Goal: Task Accomplishment & Management: Use online tool/utility

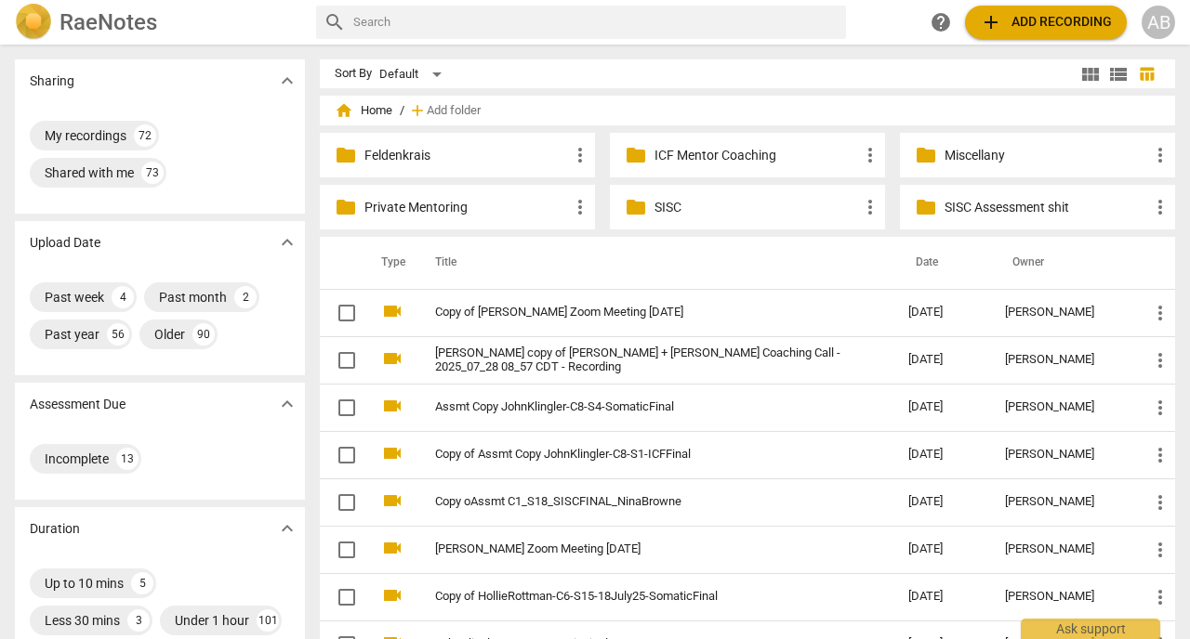
click at [1020, 23] on span "add Add recording" at bounding box center [1045, 22] width 132 height 22
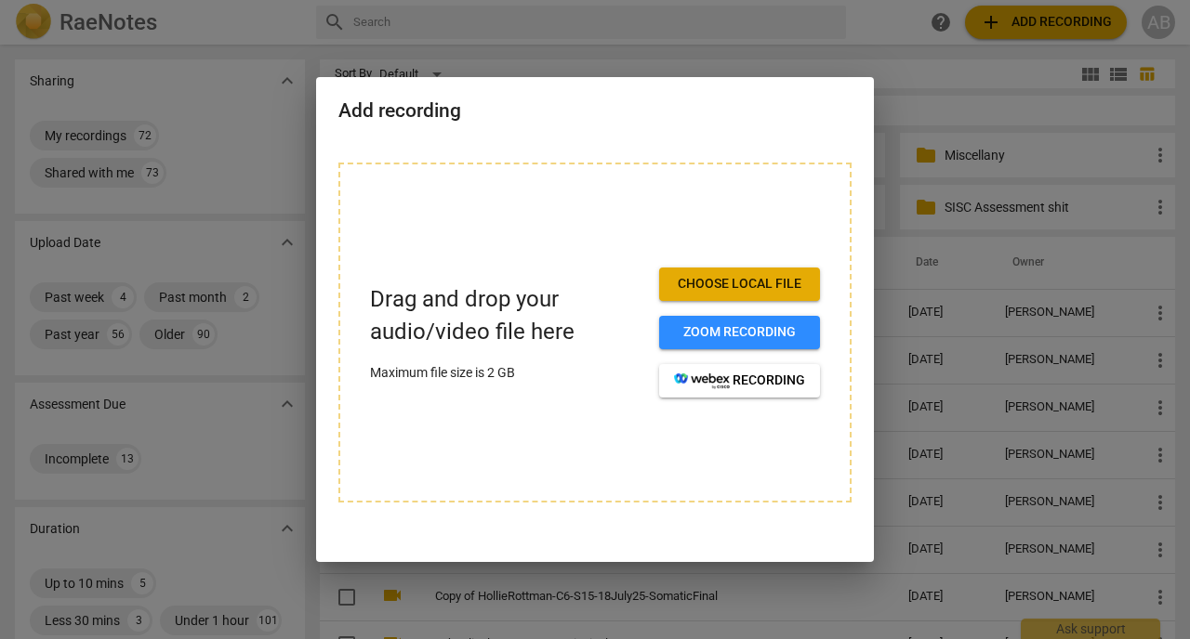
click at [734, 285] on span "Choose local file" at bounding box center [739, 284] width 131 height 19
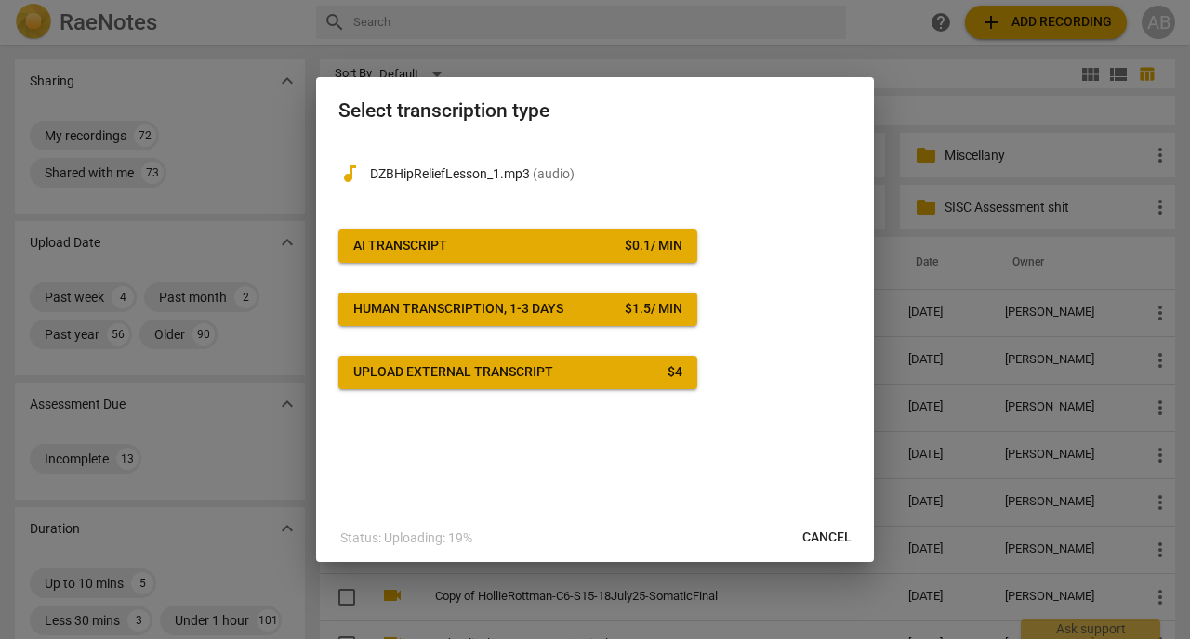
click at [538, 254] on span "AI Transcript $ 0.1 / min" at bounding box center [517, 246] width 329 height 19
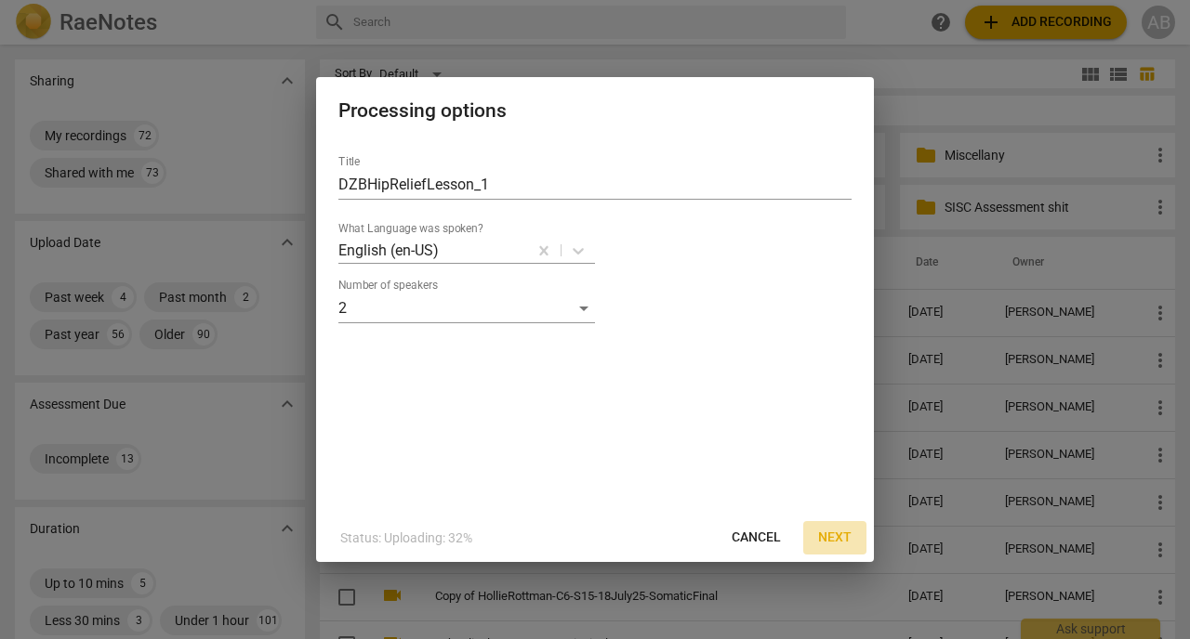
click at [838, 545] on span "Next" at bounding box center [834, 538] width 33 height 19
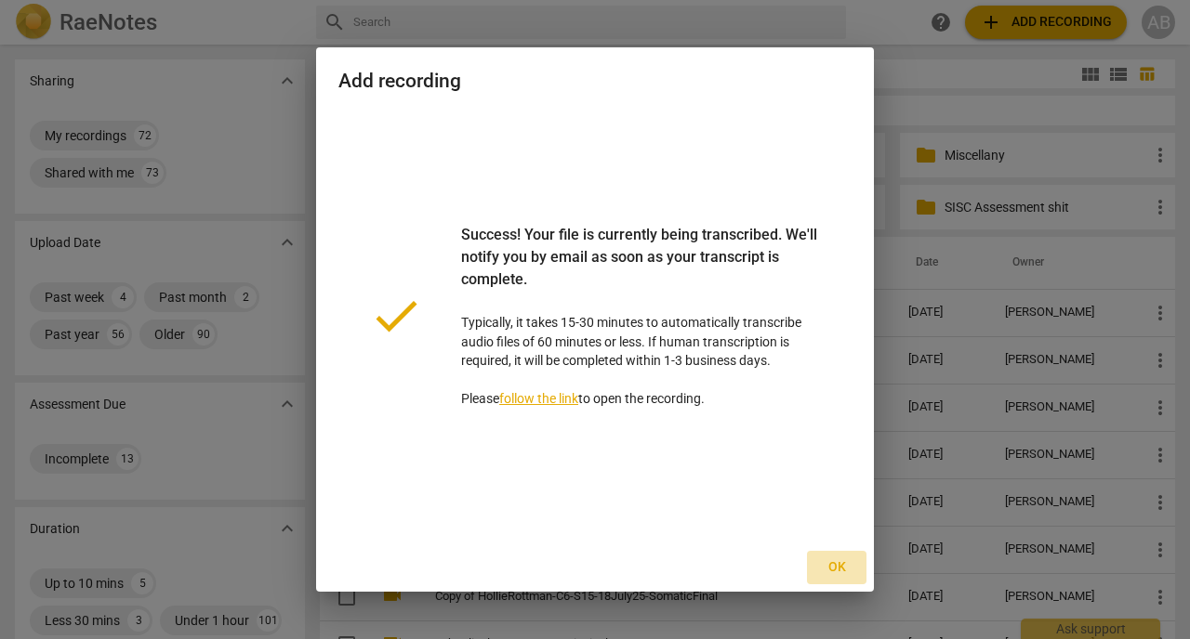
click at [840, 573] on span "Ok" at bounding box center [837, 568] width 30 height 19
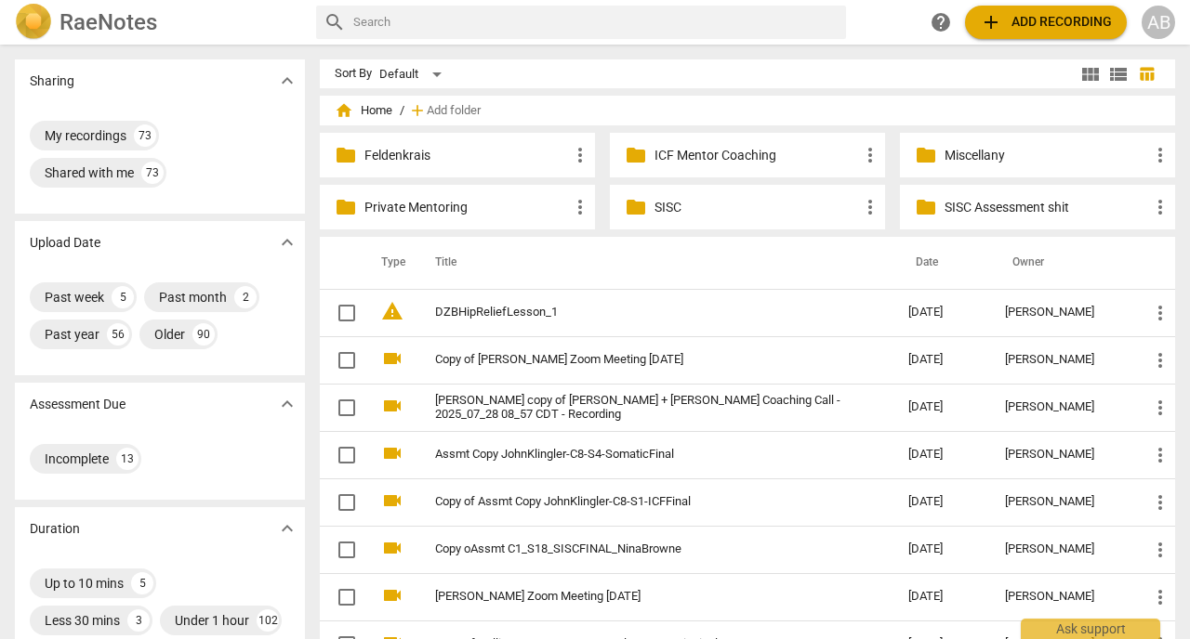
click at [1022, 23] on span "add Add recording" at bounding box center [1045, 22] width 132 height 22
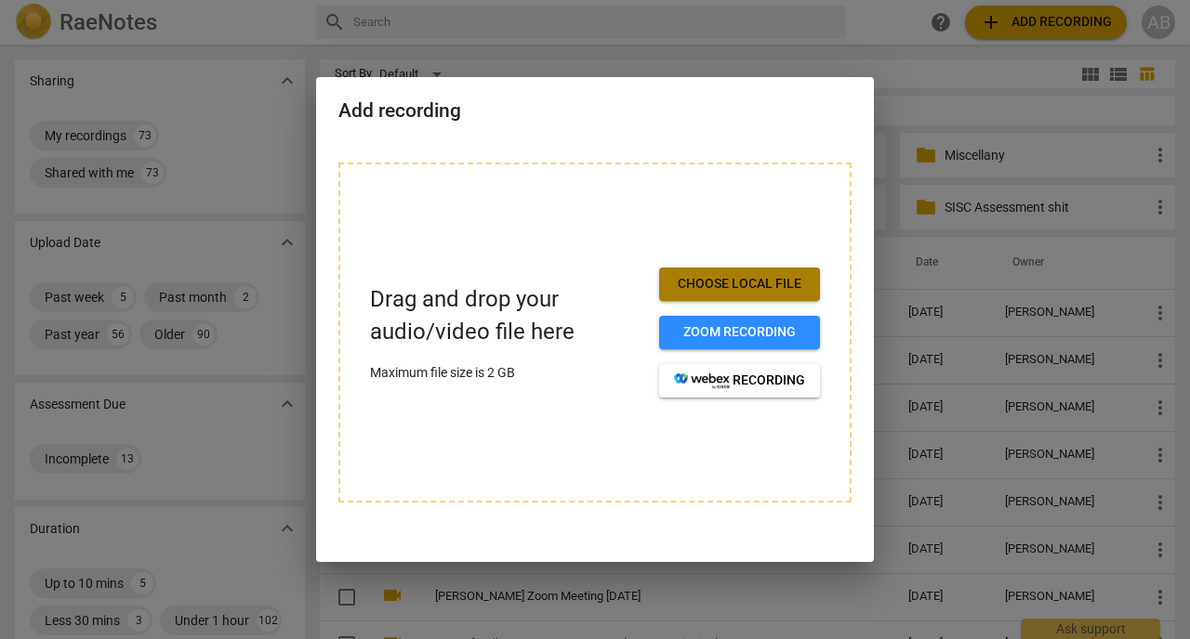
click at [753, 286] on span "Choose local file" at bounding box center [739, 284] width 131 height 19
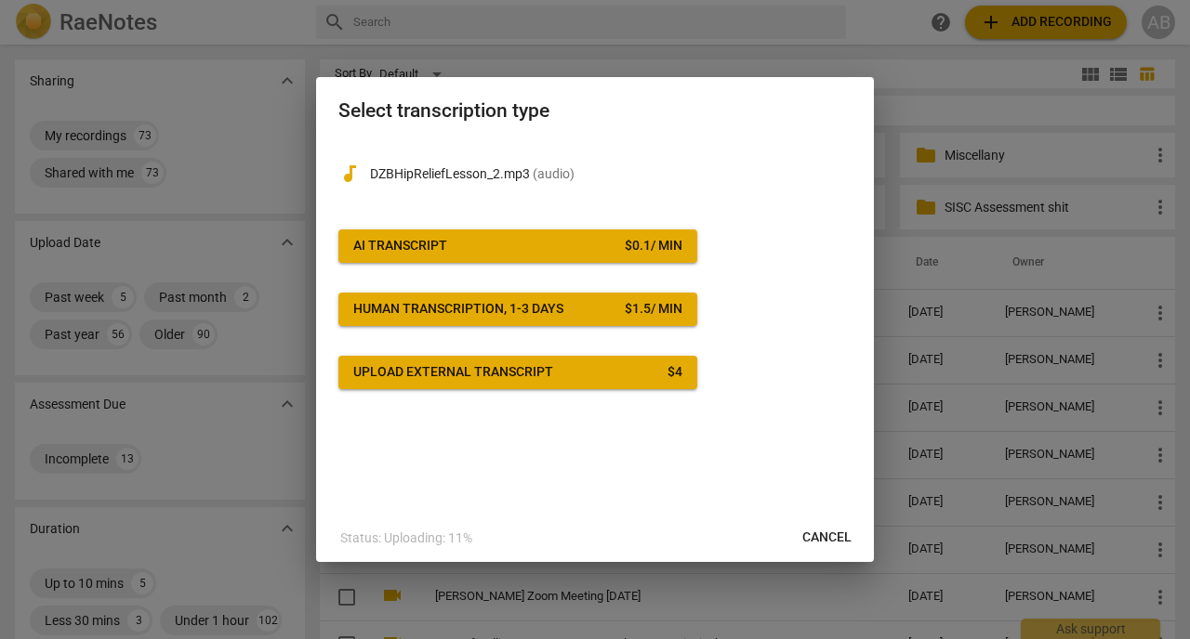
click at [548, 246] on span "AI Transcript $ 0.1 / min" at bounding box center [517, 246] width 329 height 19
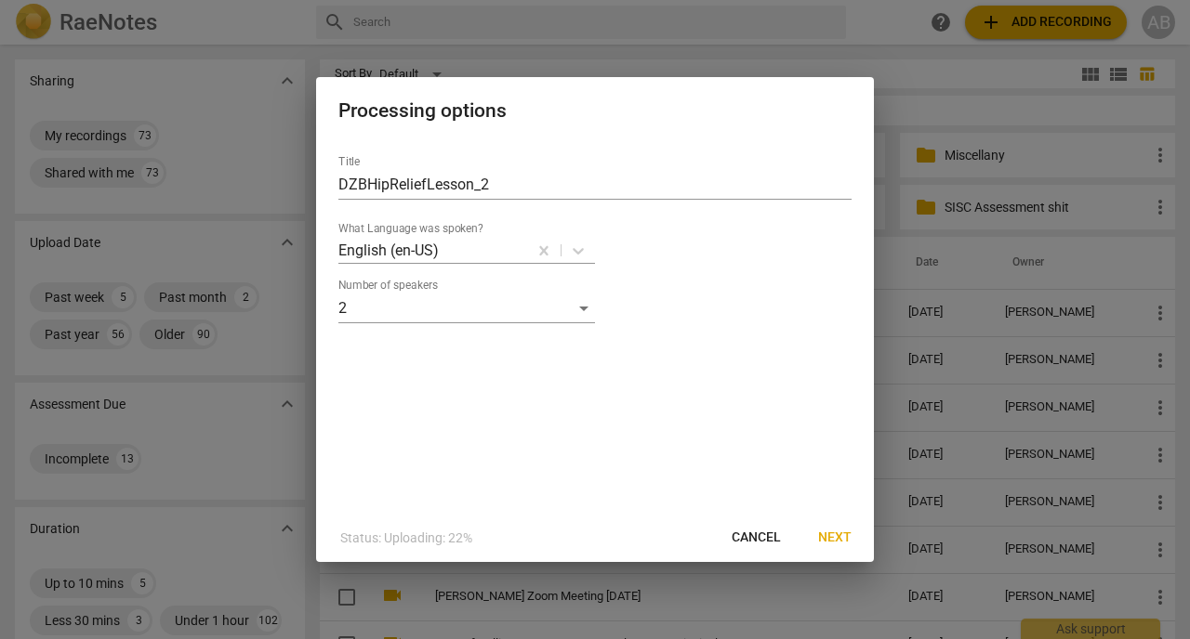
click at [843, 547] on span "Next" at bounding box center [834, 538] width 33 height 19
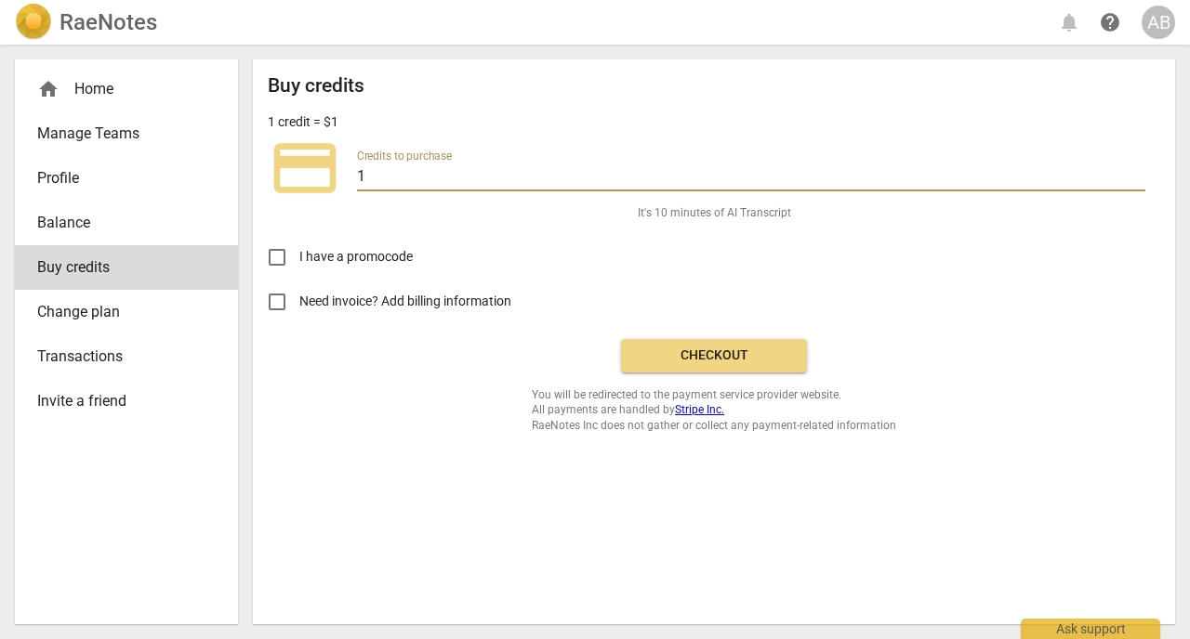
click at [368, 175] on input "1" at bounding box center [751, 177] width 788 height 27
type input "20"
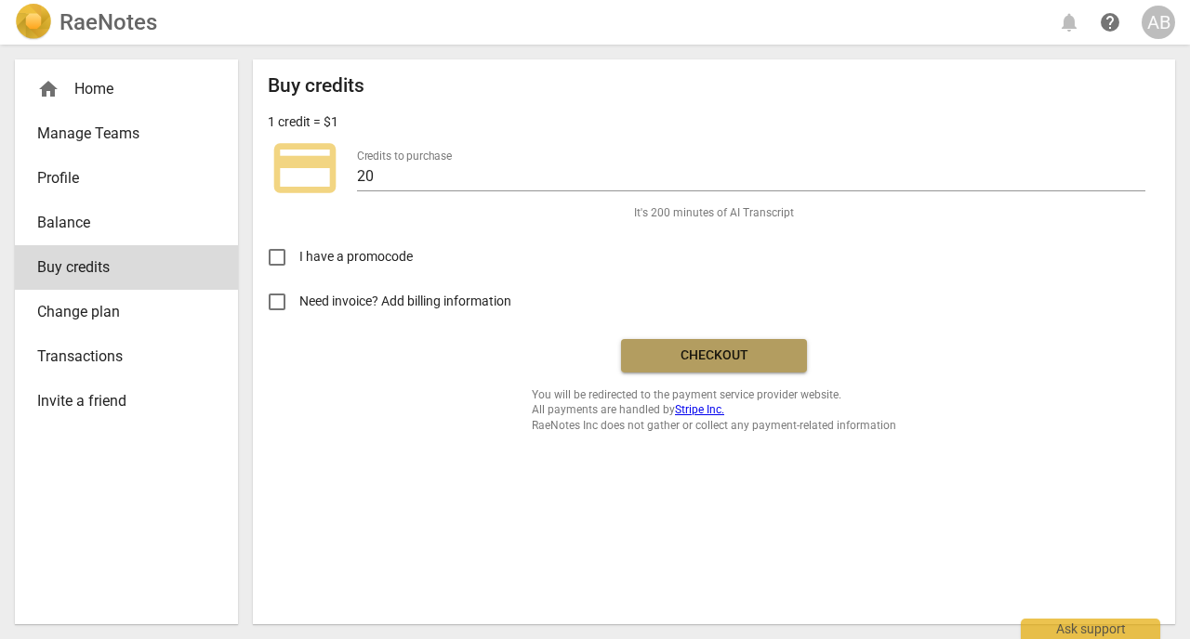
click at [691, 362] on span "Checkout" at bounding box center [714, 356] width 156 height 19
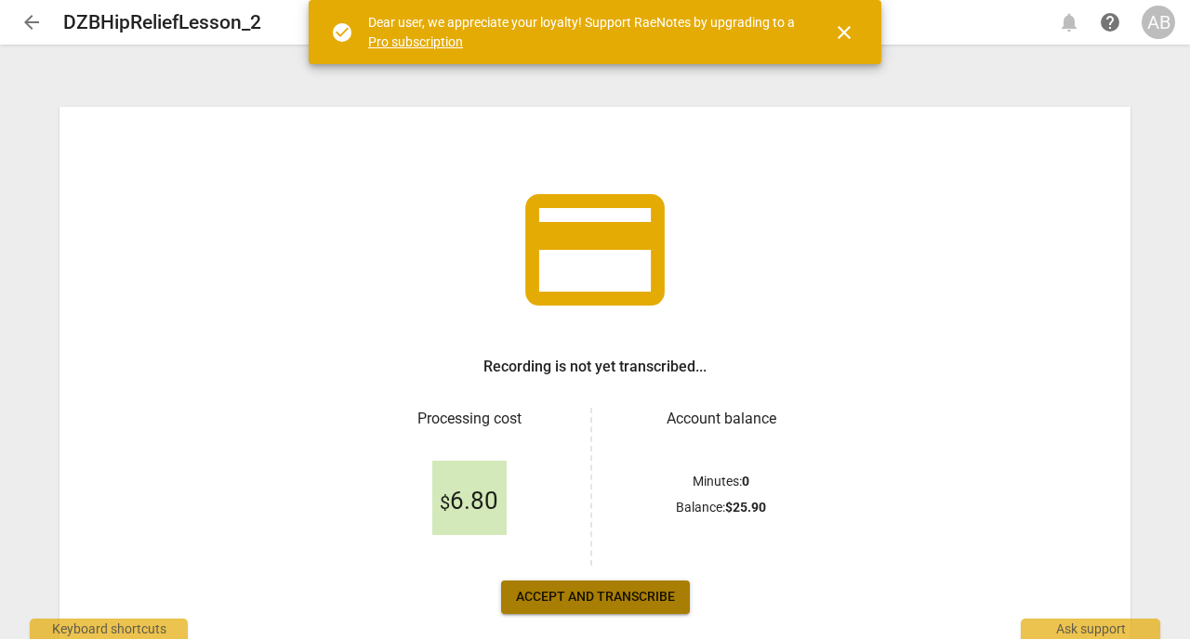
click at [624, 604] on span "Accept and transcribe" at bounding box center [595, 597] width 159 height 19
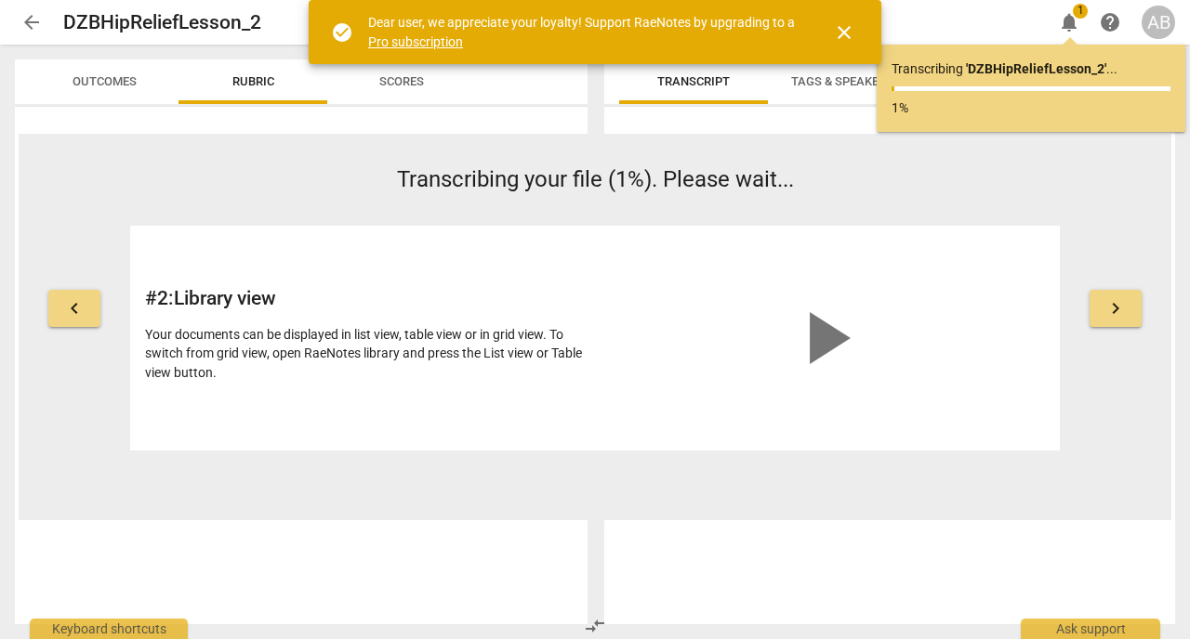
click at [36, 29] on span "arrow_back" at bounding box center [31, 22] width 22 height 22
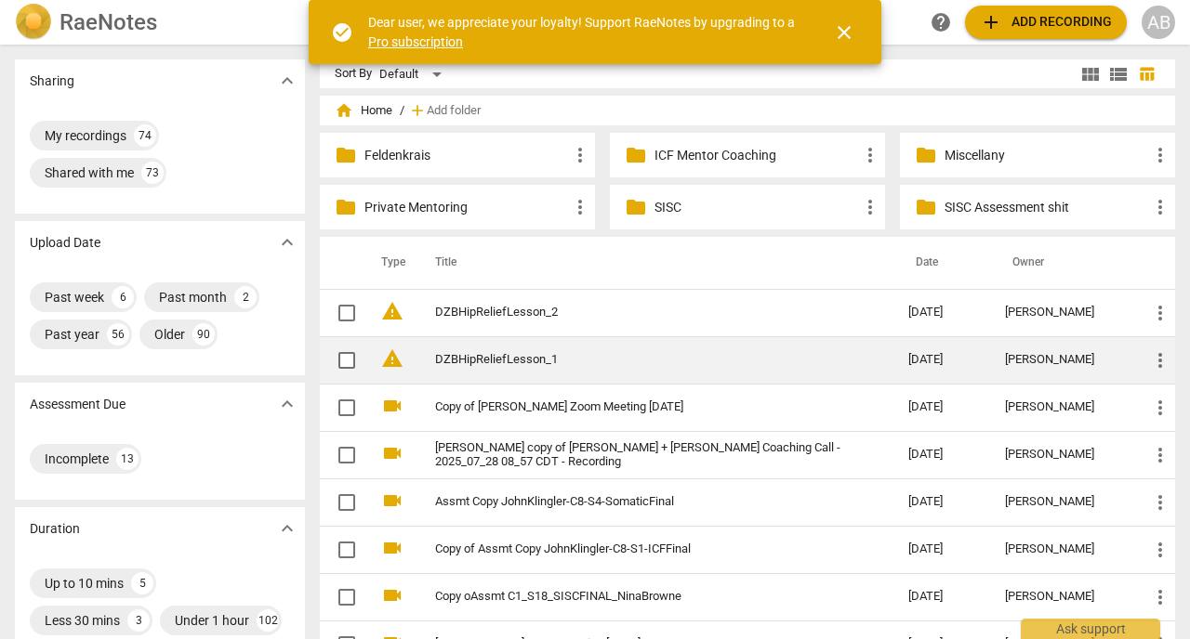
click at [522, 363] on link "DZBHipReliefLesson_1" at bounding box center [638, 360] width 406 height 14
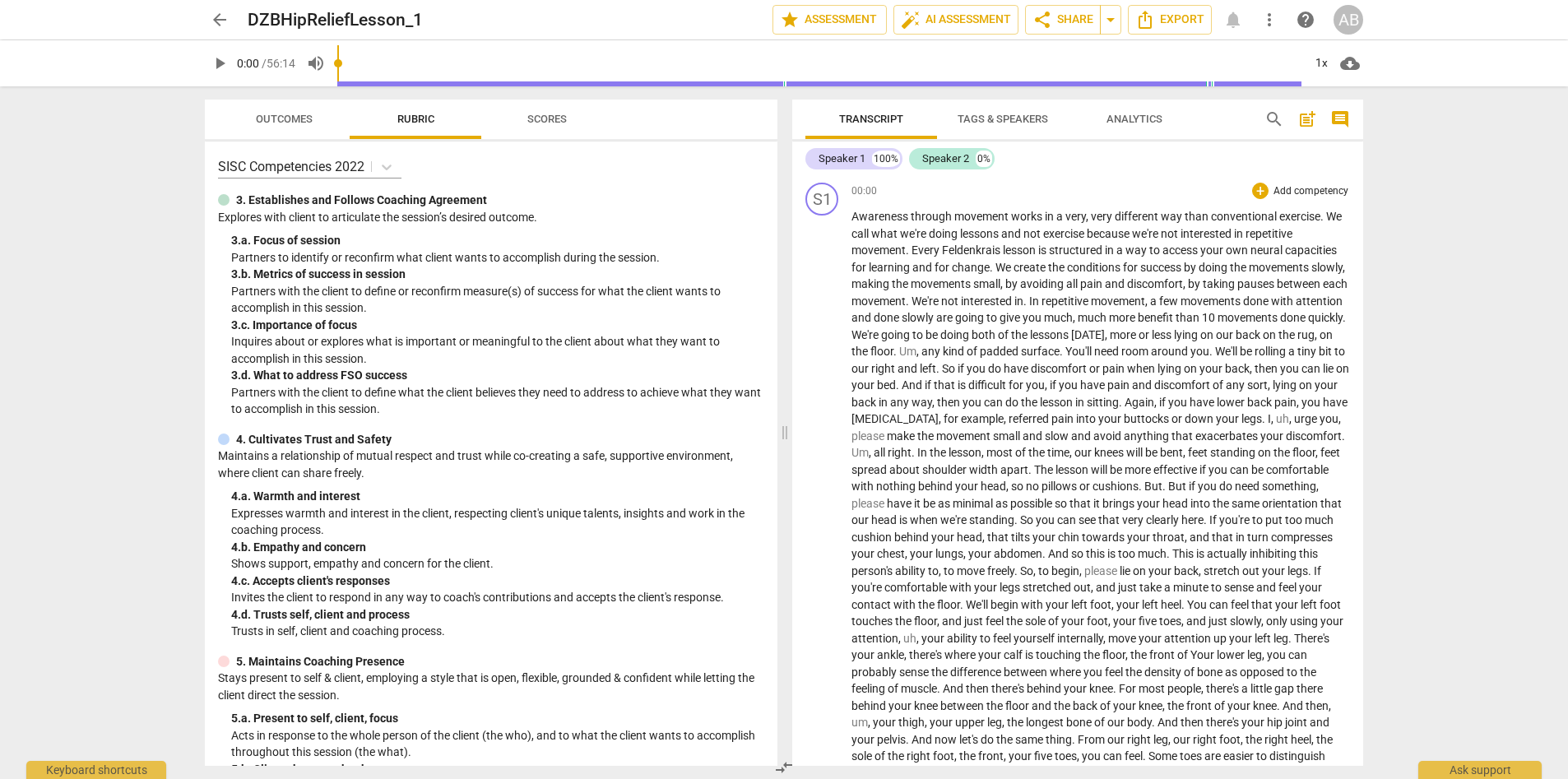
click at [917, 455] on span "." at bounding box center [915, 452] width 6 height 13
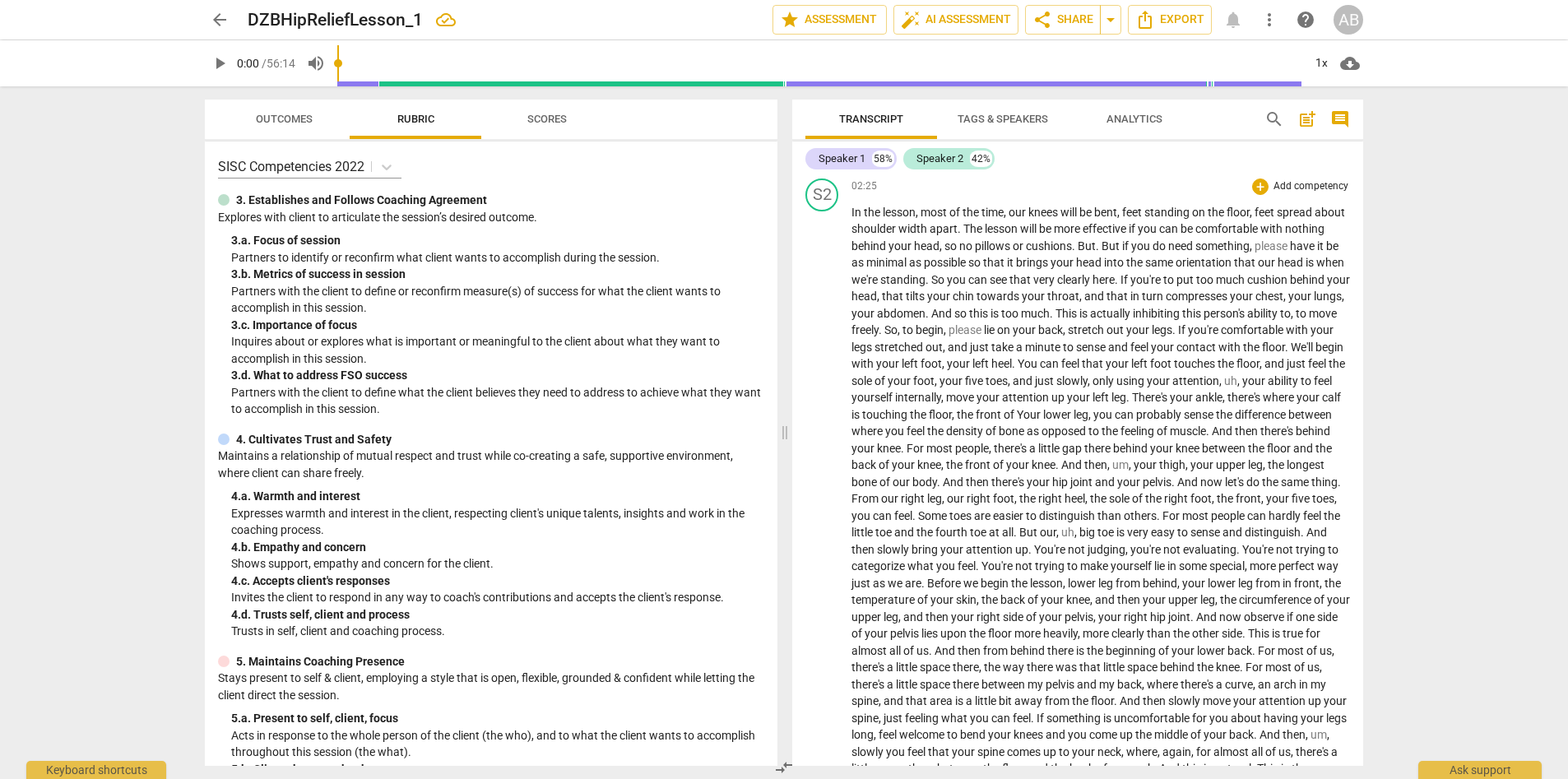
scroll to position [296, 0]
click at [902, 331] on span "," at bounding box center [900, 330] width 5 height 13
click at [915, 329] on span "to" at bounding box center [908, 330] width 13 height 13
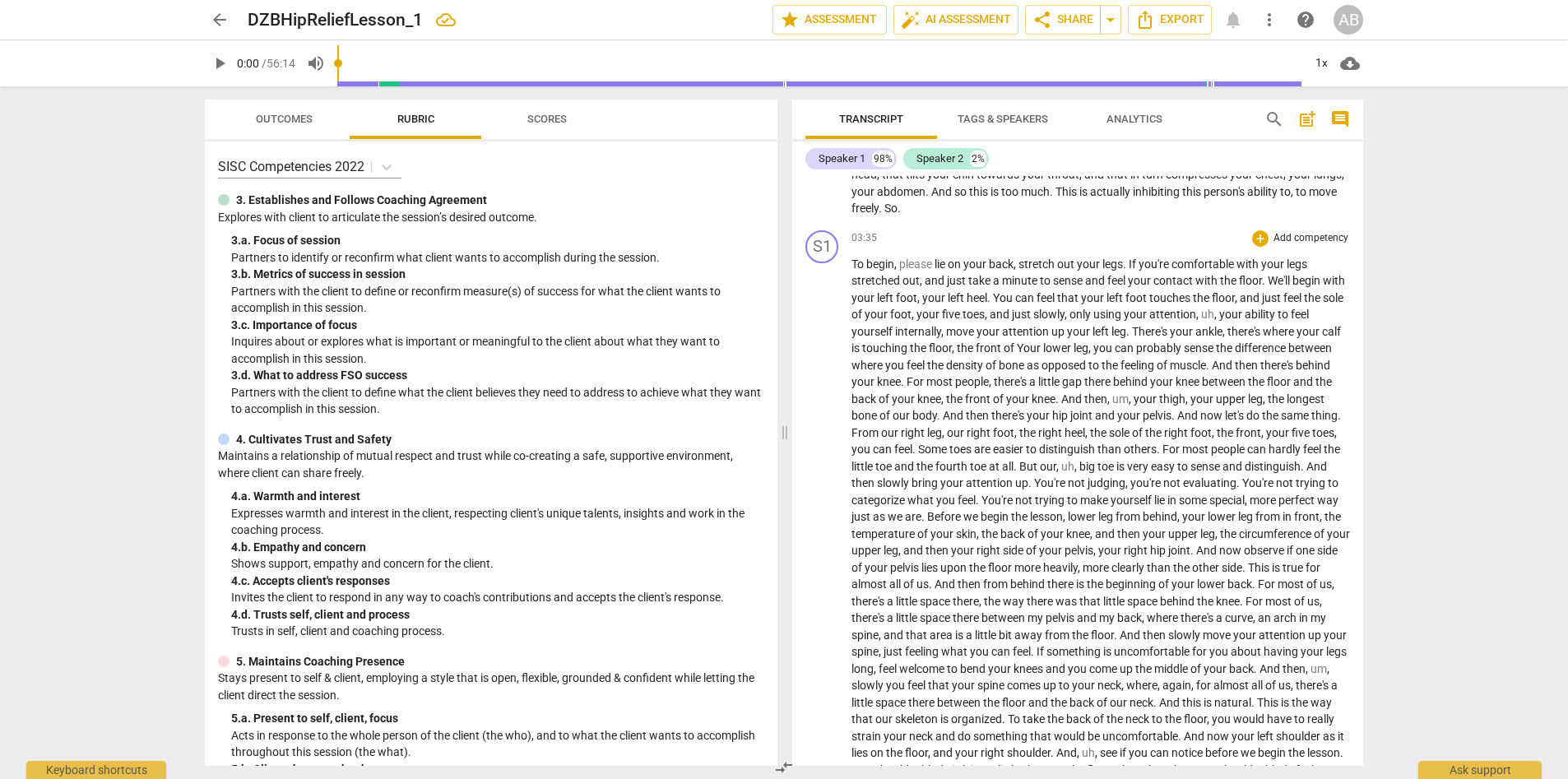
scroll to position [425, 0]
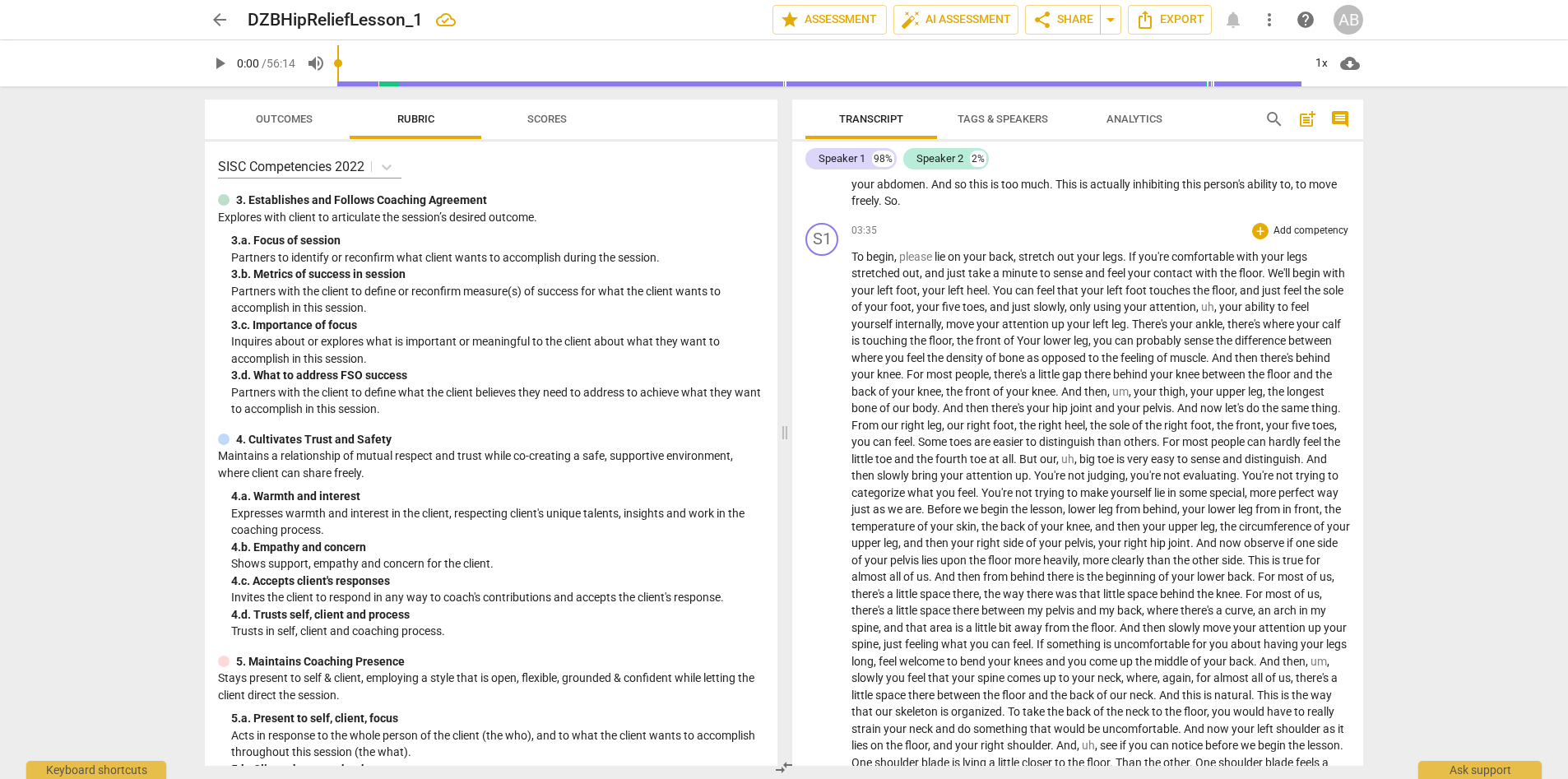
click at [1053, 407] on span "And" at bounding box center [1189, 408] width 23 height 13
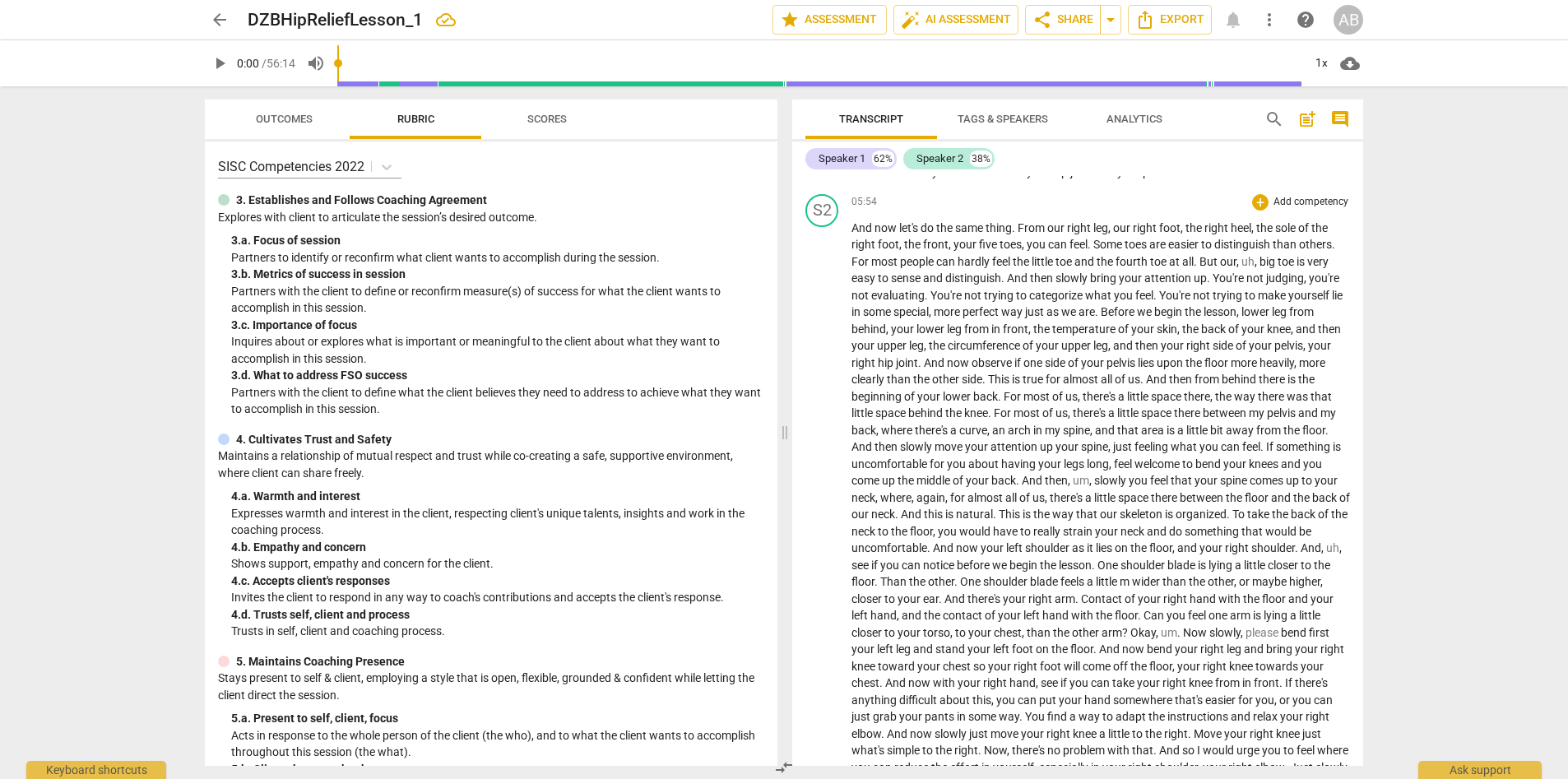
scroll to position [659, 0]
click at [927, 364] on span "And" at bounding box center [936, 364] width 23 height 13
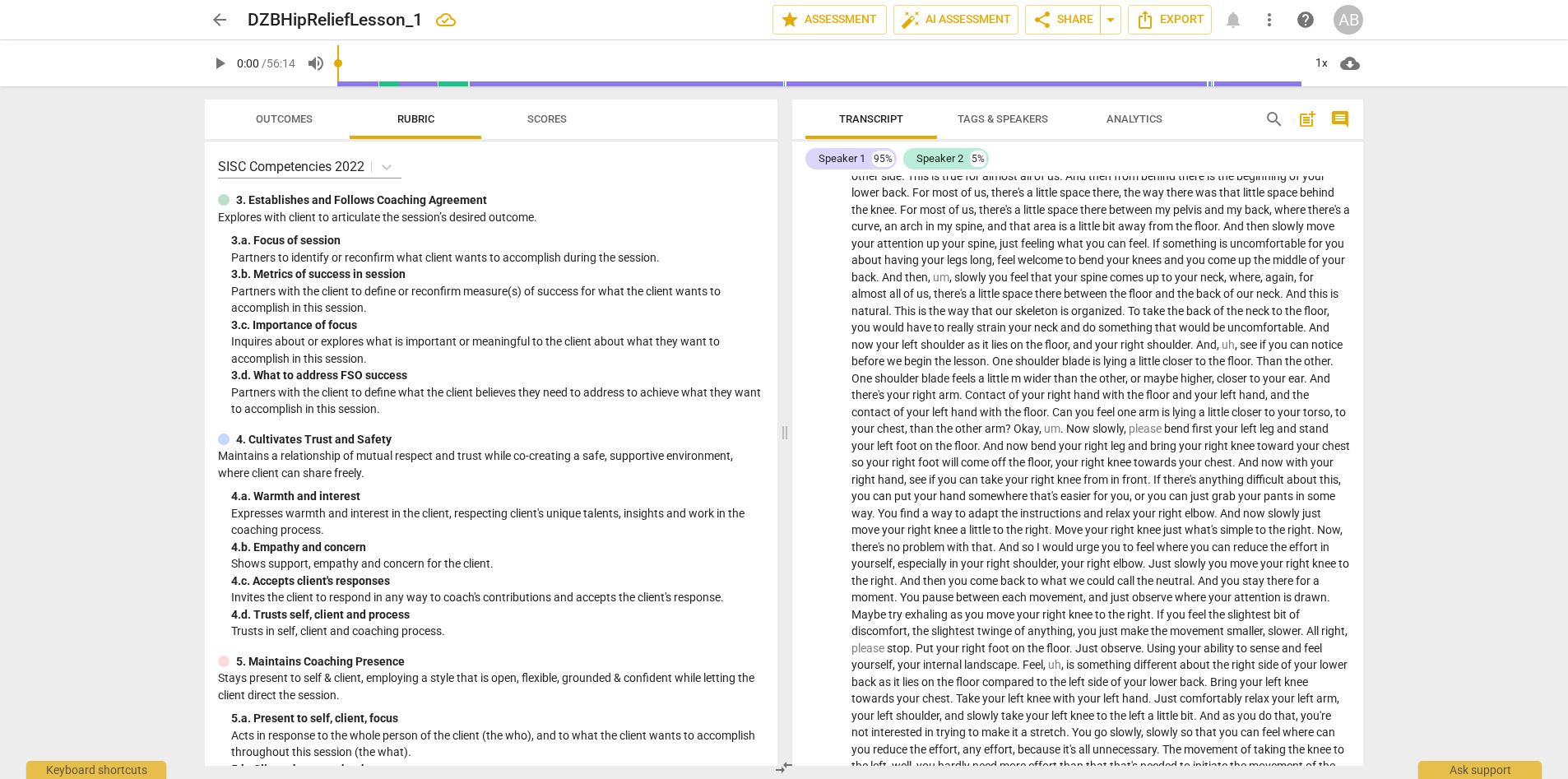
scroll to position [928, 0]
click at [1053, 302] on span "To" at bounding box center [1135, 303] width 15 height 13
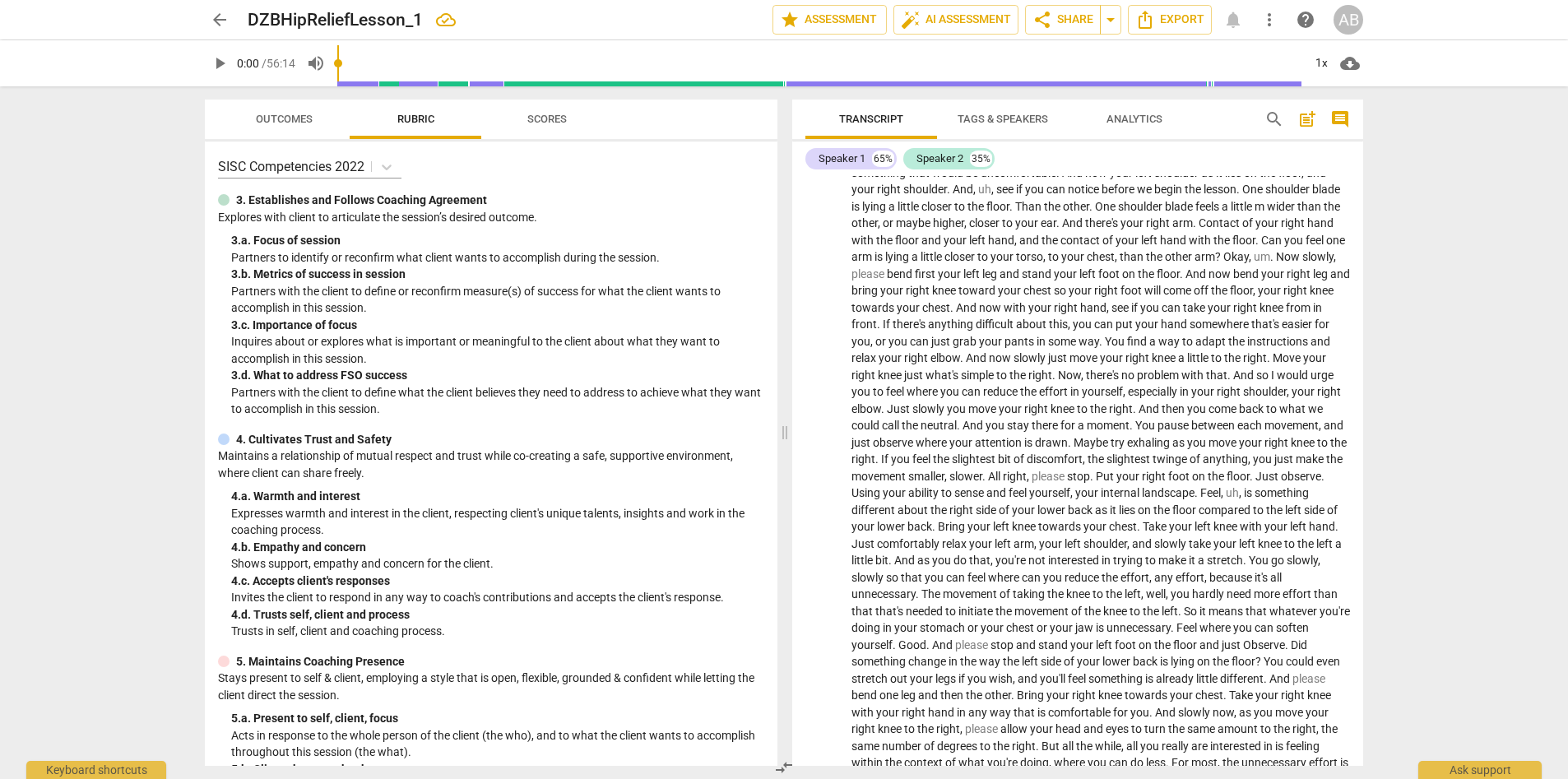
scroll to position [1138, 0]
click at [1053, 247] on span "Now" at bounding box center [1289, 250] width 27 height 13
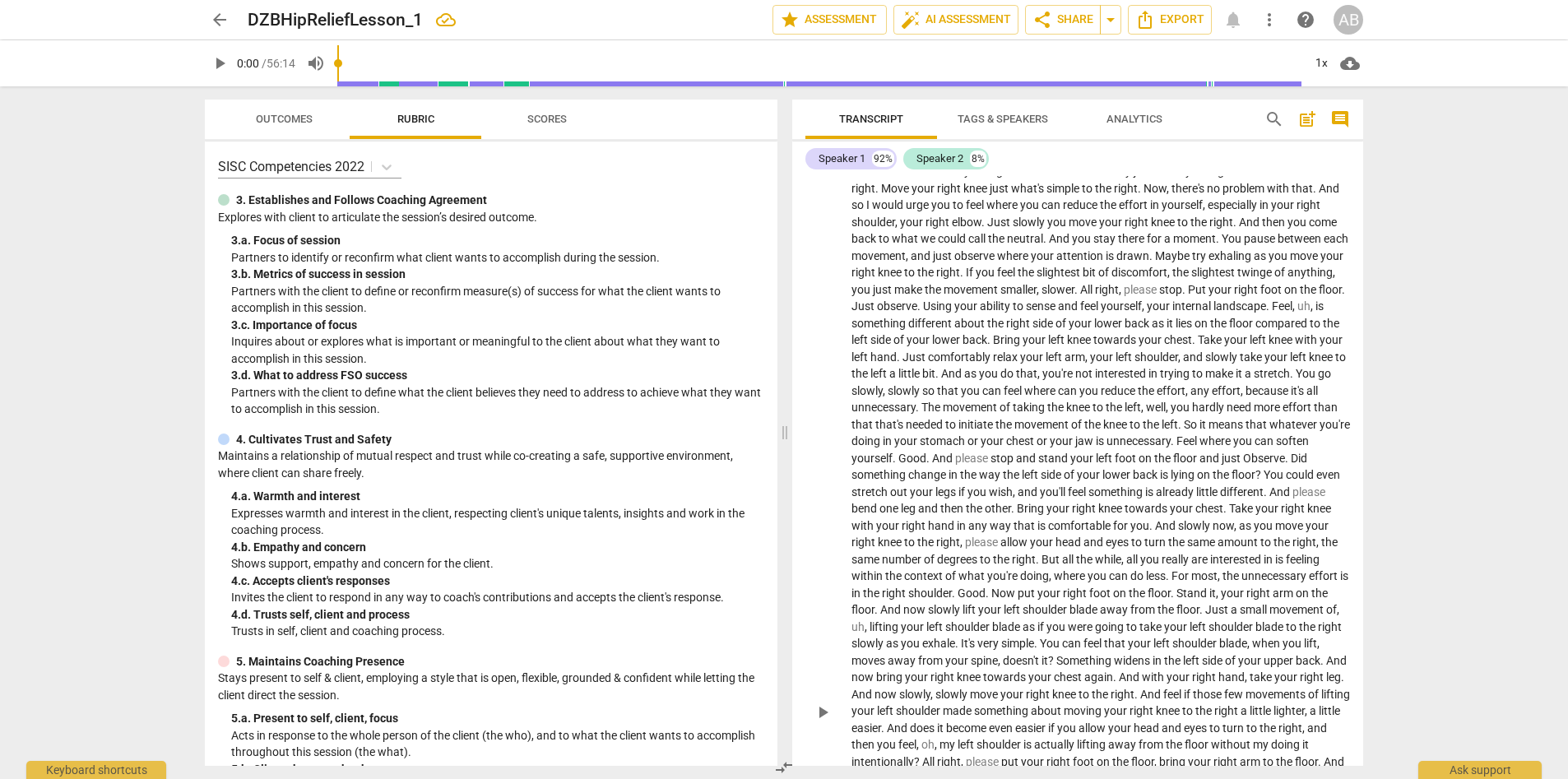
scroll to position [1349, 0]
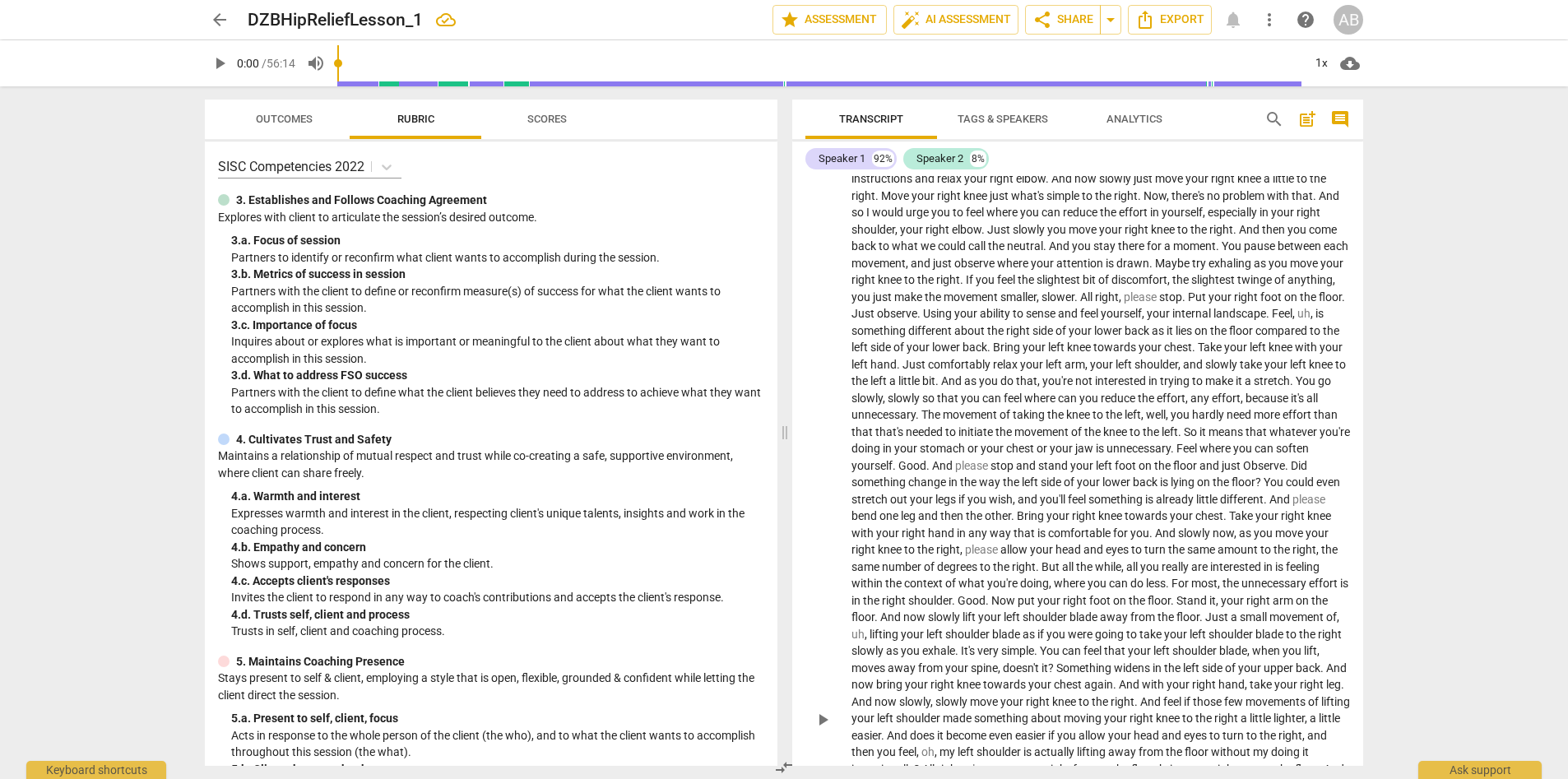
click at [1053, 293] on span "All" at bounding box center [1087, 297] width 15 height 13
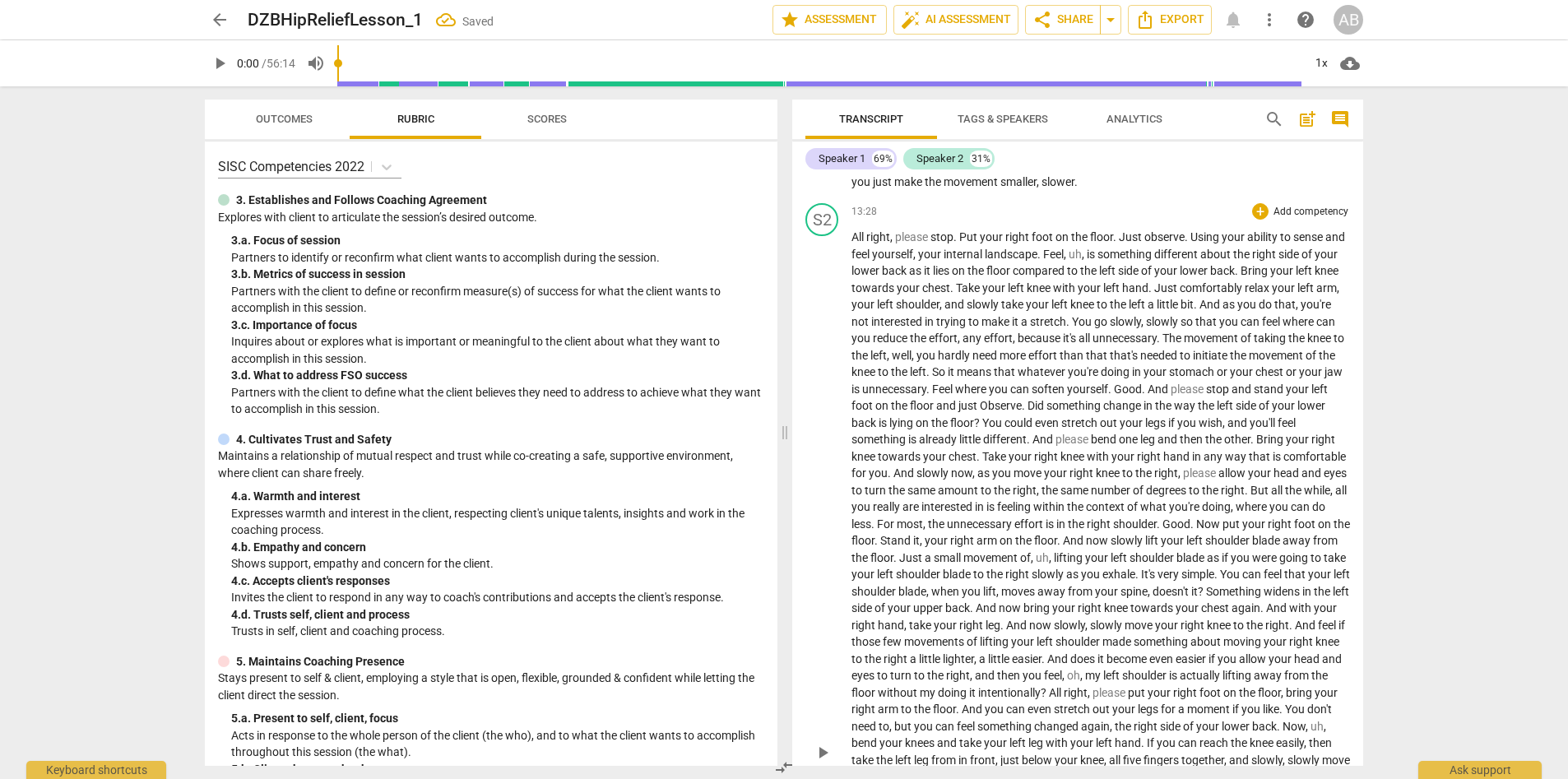
scroll to position [1465, 0]
click at [1053, 388] on span "And" at bounding box center [1159, 388] width 23 height 13
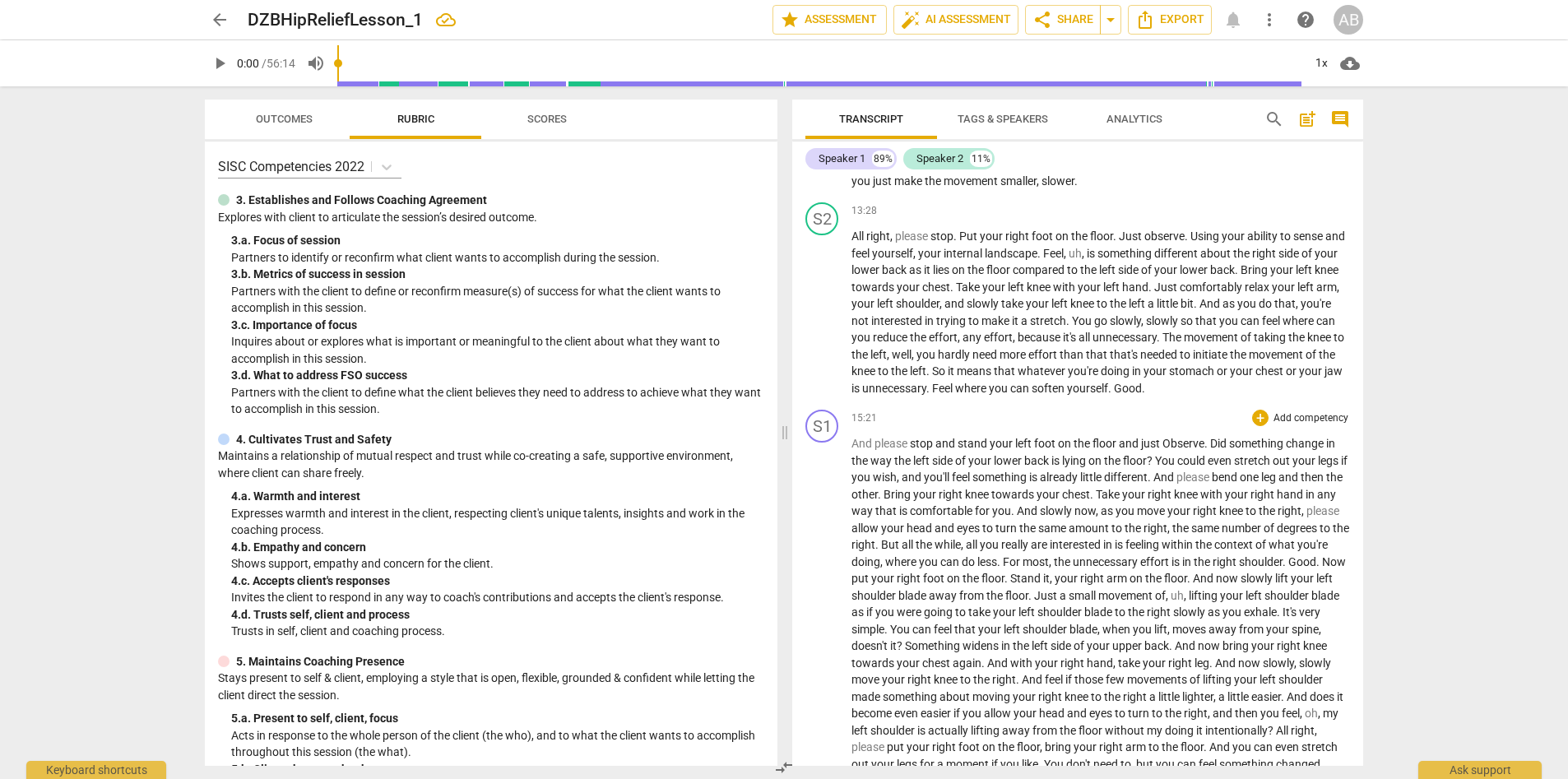
click at [1053, 478] on span "." at bounding box center [1150, 477] width 6 height 13
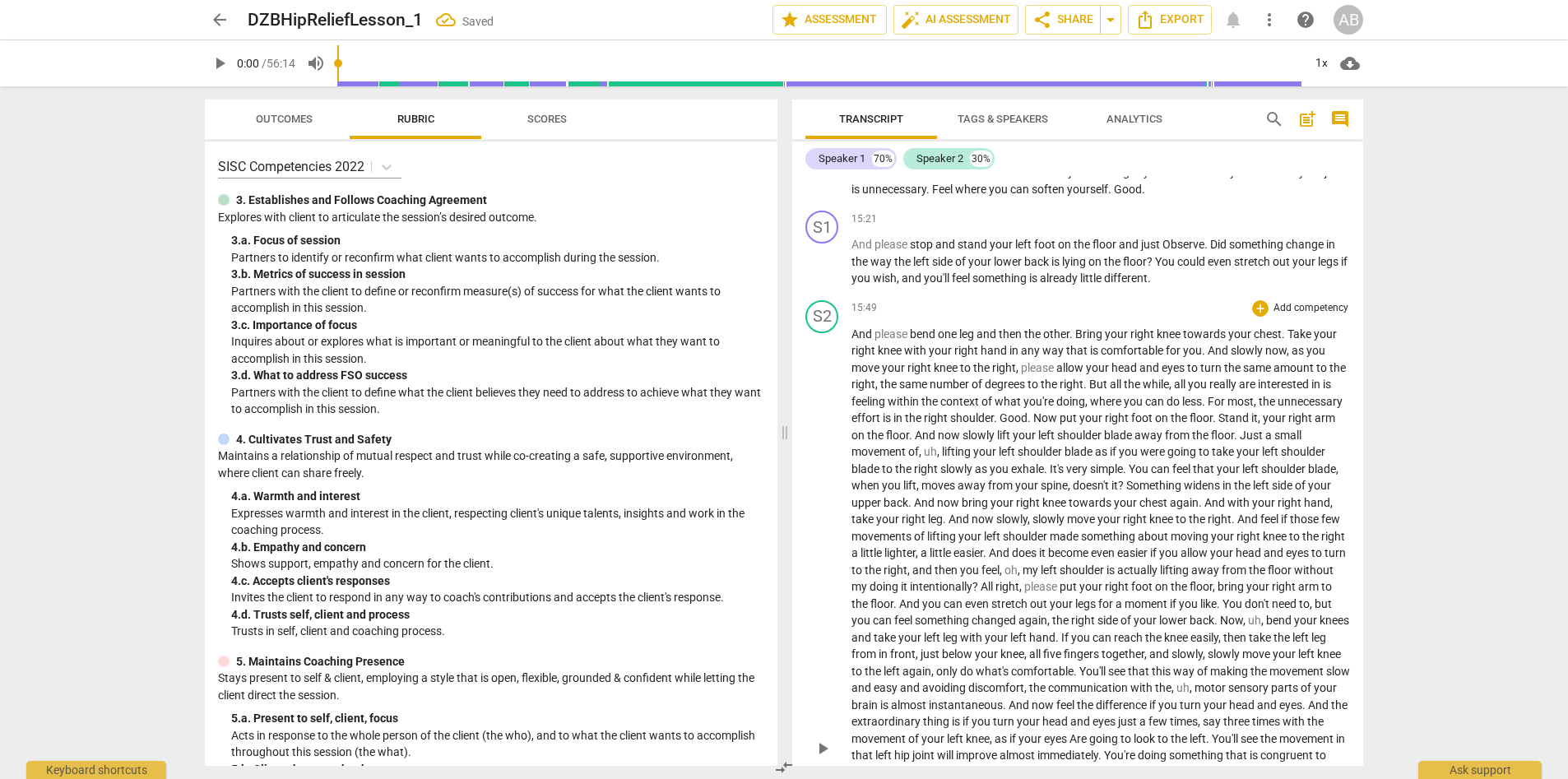
scroll to position [1679, 0]
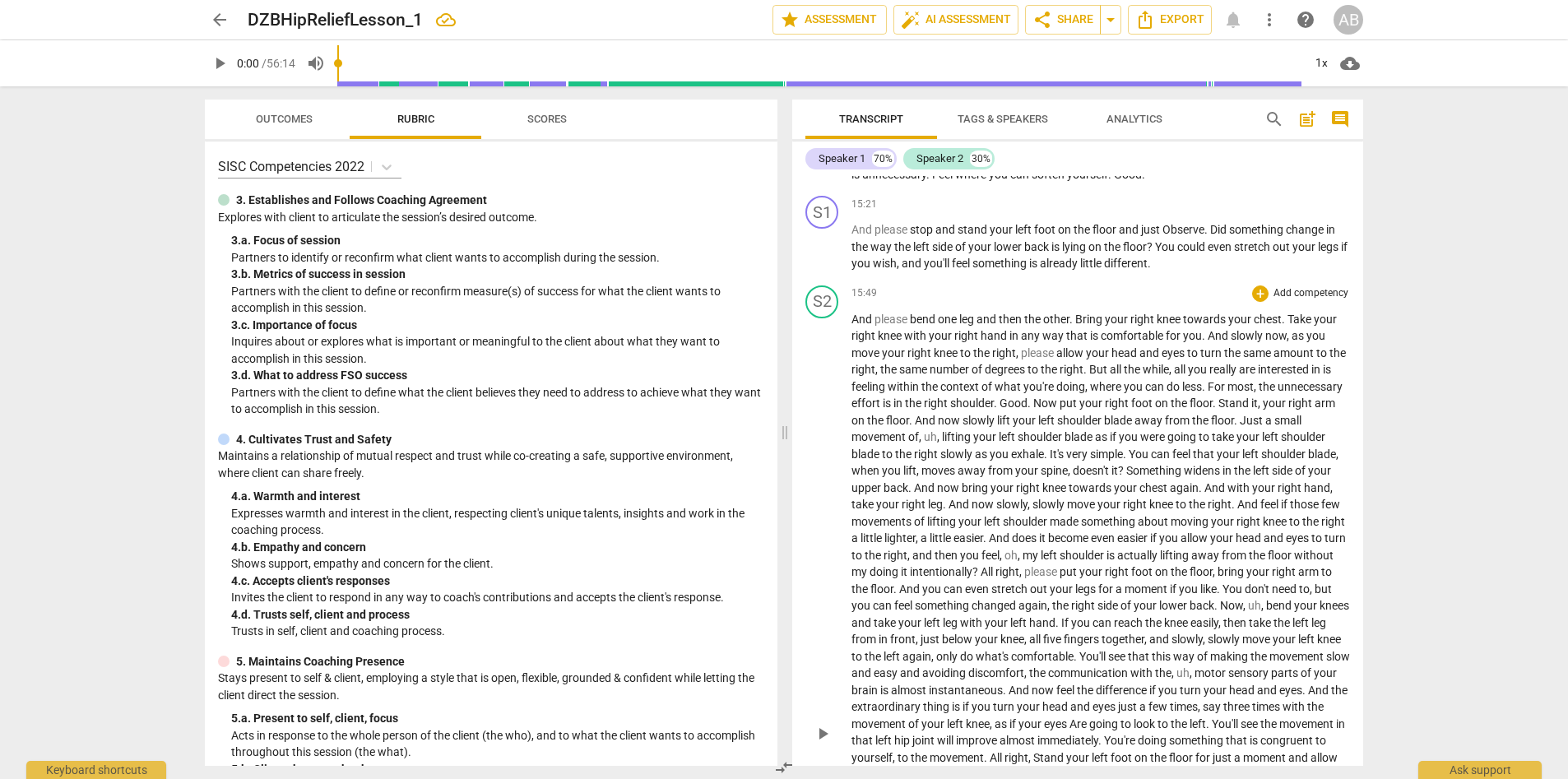
click at [916, 422] on span "And" at bounding box center [926, 420] width 23 height 13
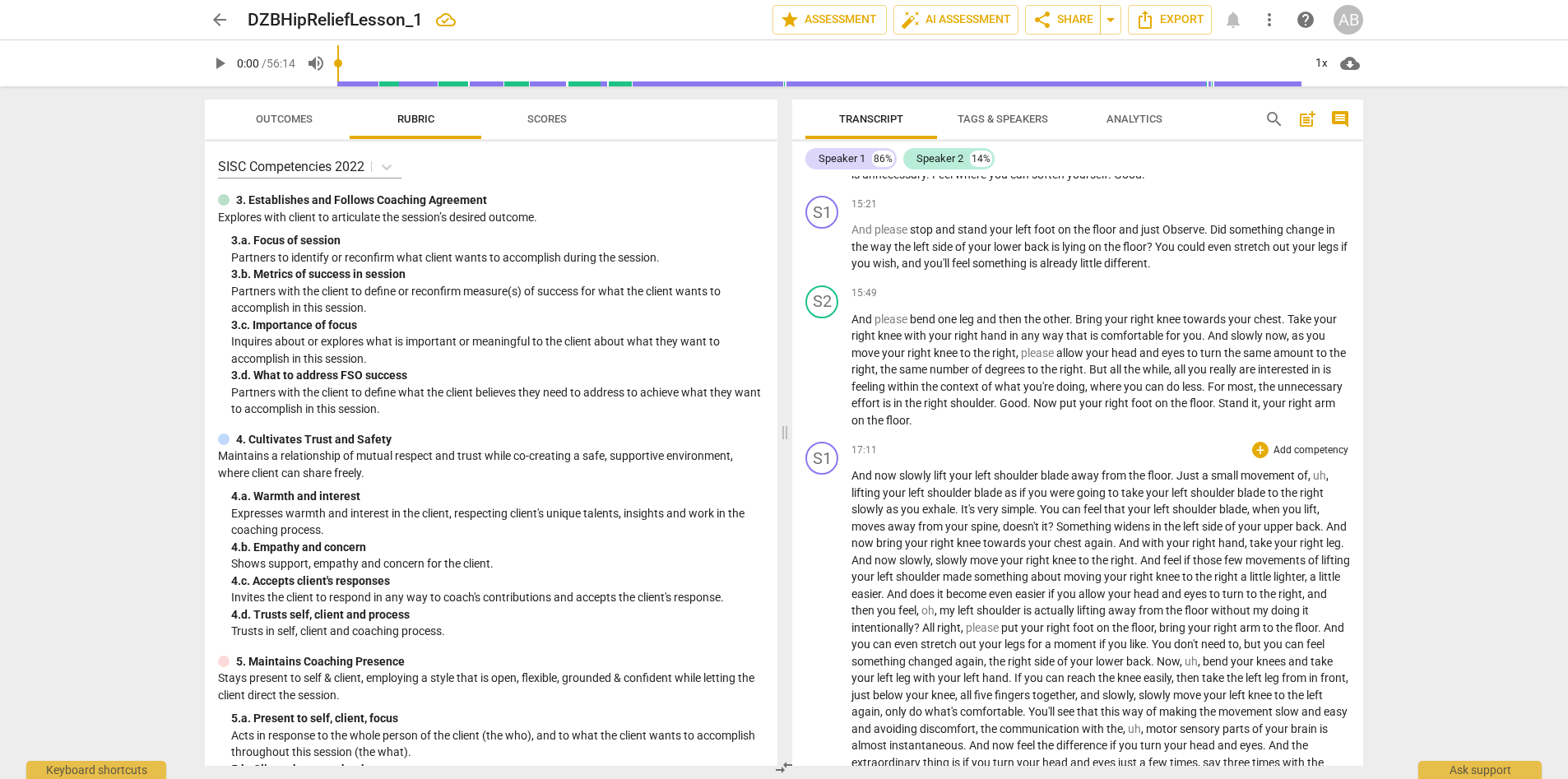
click at [1053, 533] on span "And" at bounding box center [1336, 526] width 20 height 13
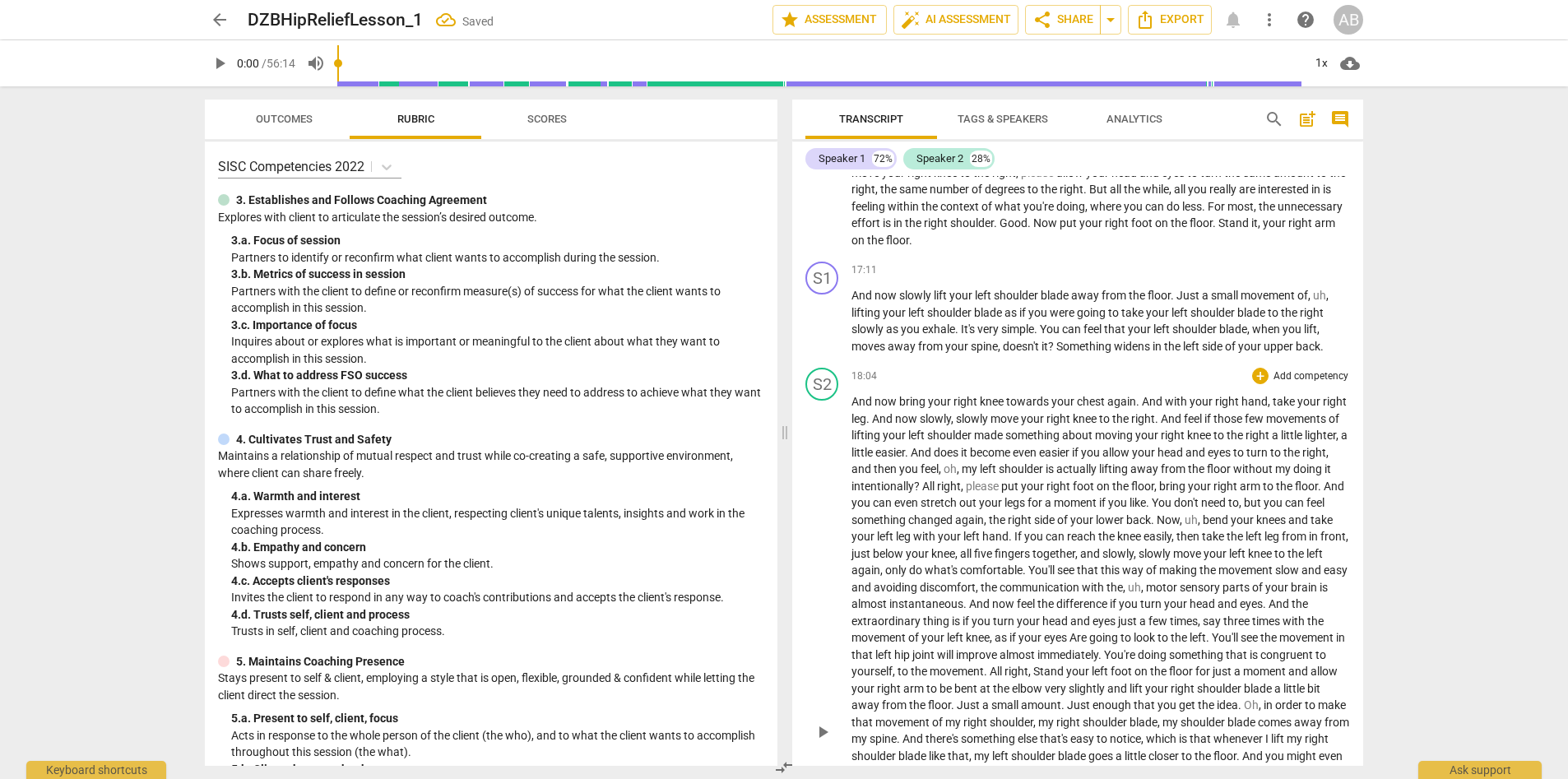
scroll to position [1860, 0]
click at [924, 484] on span "All" at bounding box center [930, 485] width 15 height 13
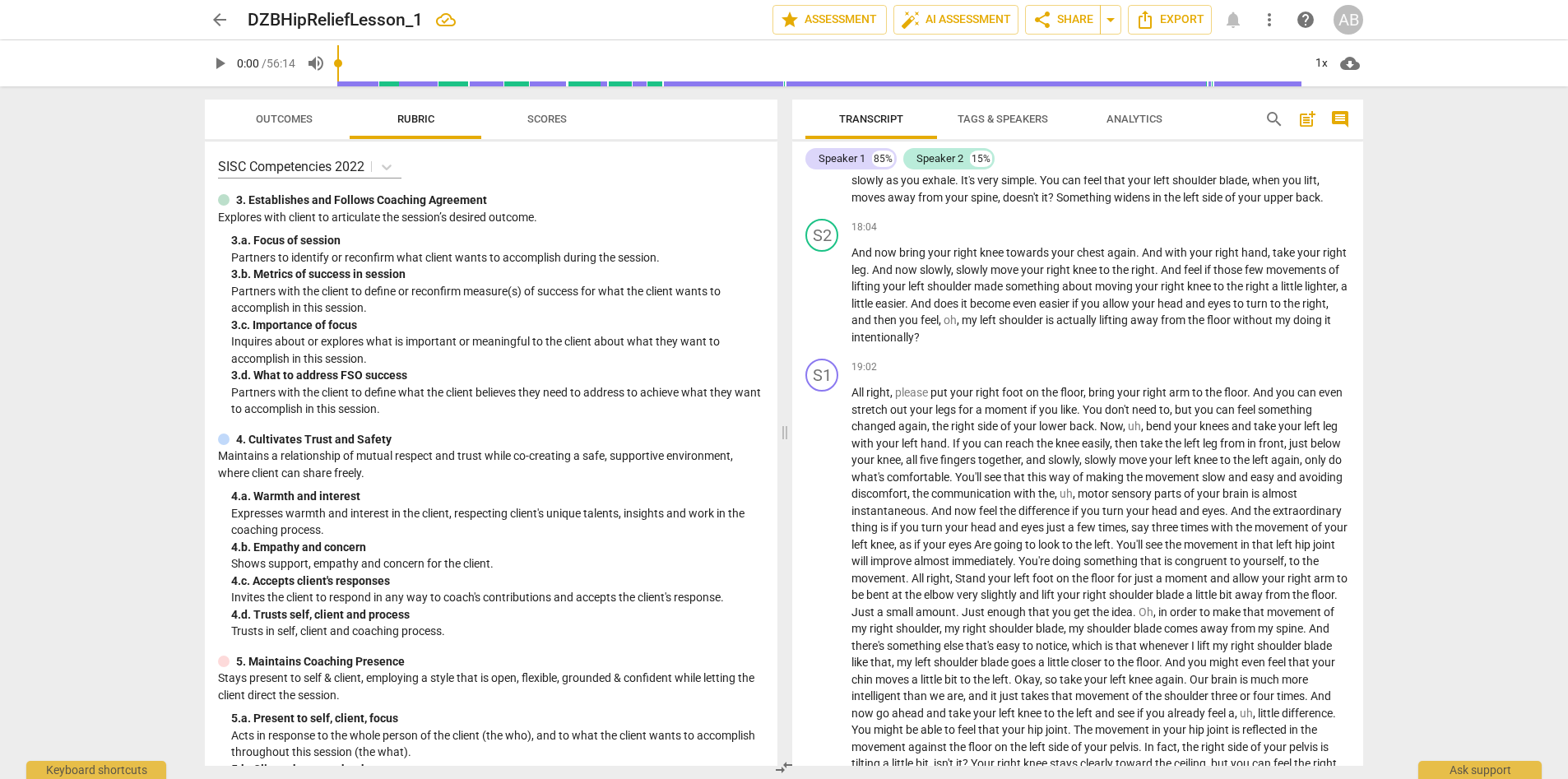
scroll to position [1979, 0]
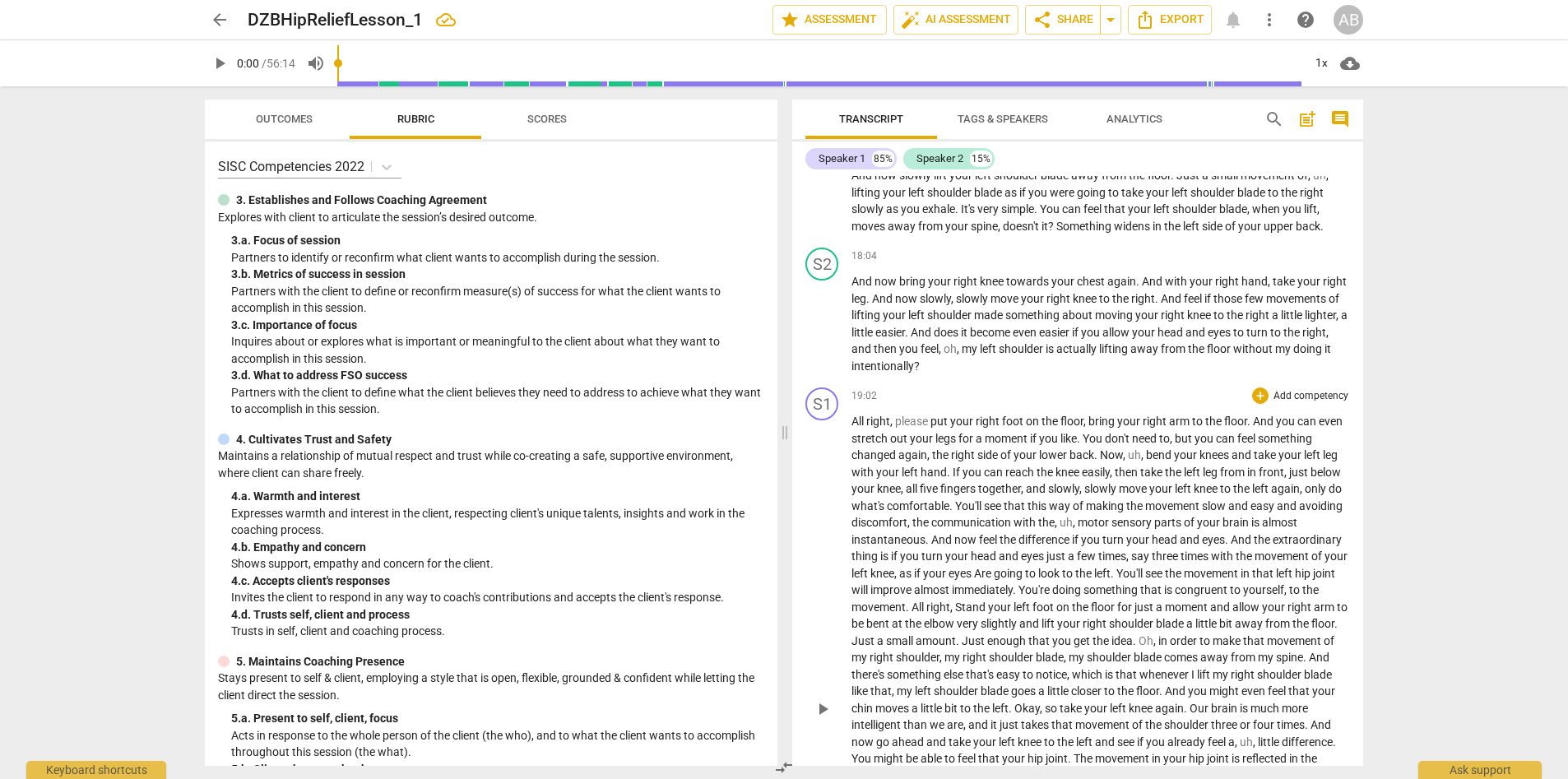
click at [1053, 422] on span "And" at bounding box center [1264, 420] width 23 height 13
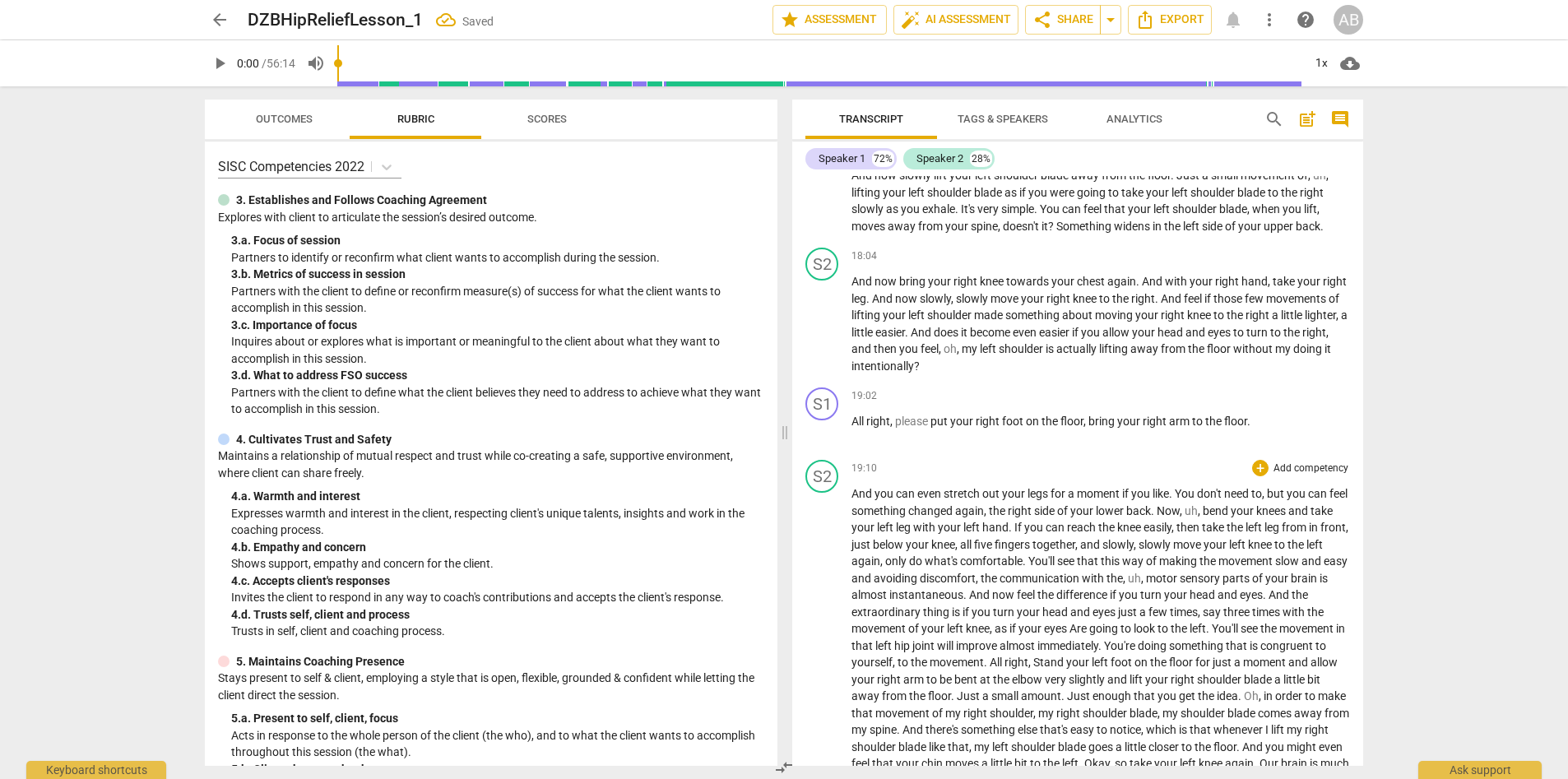
click at [853, 497] on span "And" at bounding box center [863, 493] width 23 height 13
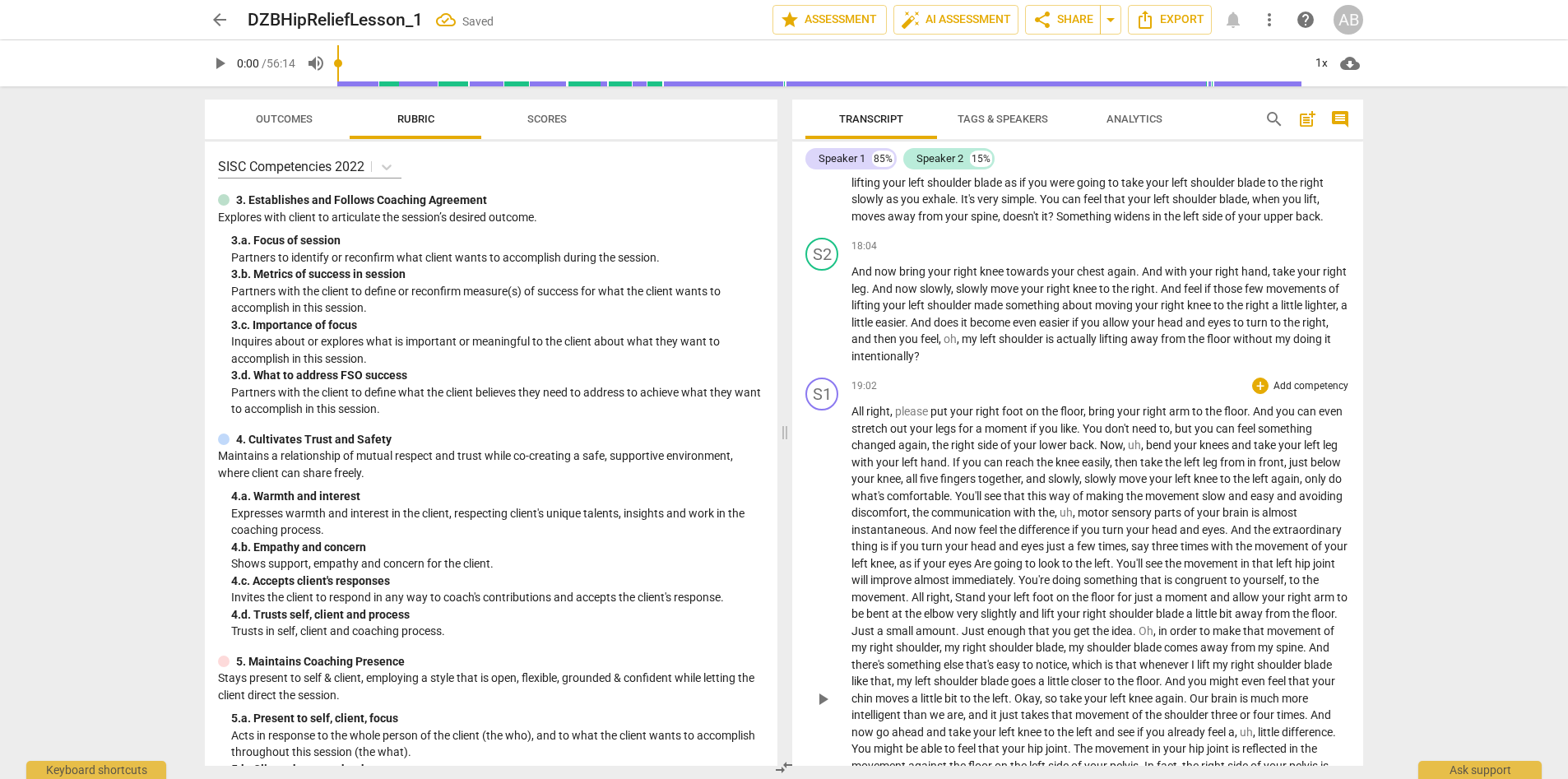
scroll to position [2011, 0]
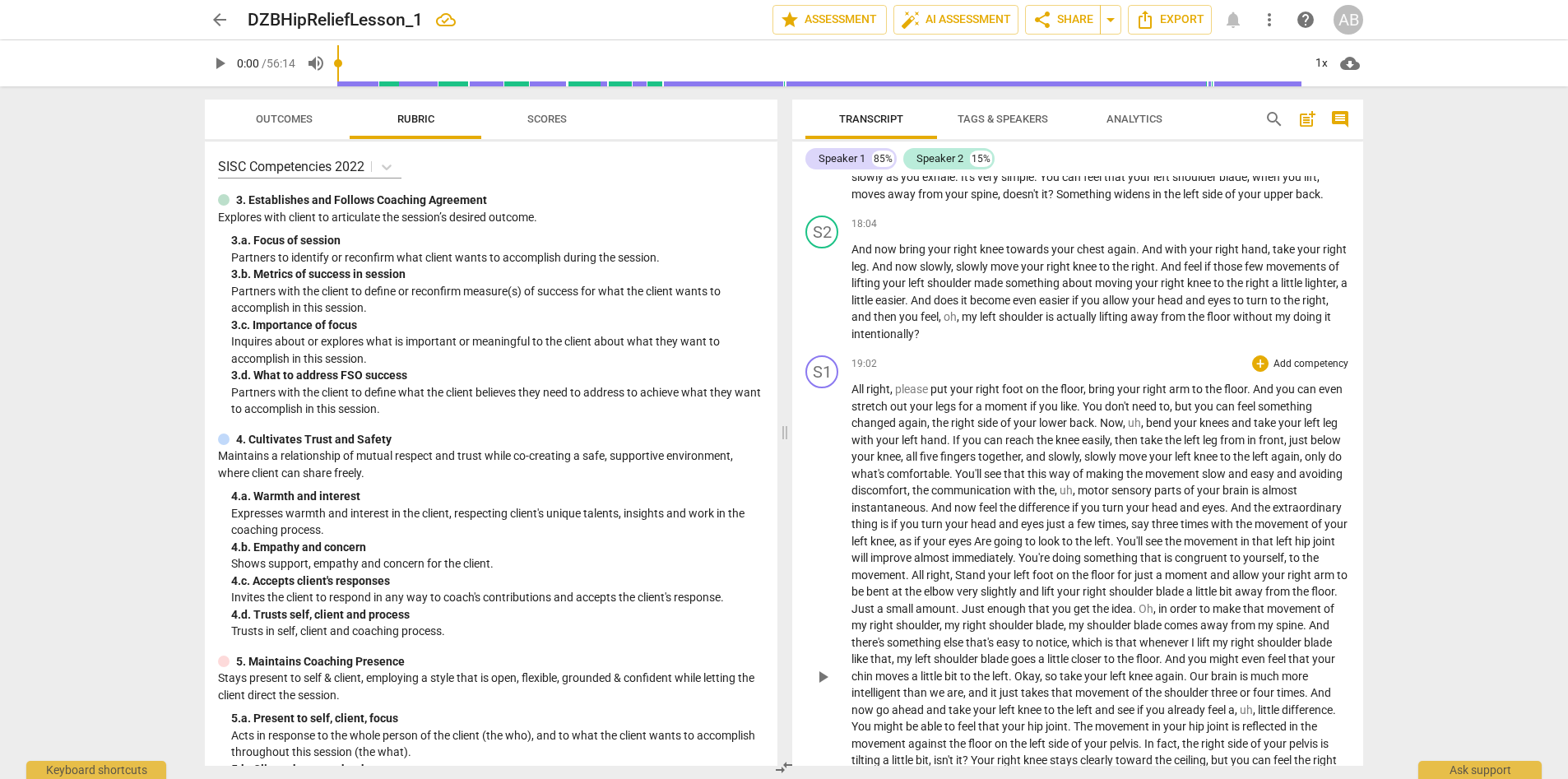
click at [1053, 420] on span "Now" at bounding box center [1111, 422] width 23 height 13
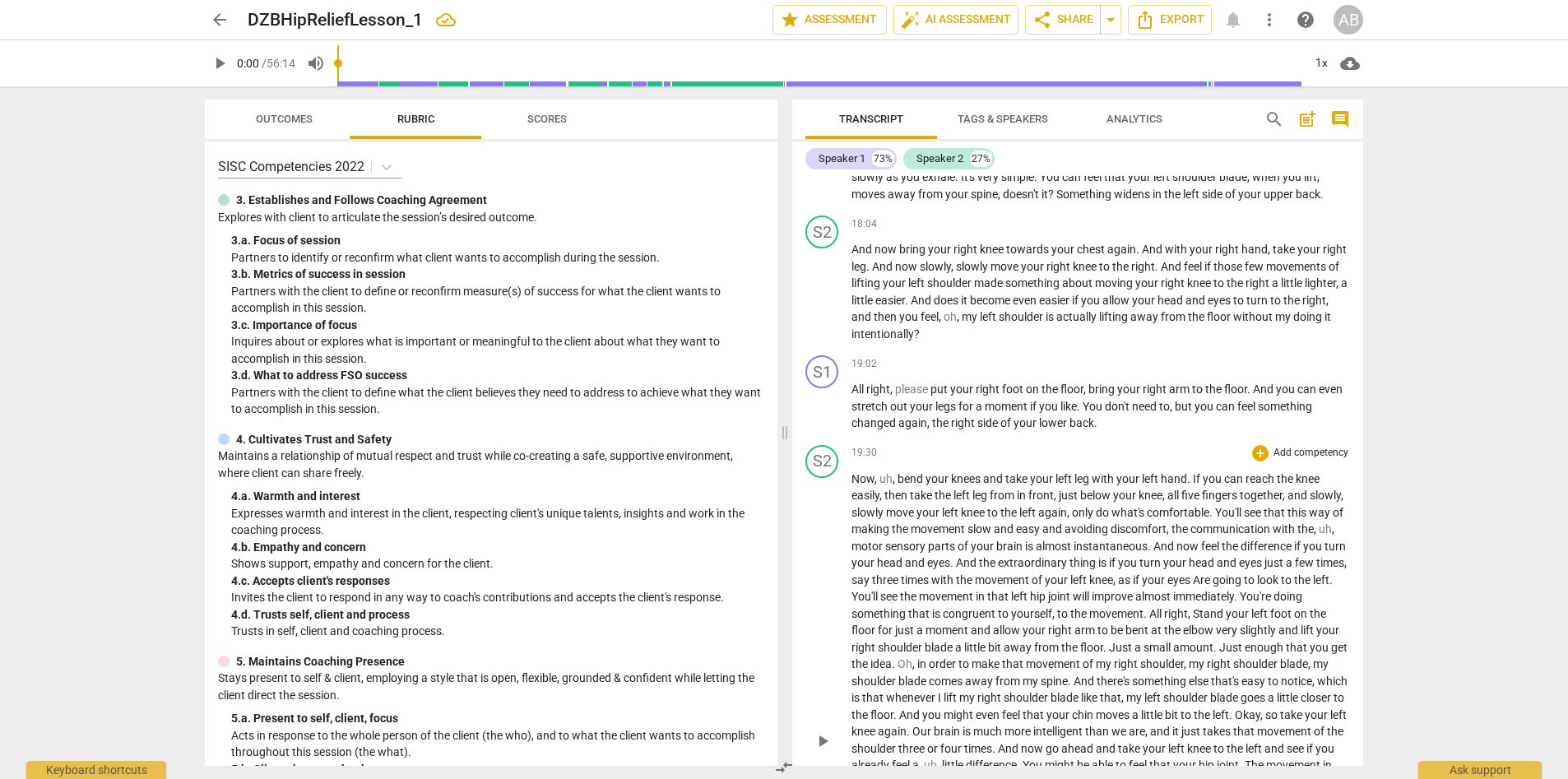
click at [1053, 544] on span "." at bounding box center [1150, 546] width 6 height 13
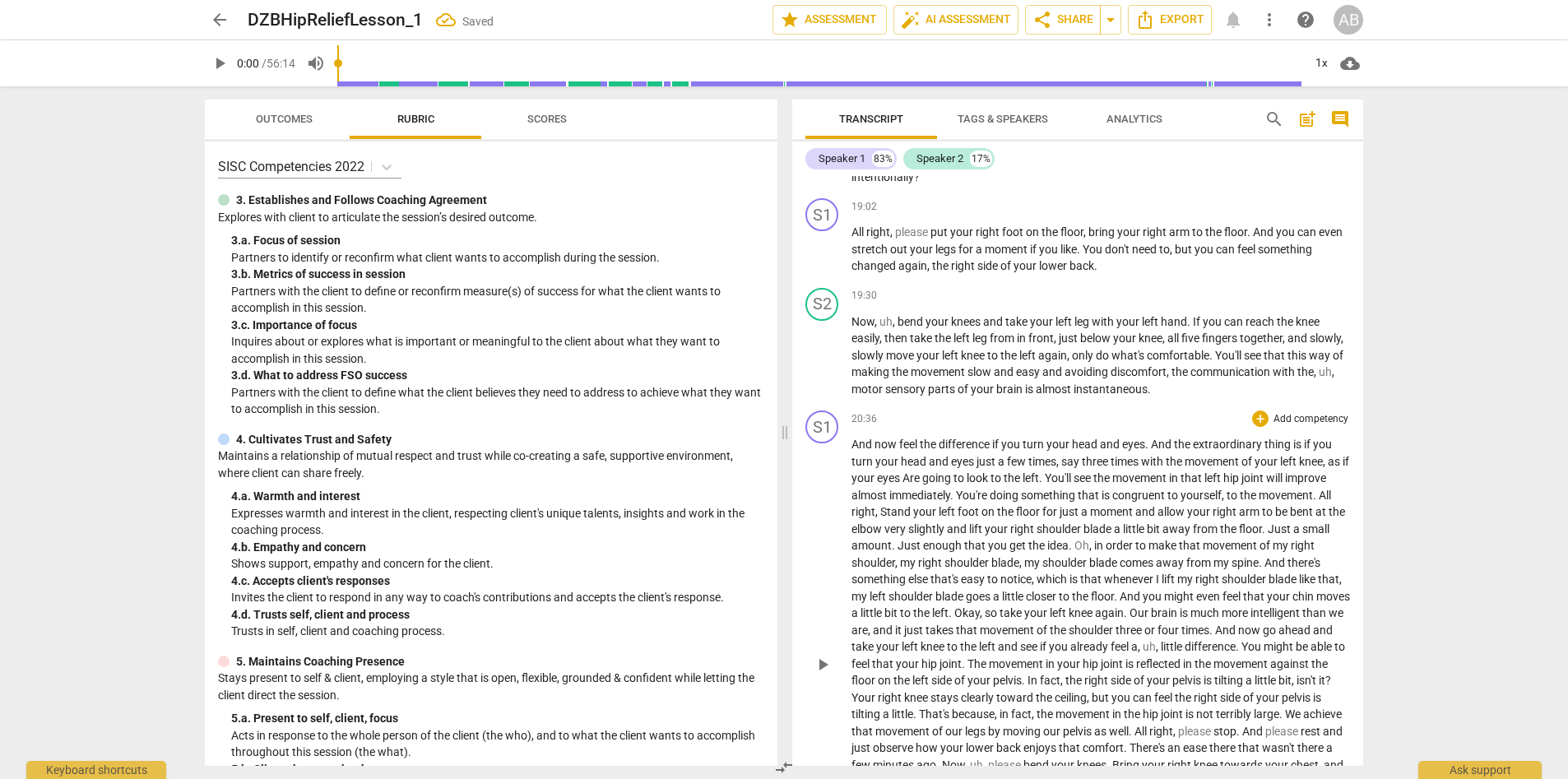
scroll to position [2172, 0]
click at [1053, 492] on span "All" at bounding box center [1325, 490] width 12 height 13
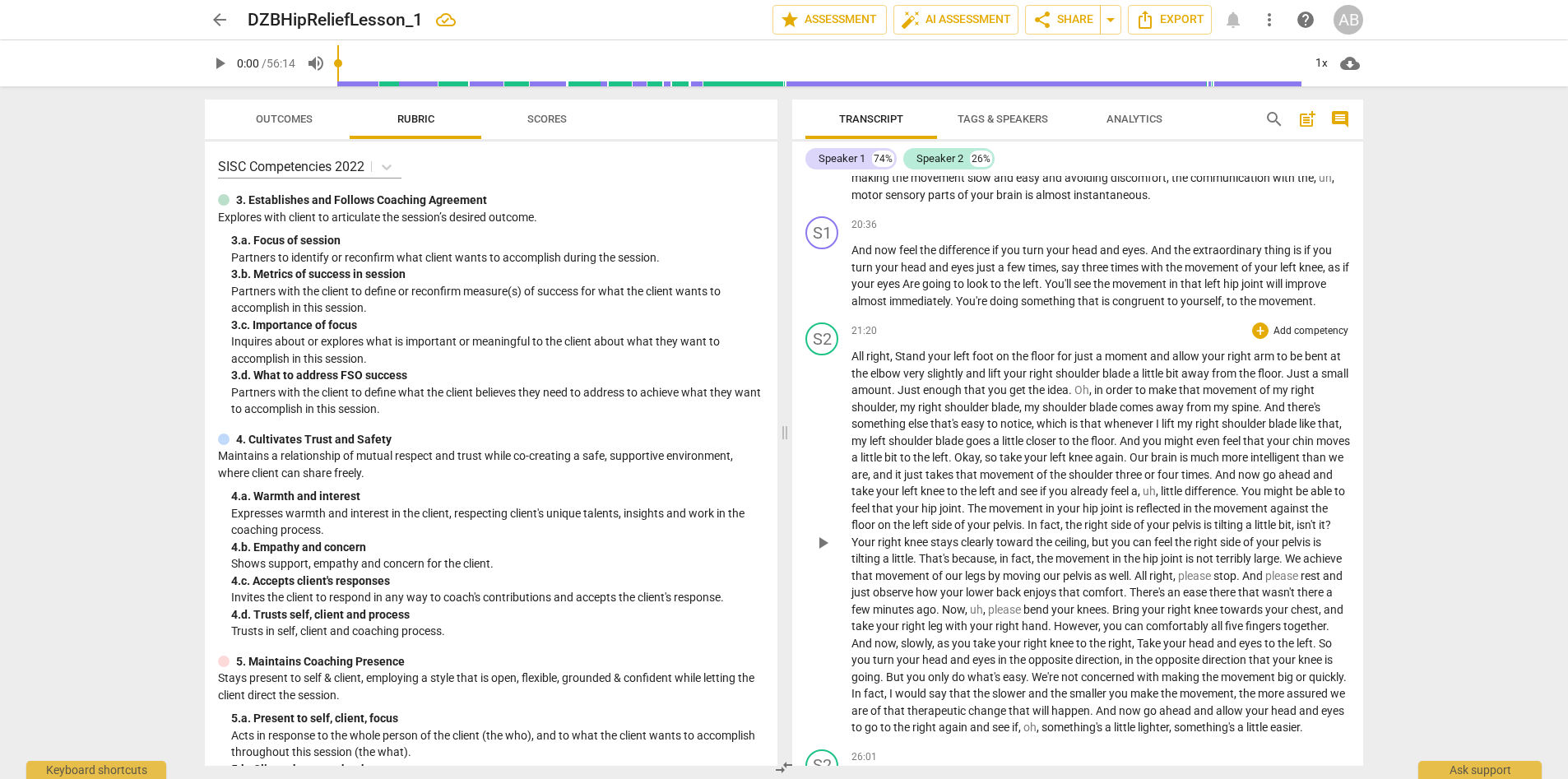
scroll to position [2379, 0]
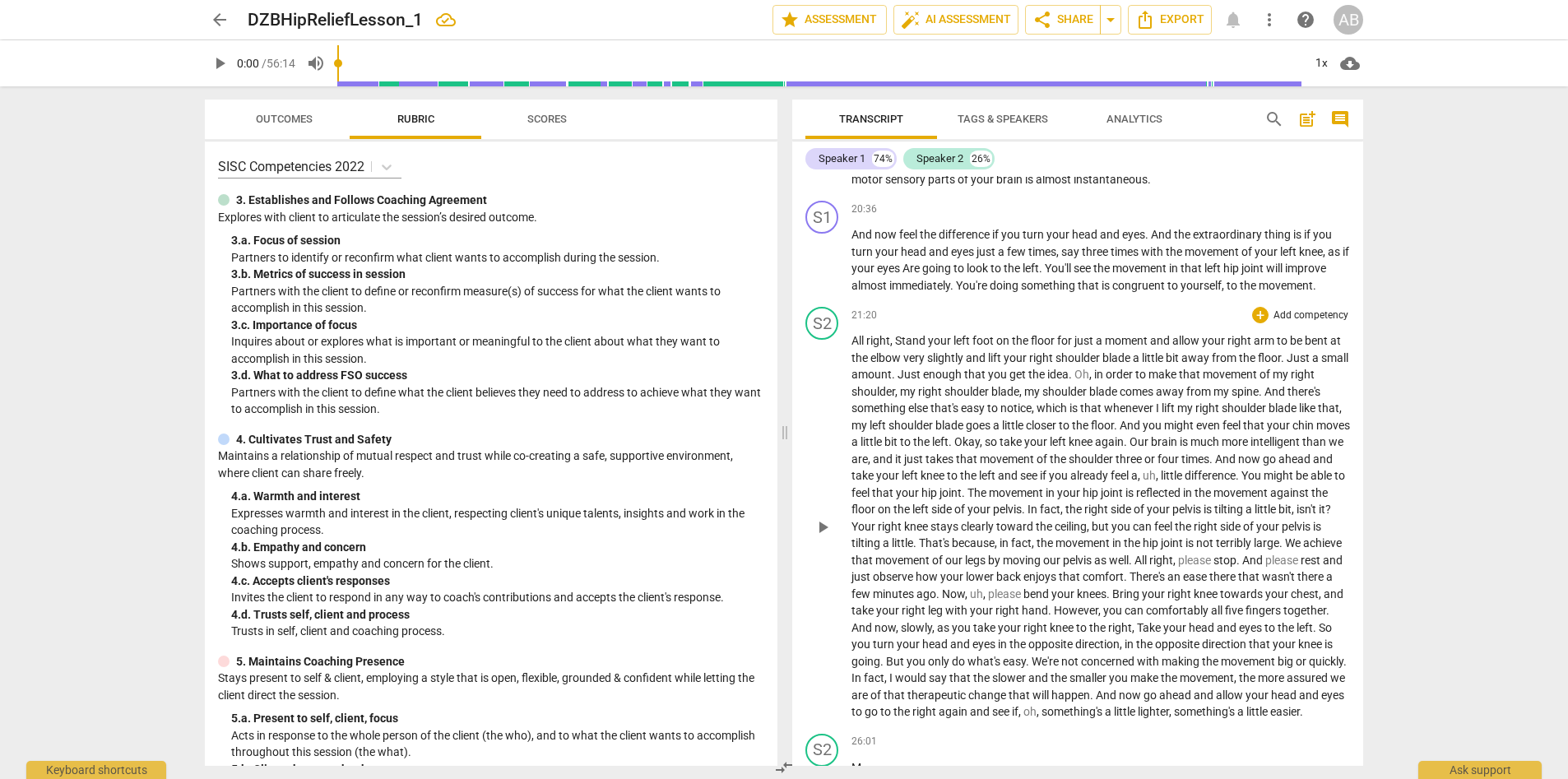
click at [954, 442] on span "." at bounding box center [951, 442] width 6 height 13
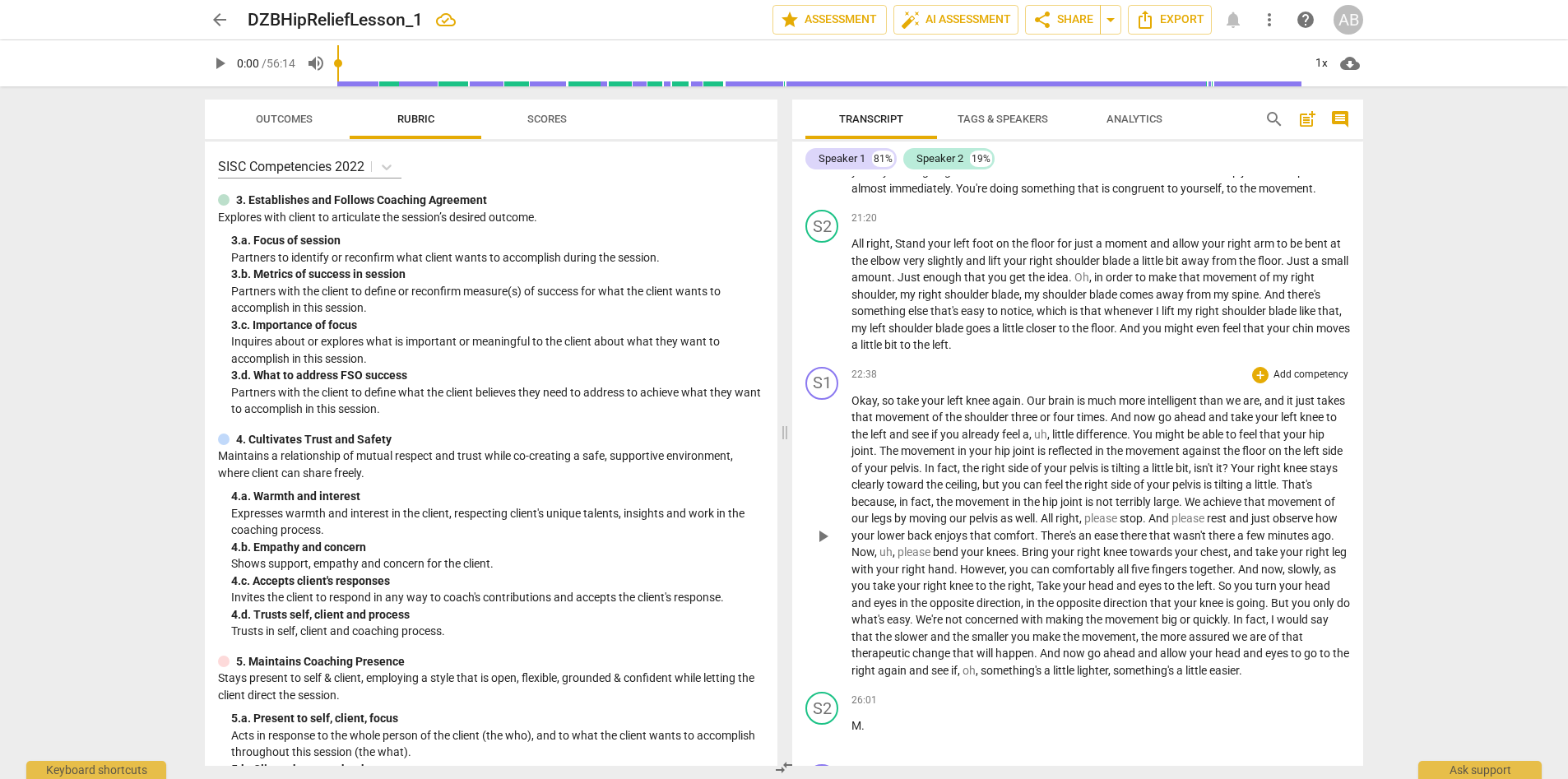
scroll to position [2484, 0]
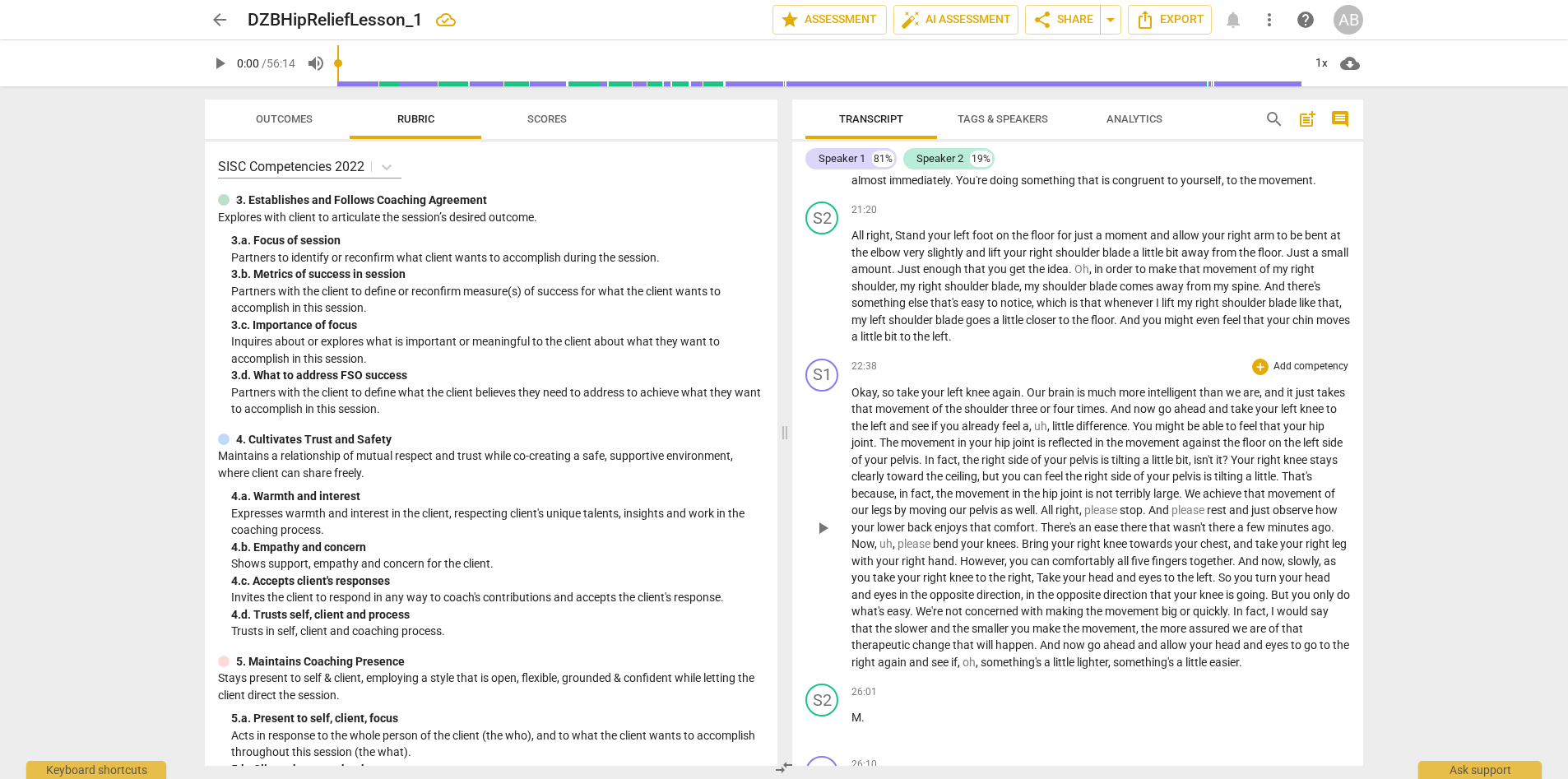
click at [1053, 411] on span "And" at bounding box center [1123, 408] width 23 height 13
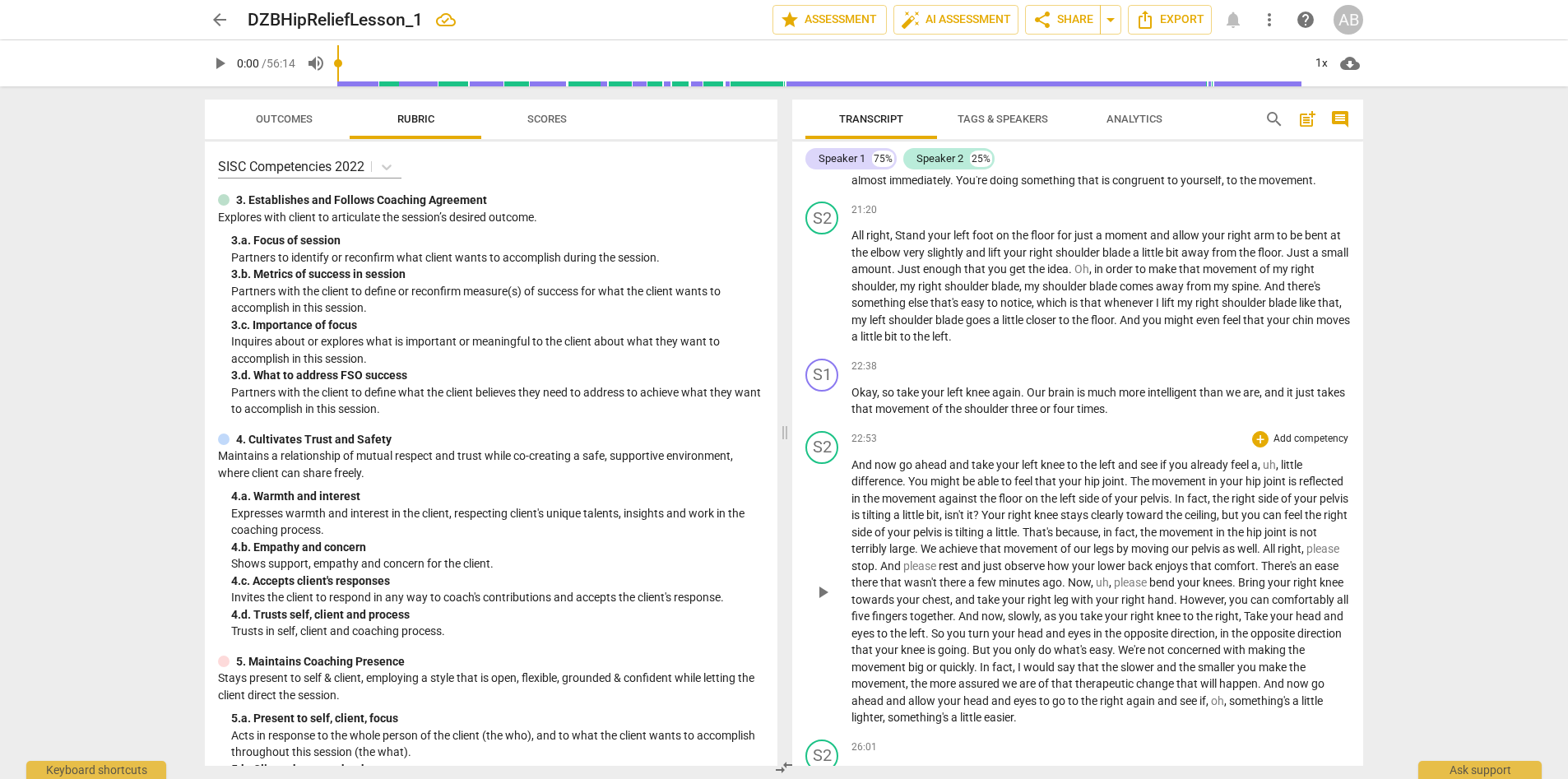
click at [1053, 494] on span "In" at bounding box center [1181, 498] width 12 height 13
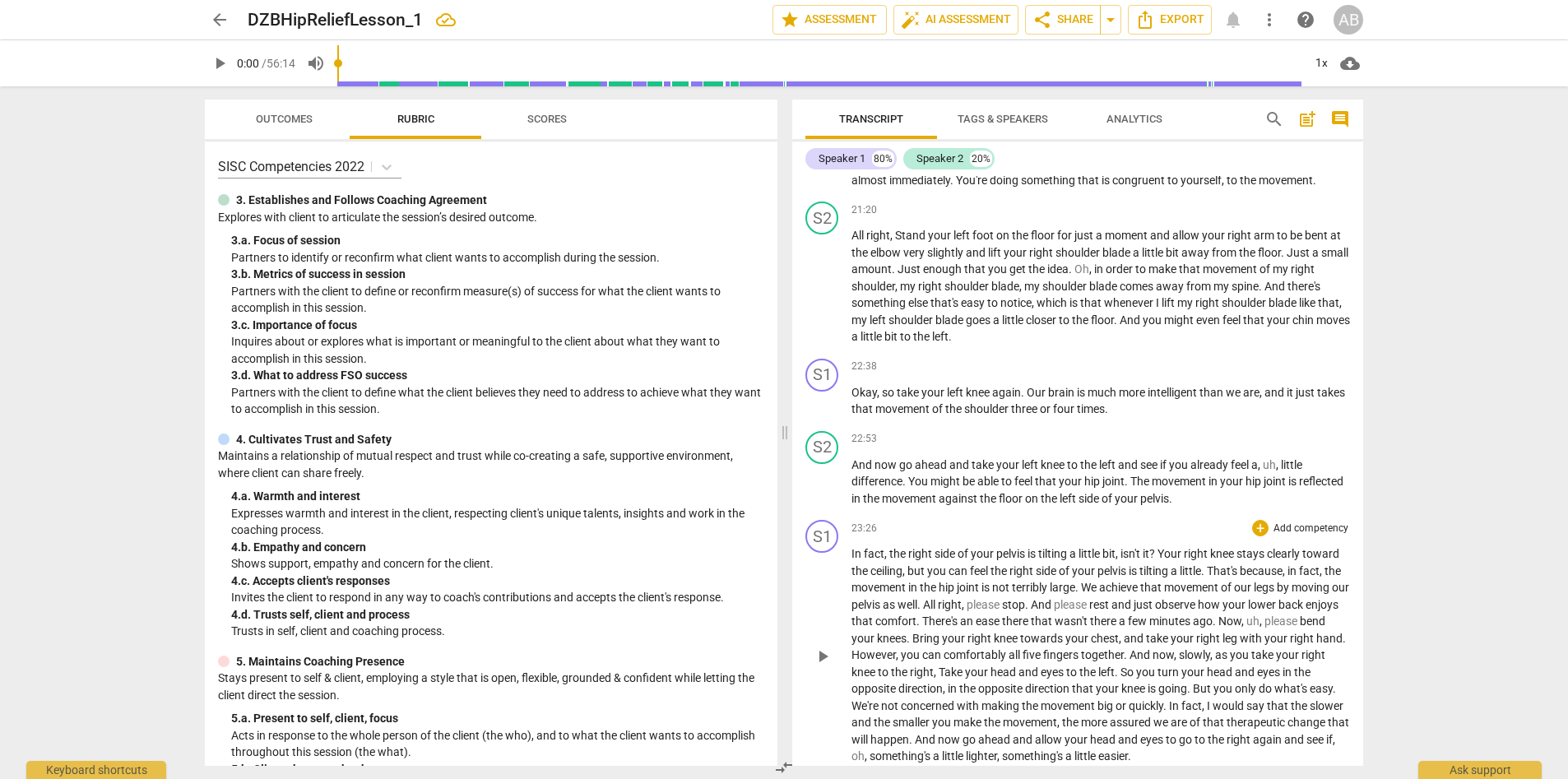
click at [923, 565] on span "." at bounding box center [920, 605] width 6 height 13
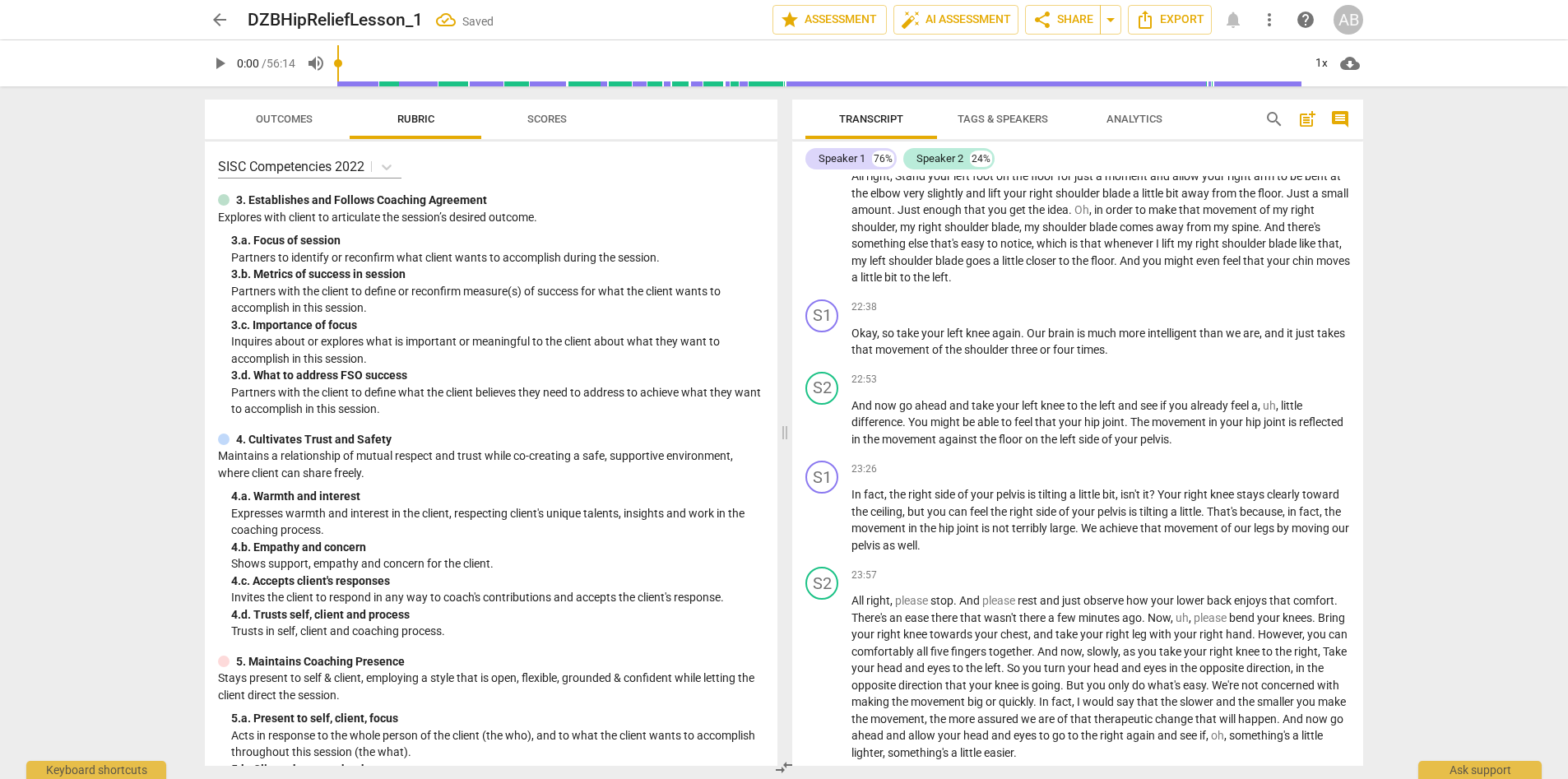
scroll to position [2540, 0]
click at [1053, 565] on span "Now" at bounding box center [1159, 621] width 23 height 13
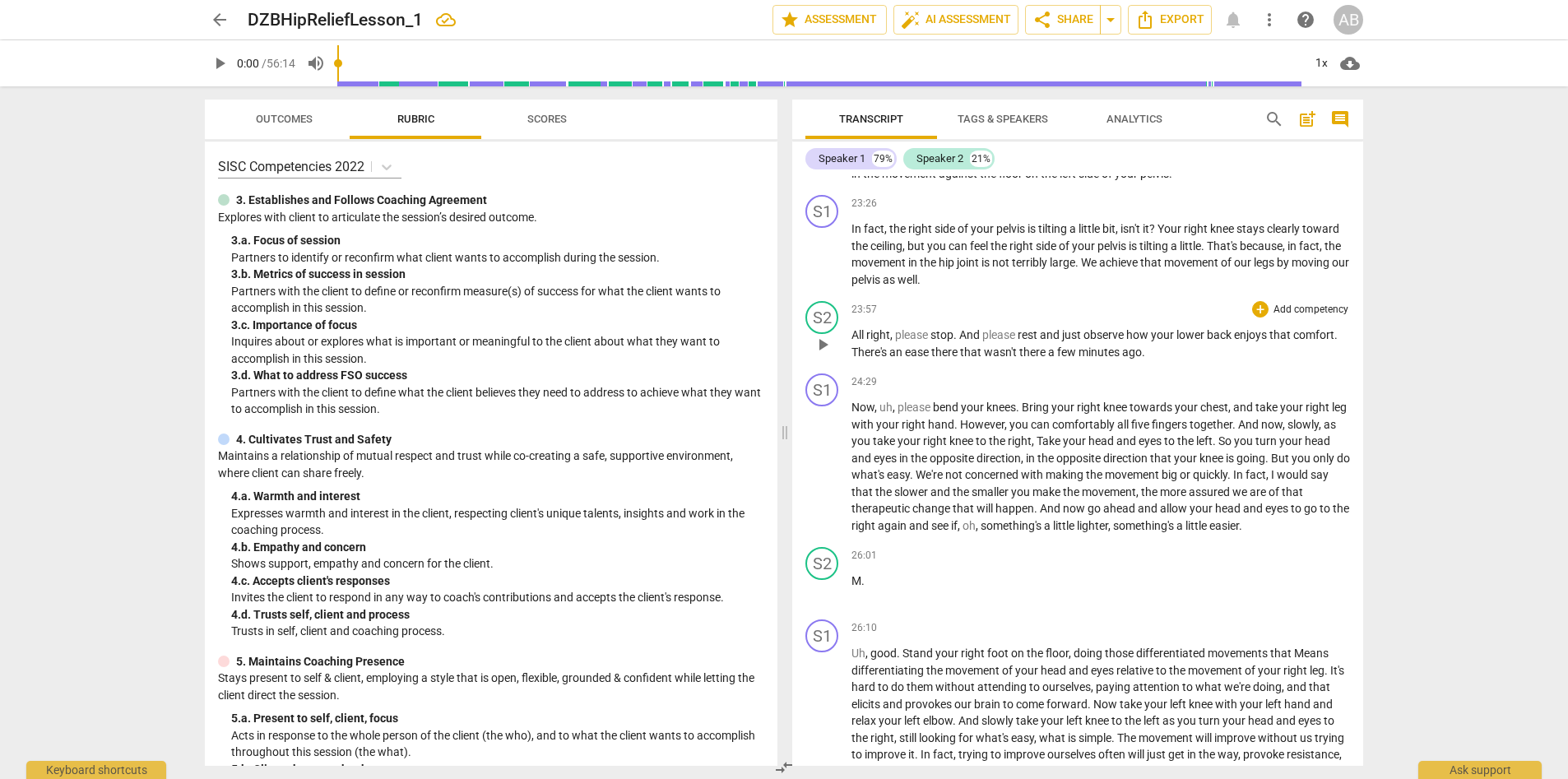
scroll to position [2808, 0]
click at [1053, 442] on span "So" at bounding box center [1226, 442] width 16 height 13
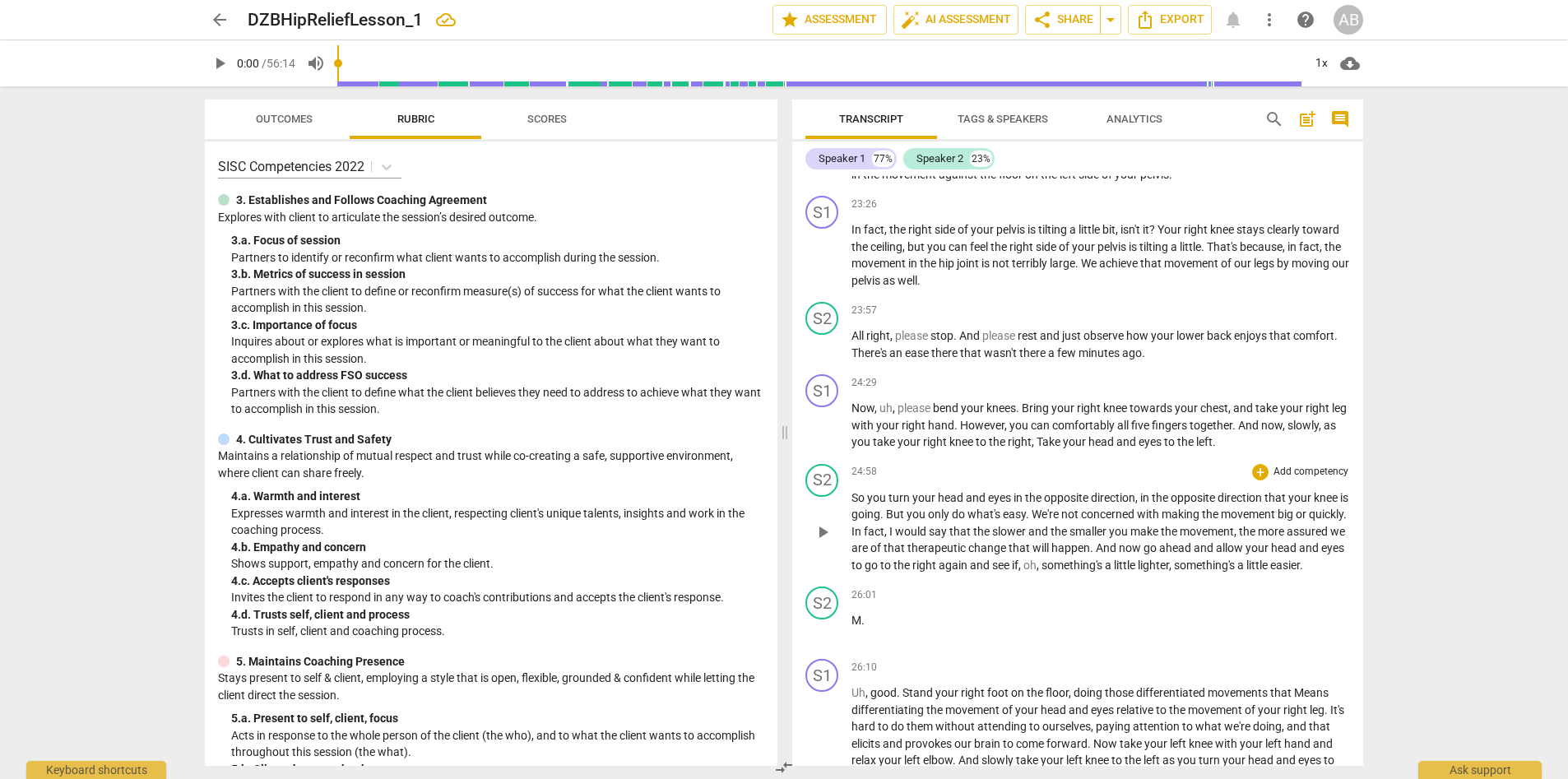
click at [1053, 551] on span "And" at bounding box center [1108, 547] width 23 height 13
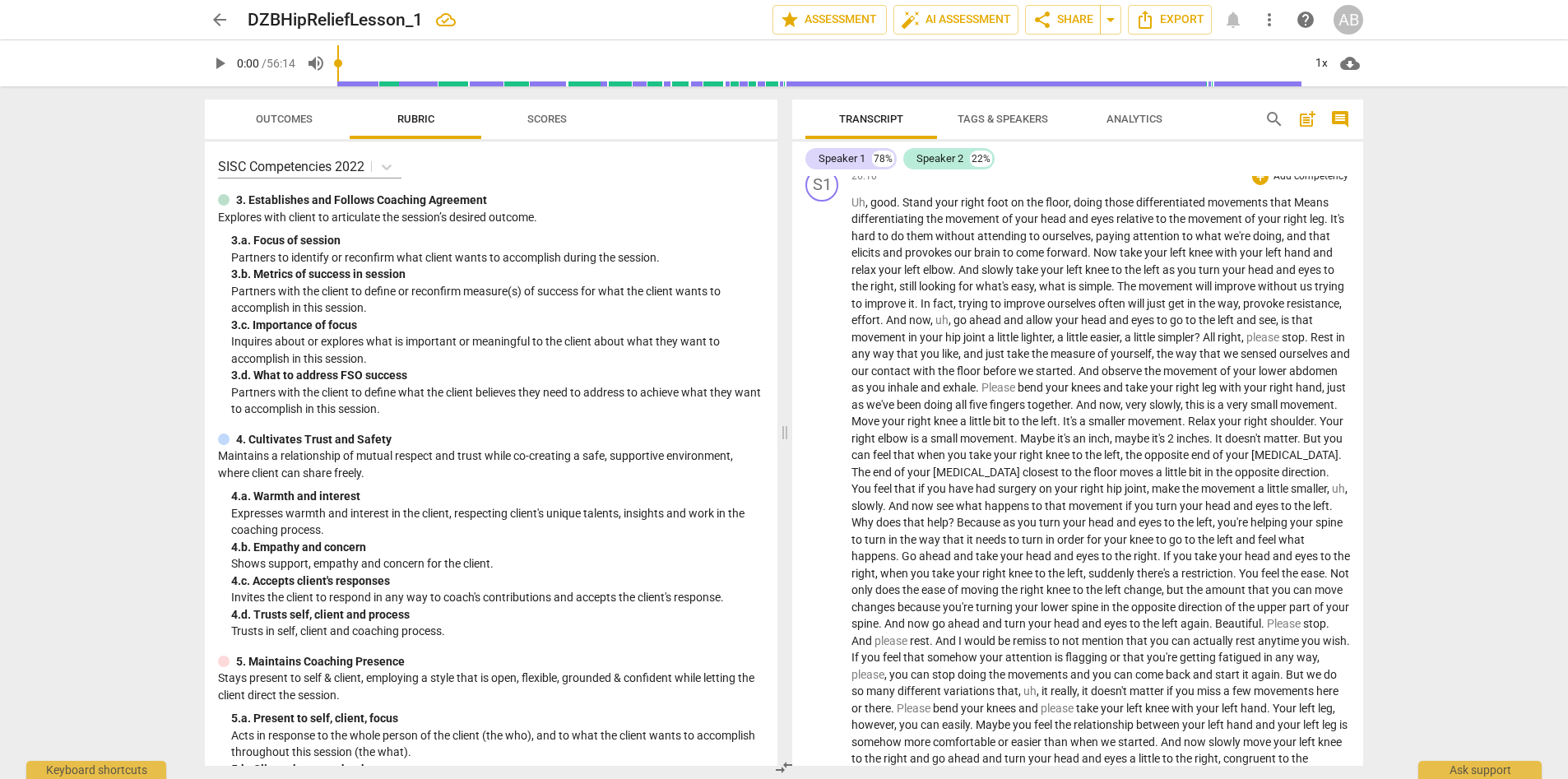
scroll to position [3375, 0]
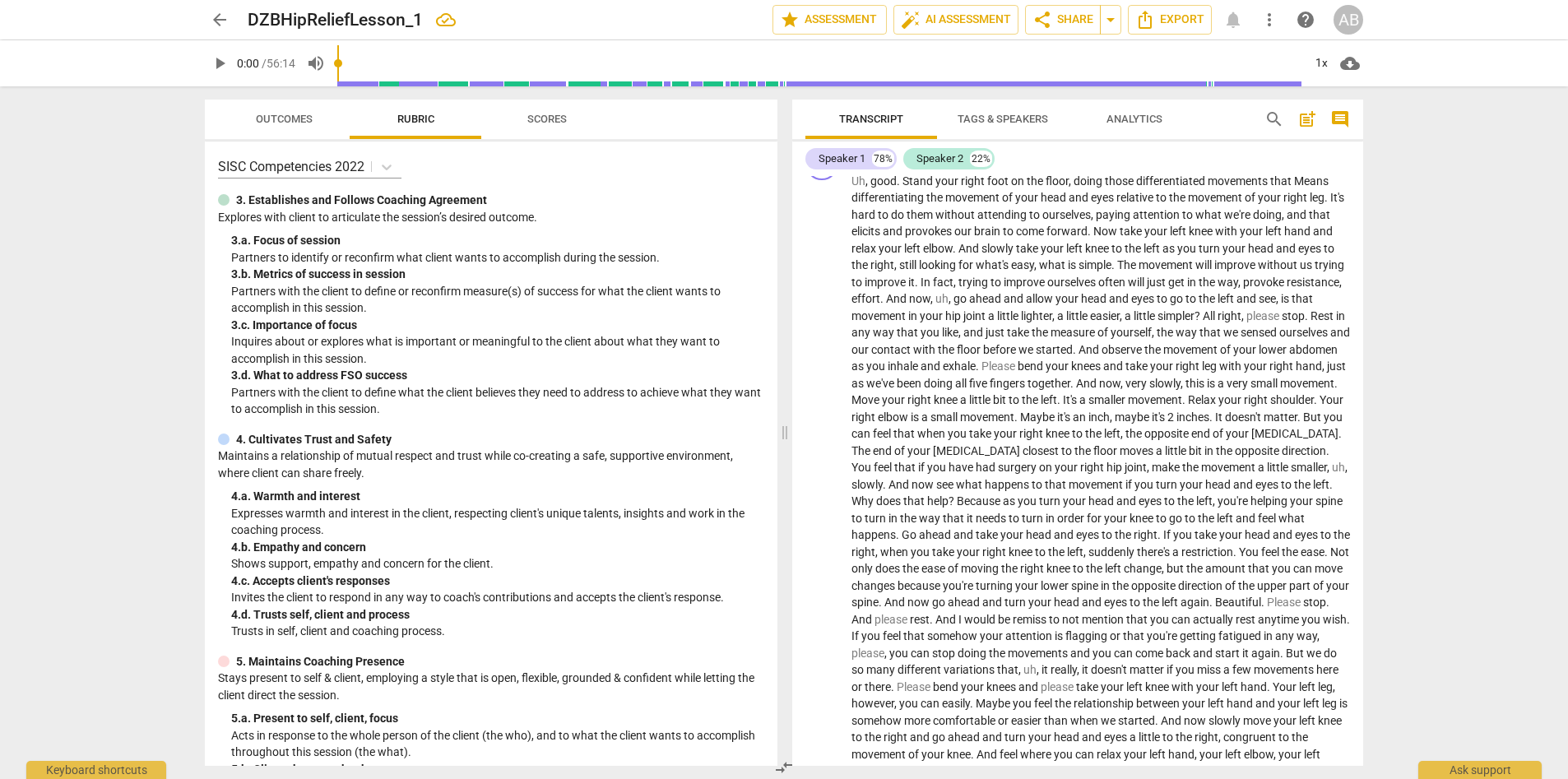
click at [1053, 232] on span "Now" at bounding box center [1107, 231] width 27 height 13
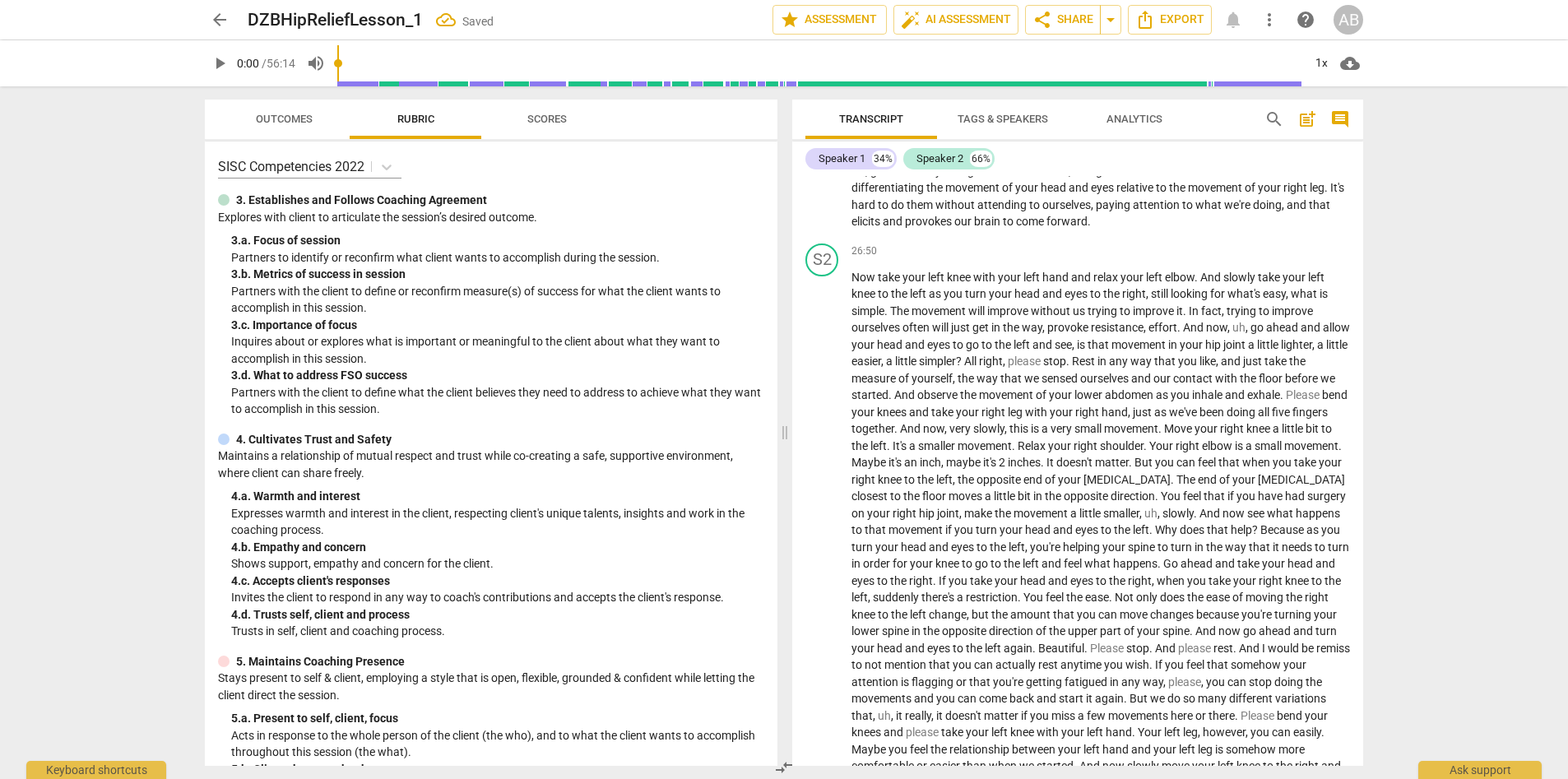
scroll to position [3390, 0]
click at [1053, 325] on span "And" at bounding box center [1194, 323] width 23 height 13
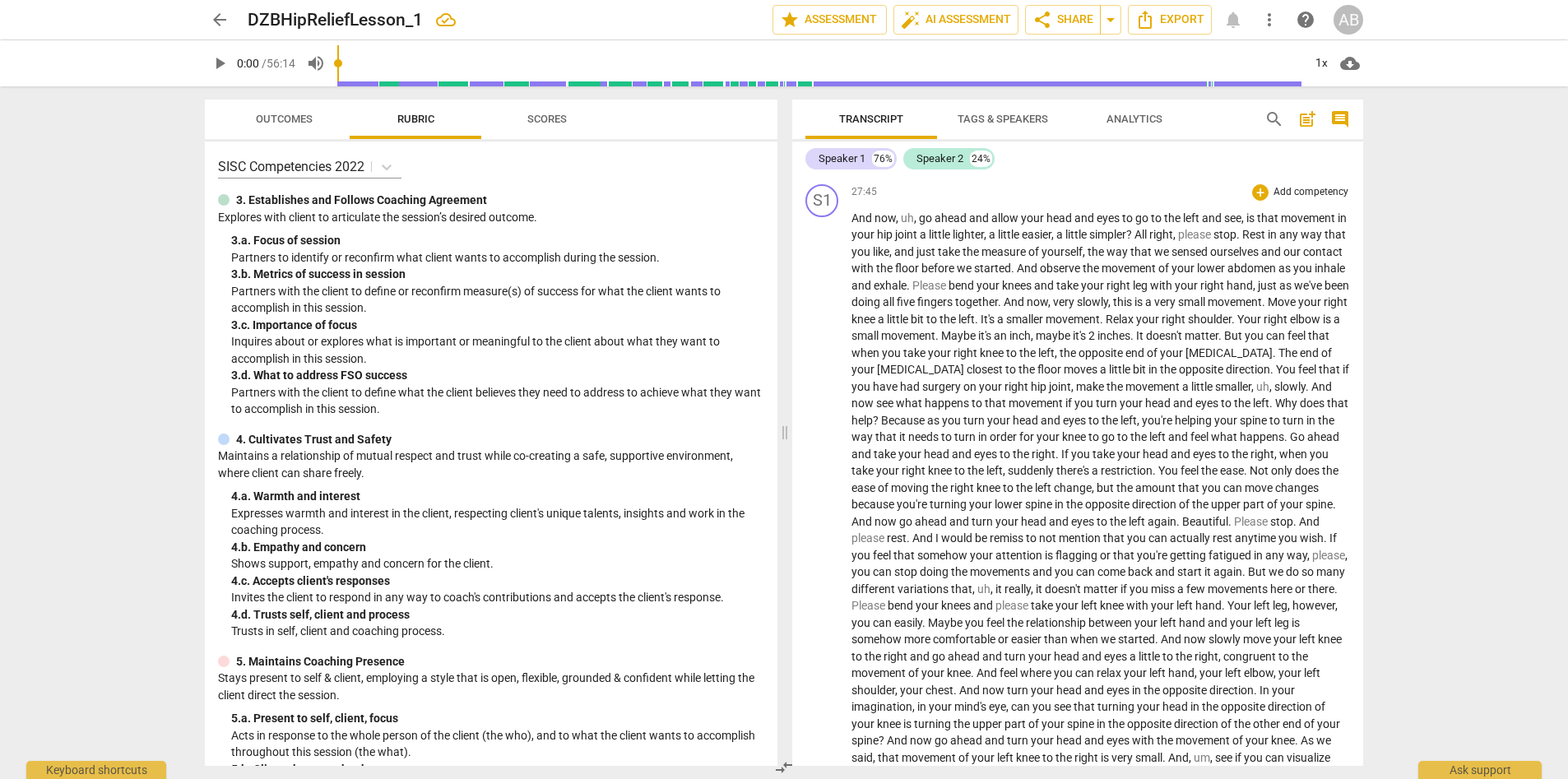
scroll to position [3548, 0]
click at [1053, 239] on span "All" at bounding box center [1142, 236] width 15 height 13
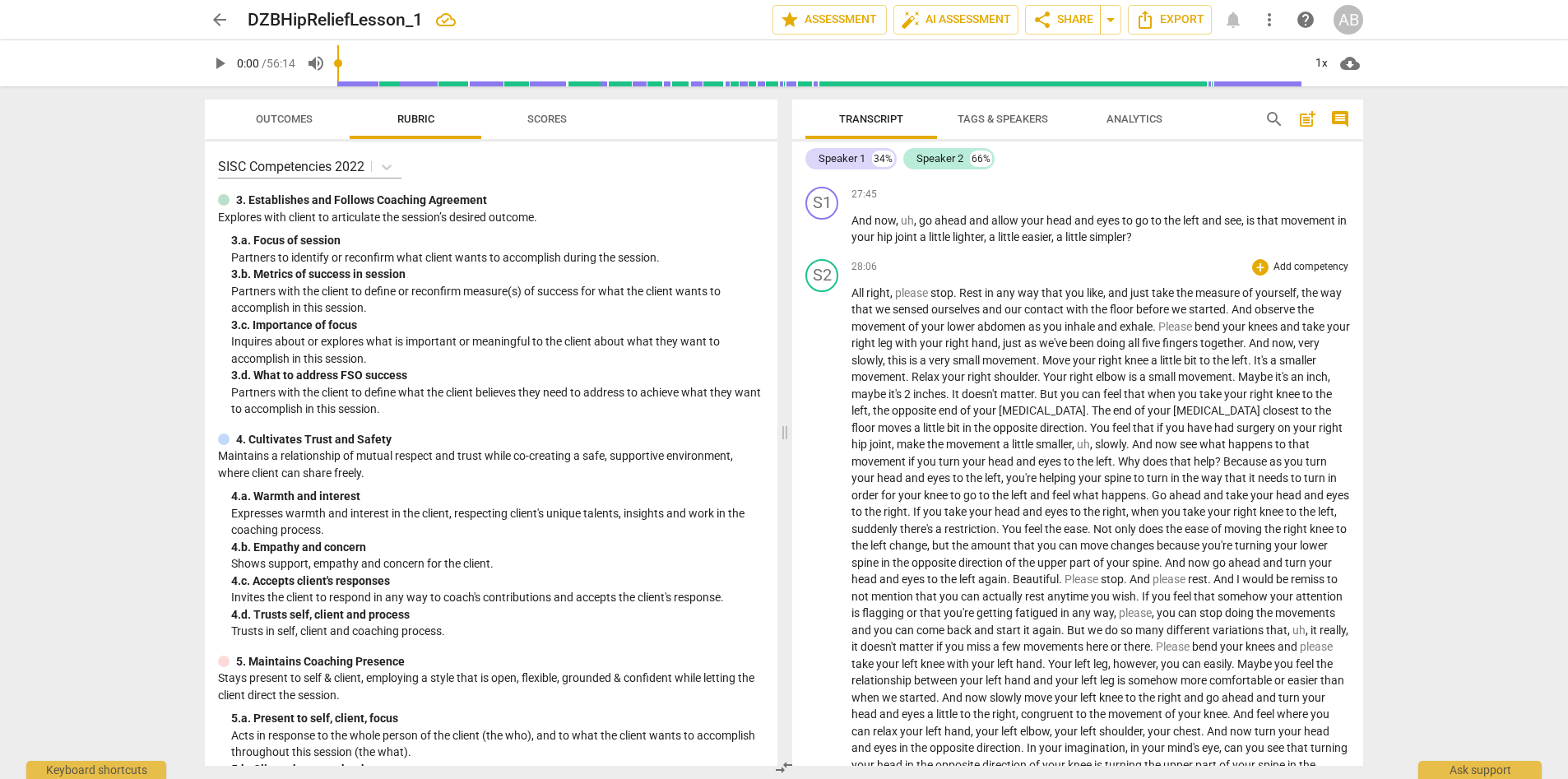
click at [1053, 327] on span "." at bounding box center [1155, 327] width 6 height 13
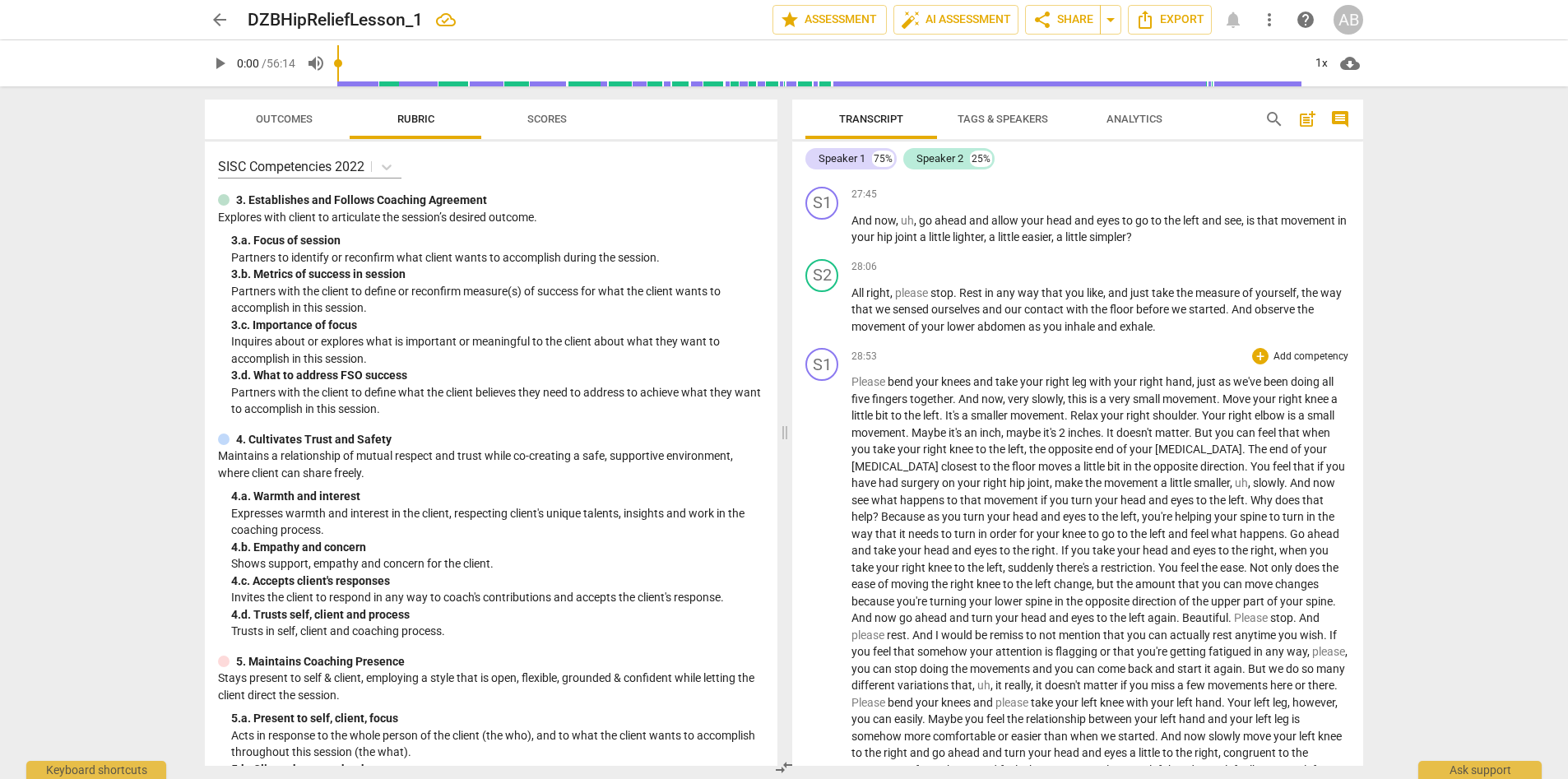
click at [1053, 464] on span "You" at bounding box center [1262, 466] width 22 height 13
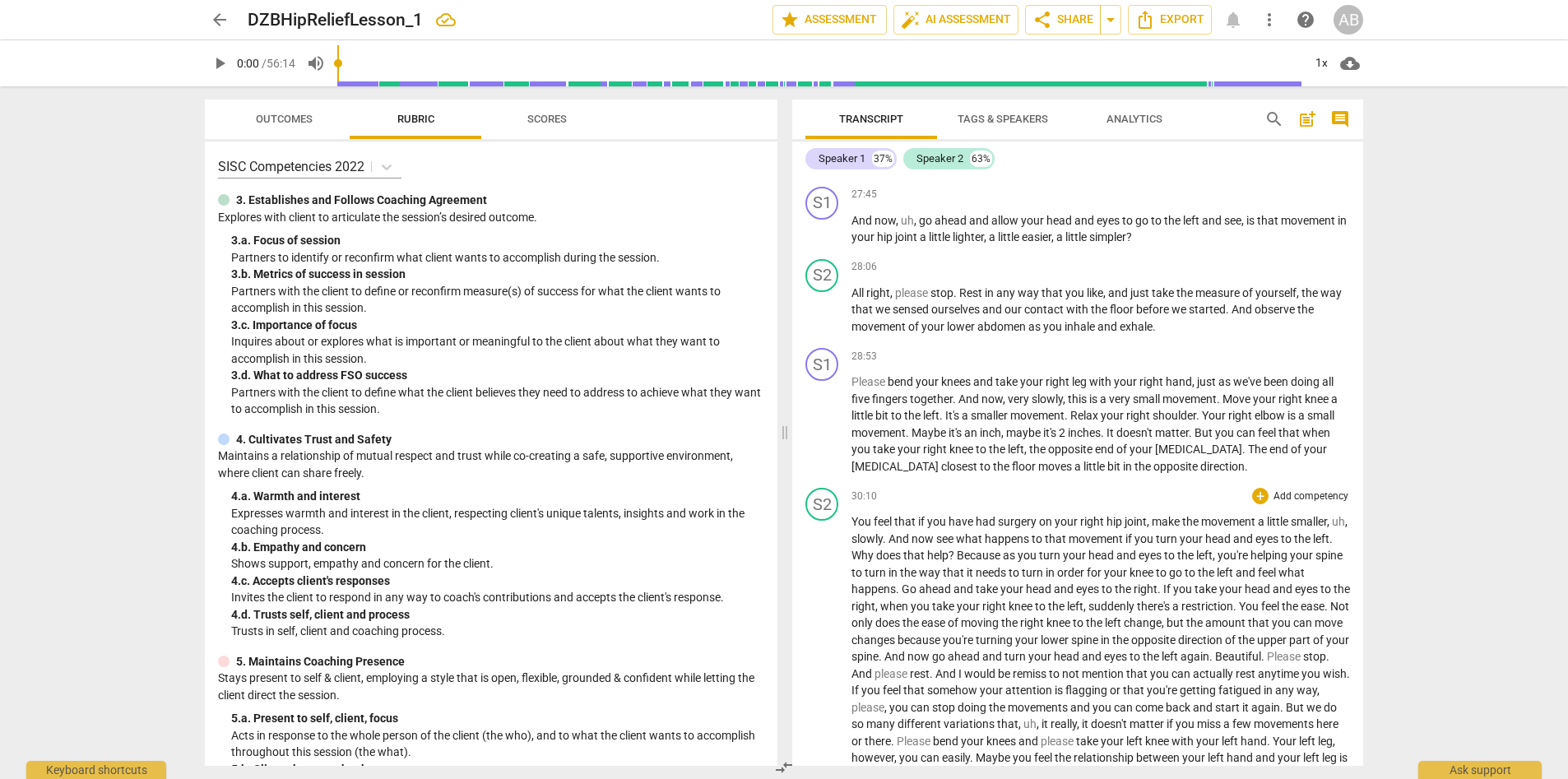
click at [901, 565] on span "." at bounding box center [899, 589] width 6 height 13
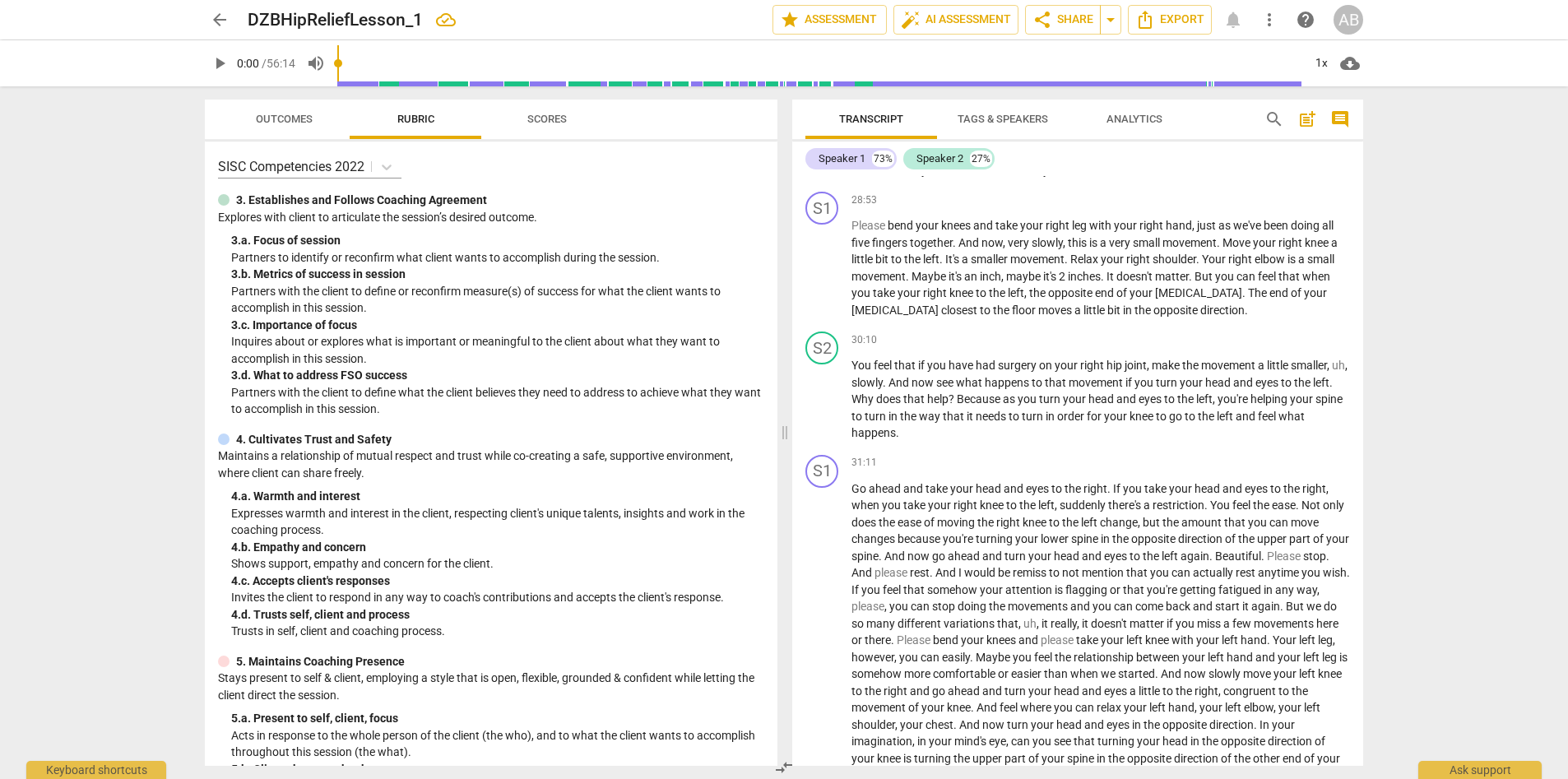
scroll to position [3706, 0]
click at [884, 552] on span "." at bounding box center [882, 555] width 6 height 13
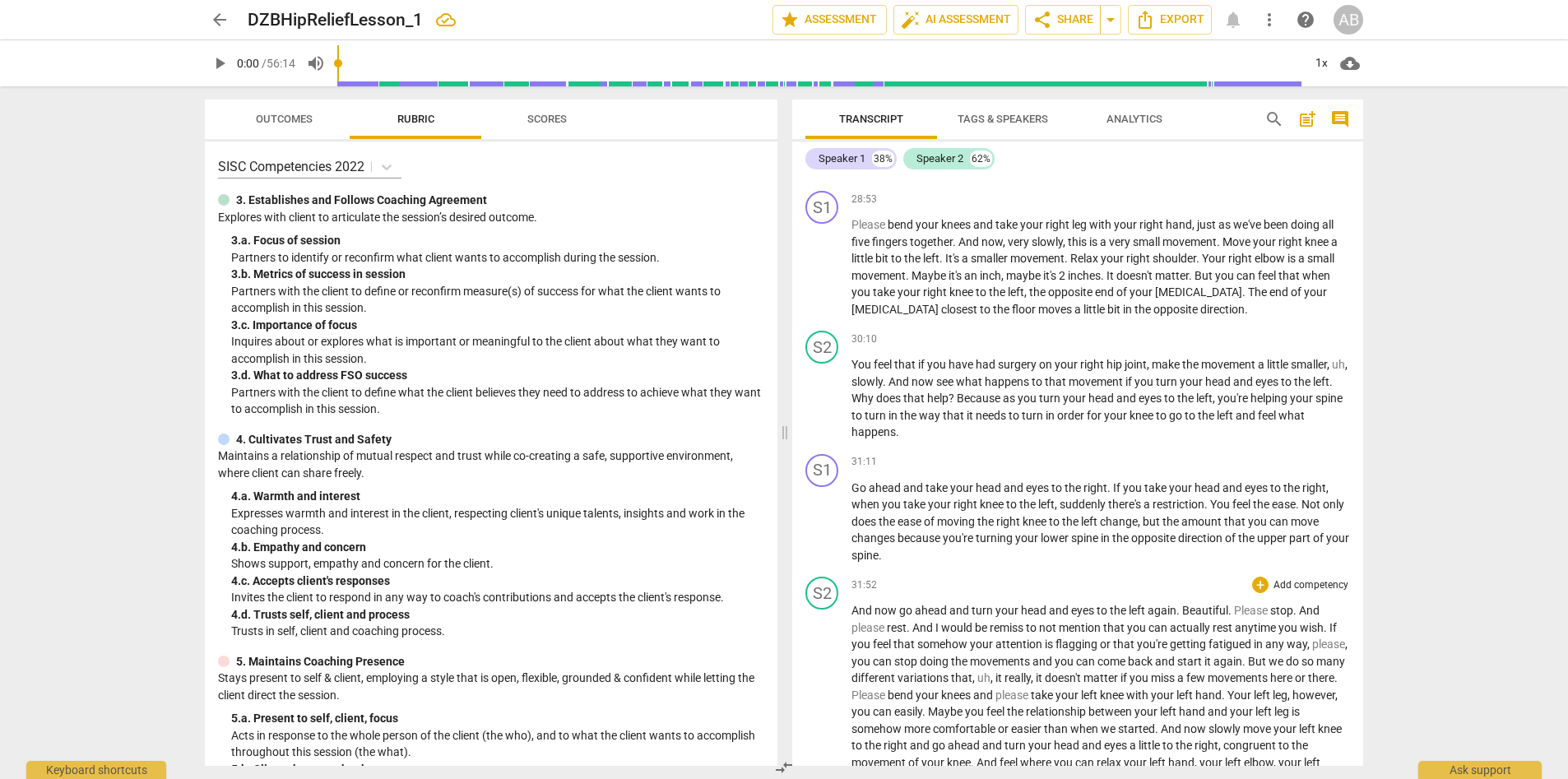
click at [1053, 565] on span "Please" at bounding box center [1252, 610] width 36 height 13
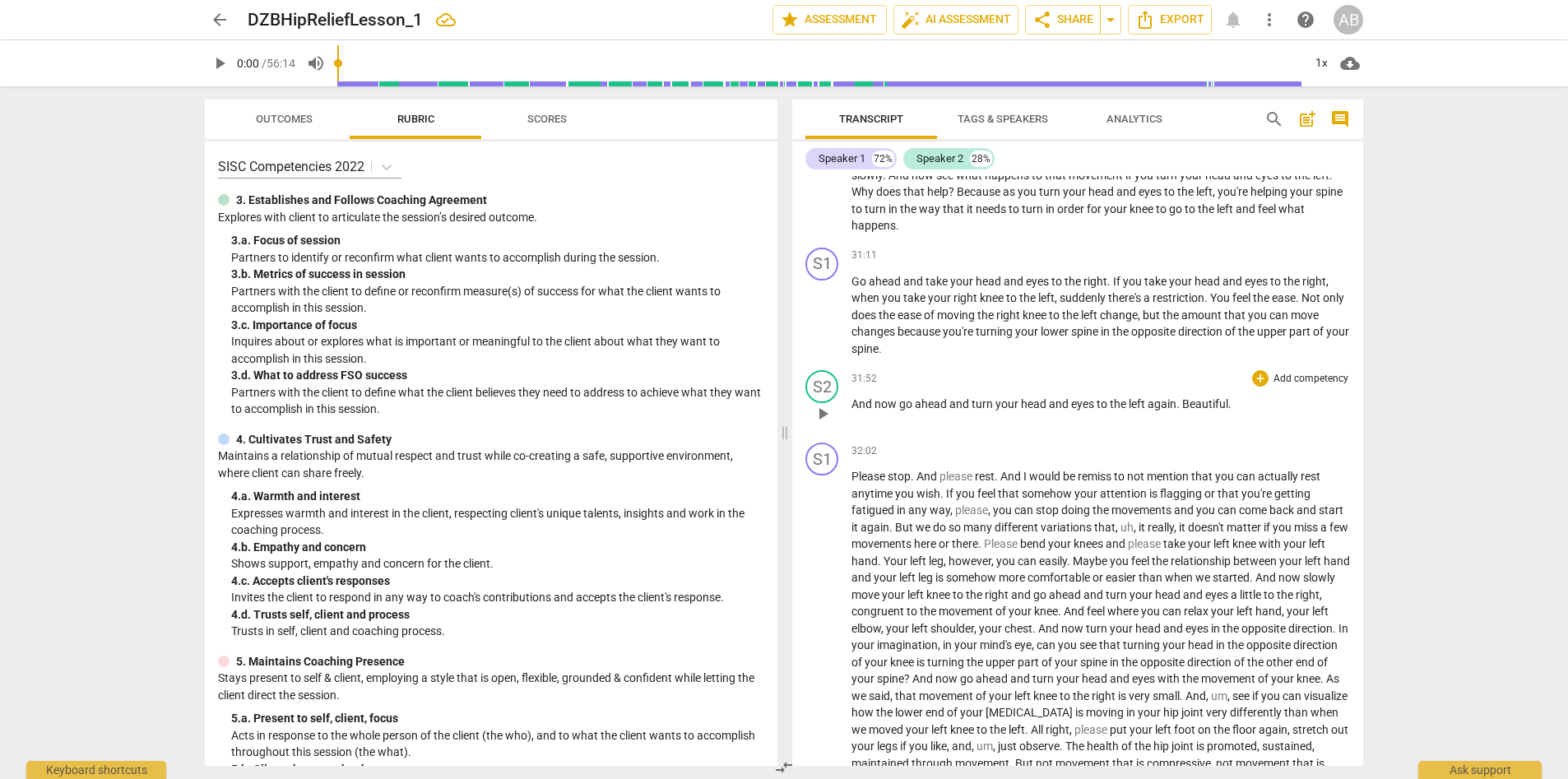
scroll to position [3961, 0]
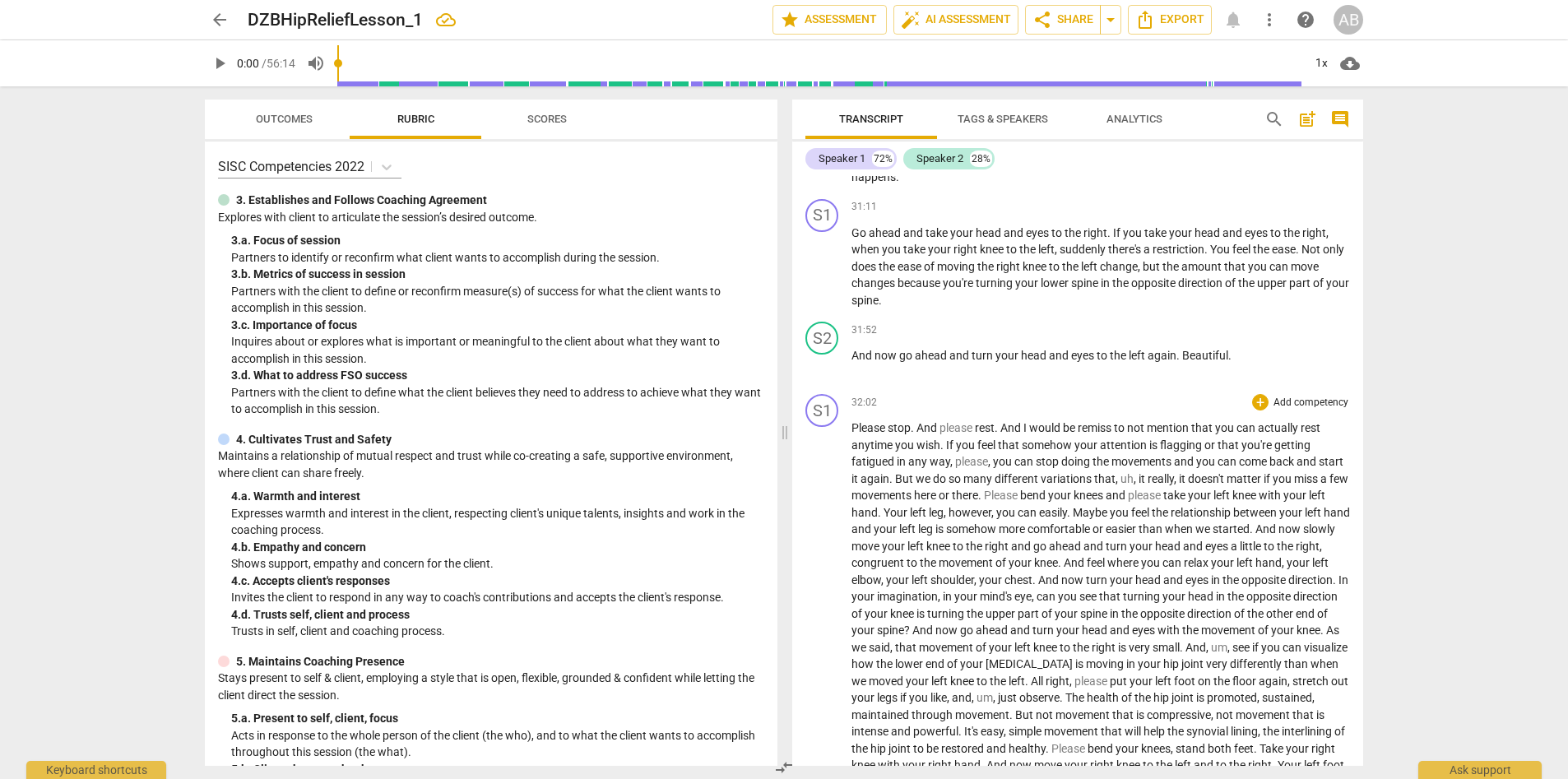
click at [1009, 495] on span "Please" at bounding box center [1001, 495] width 36 height 13
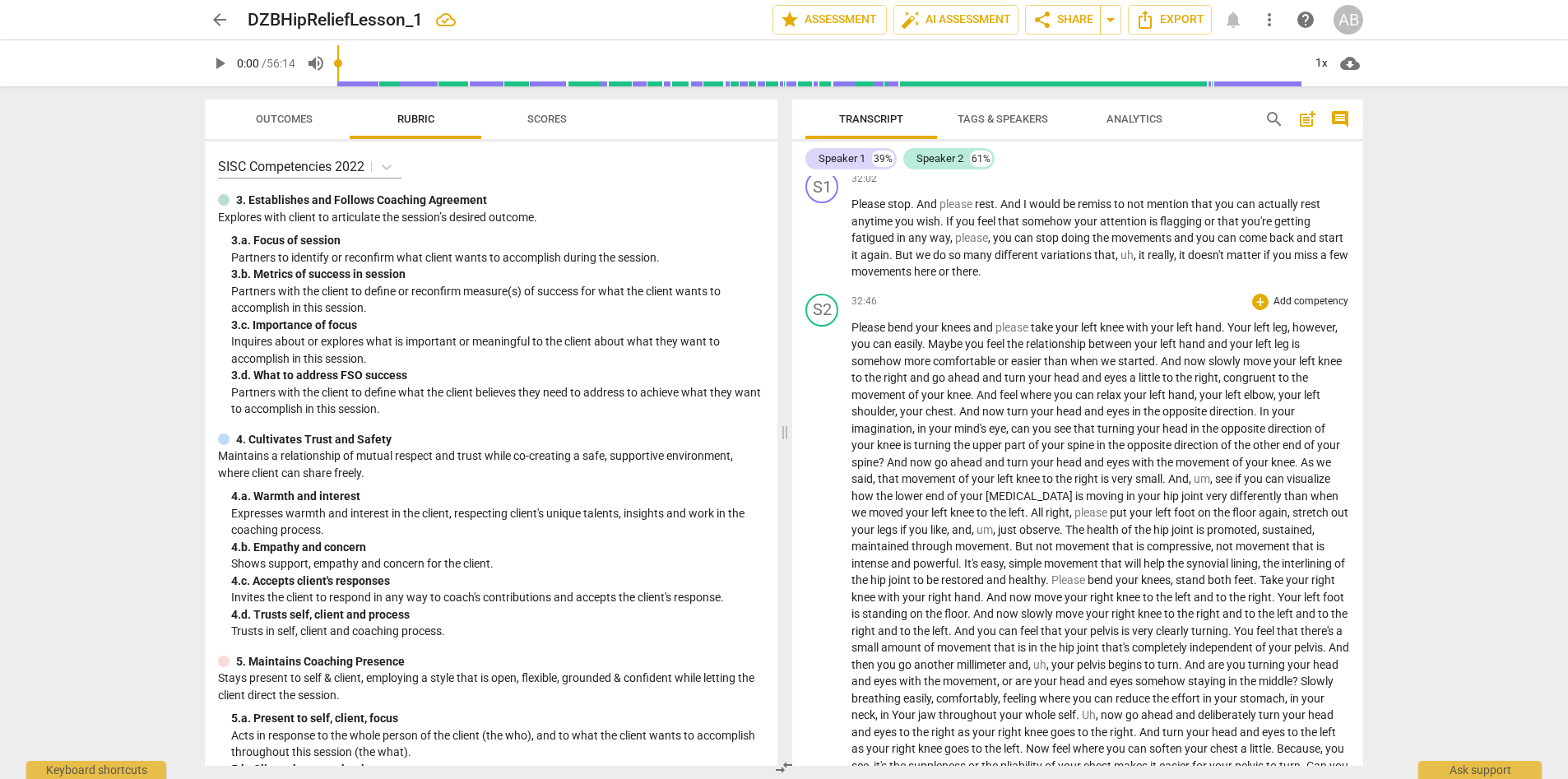
scroll to position [4184, 0]
click at [961, 409] on span "And" at bounding box center [971, 412] width 23 height 13
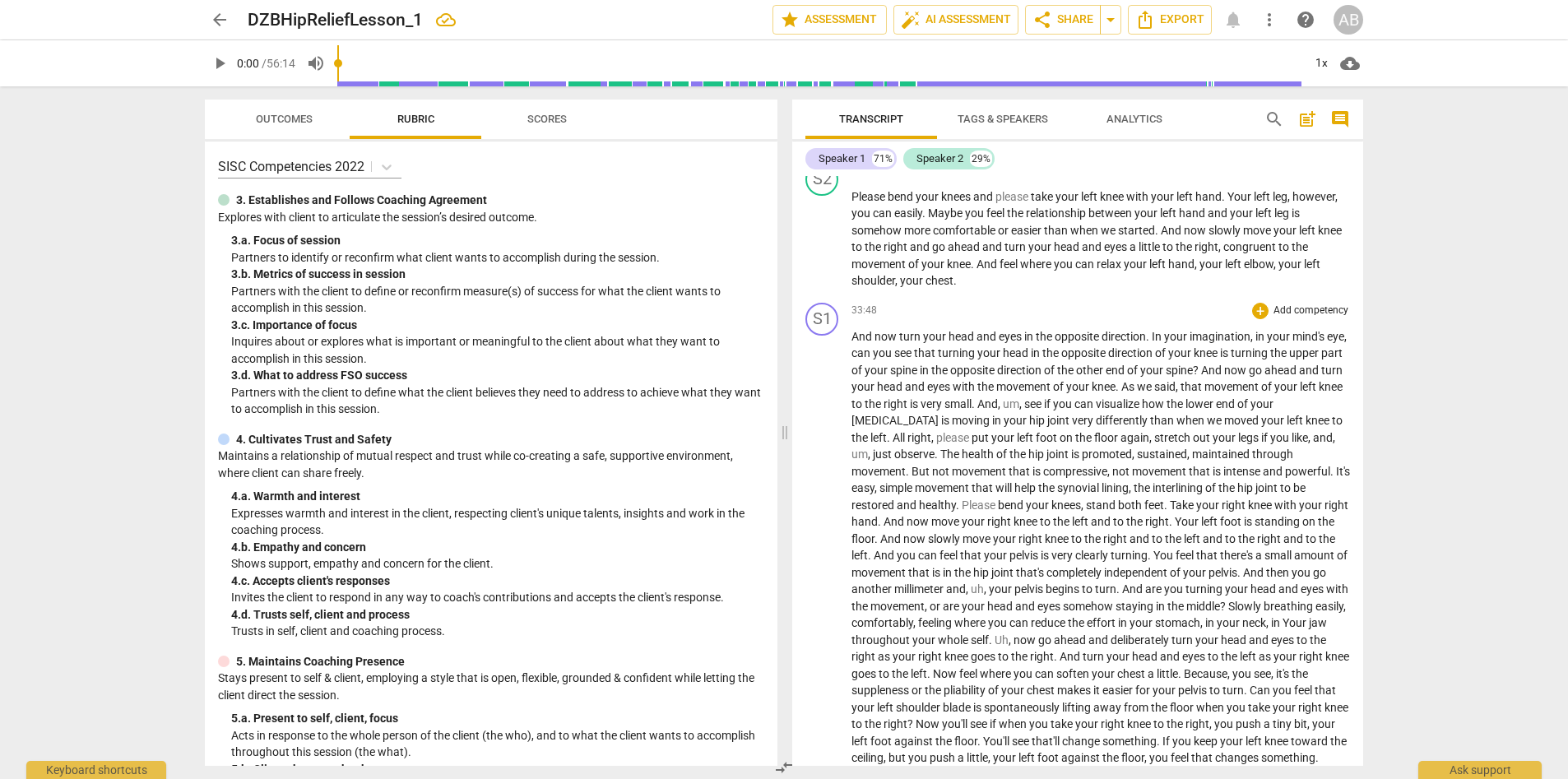
scroll to position [4315, 0]
click at [1053, 366] on span "And" at bounding box center [1213, 369] width 23 height 13
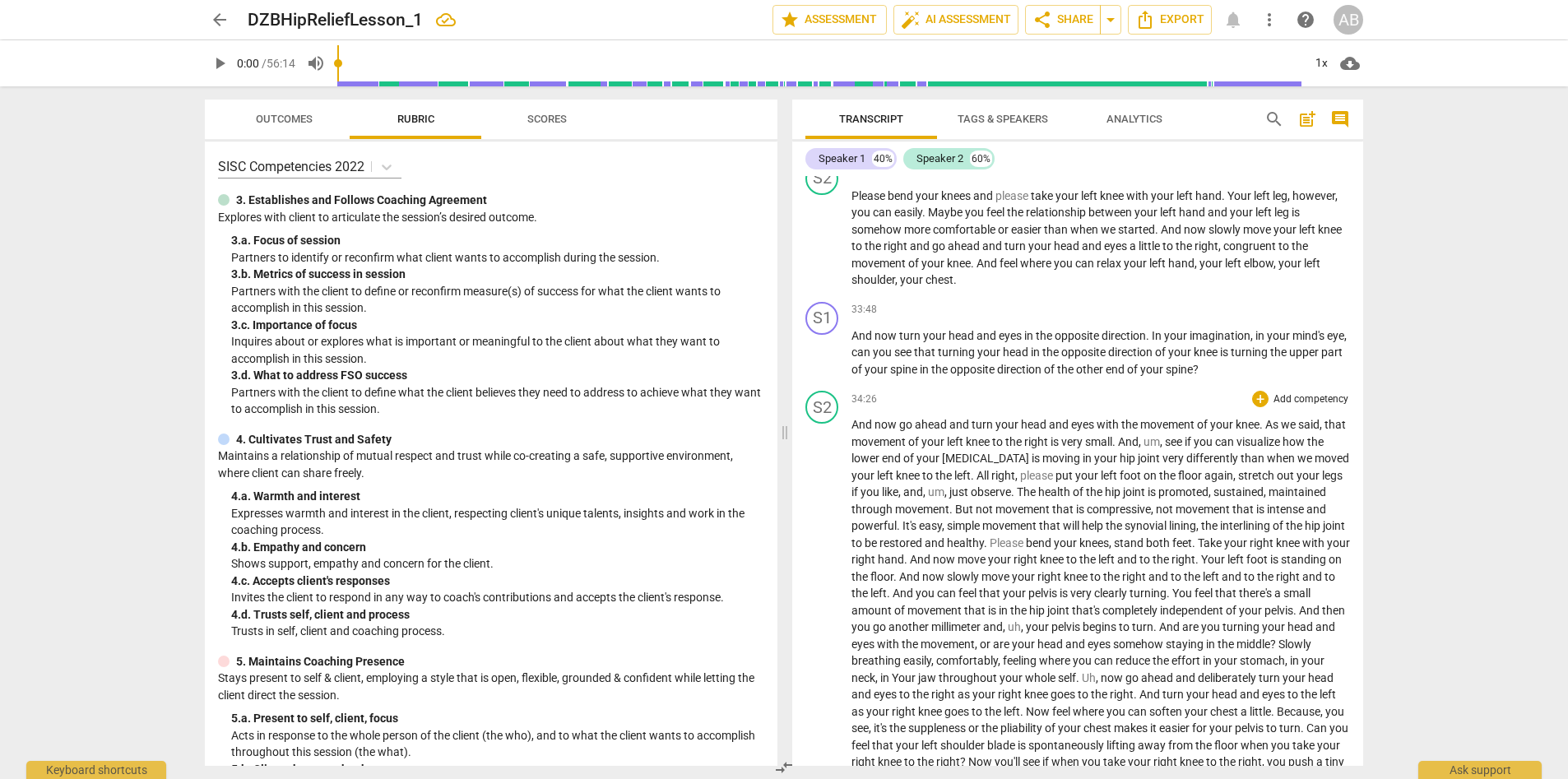
click at [971, 479] on span "." at bounding box center [974, 475] width 6 height 13
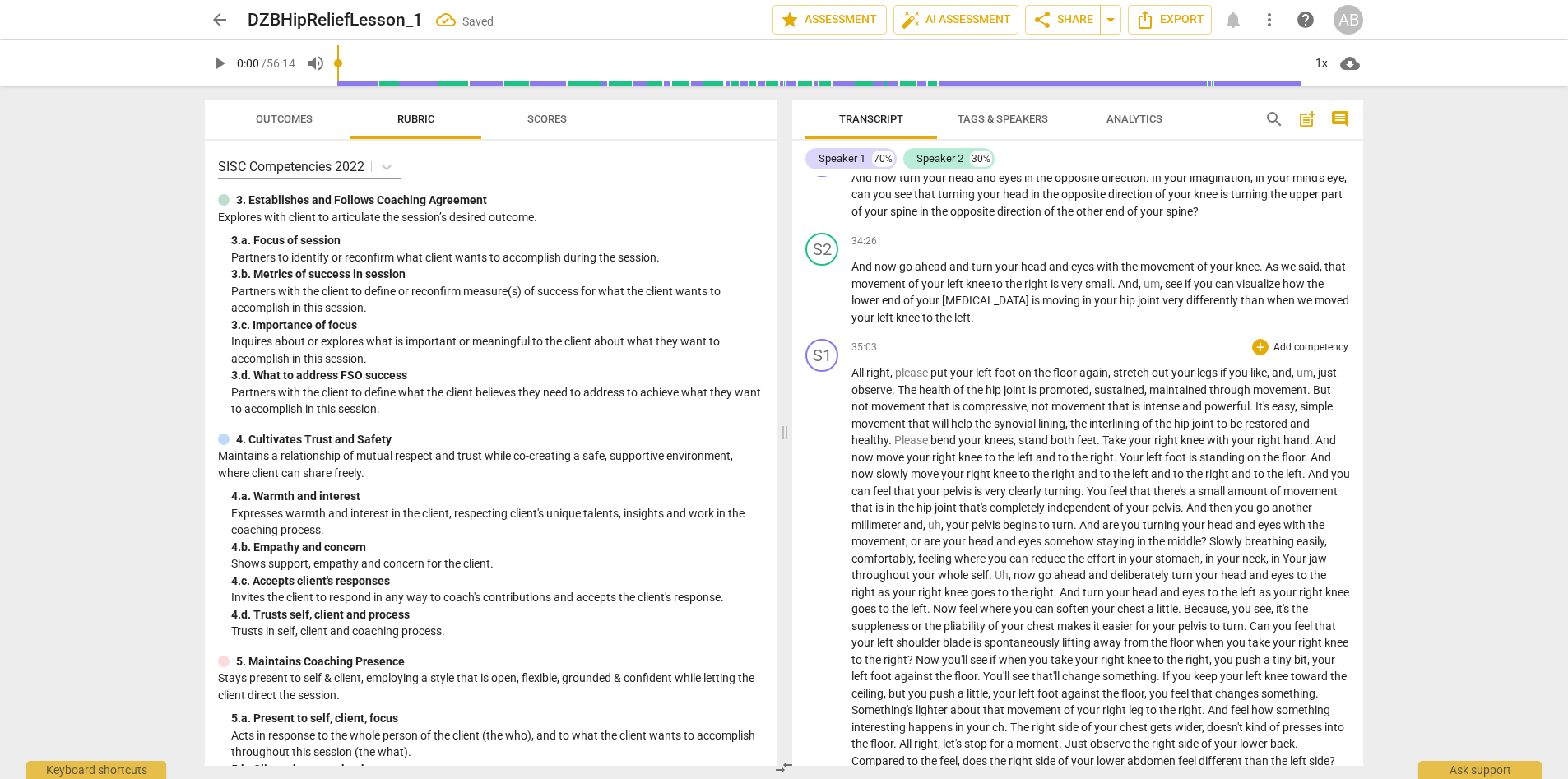
scroll to position [4478, 0]
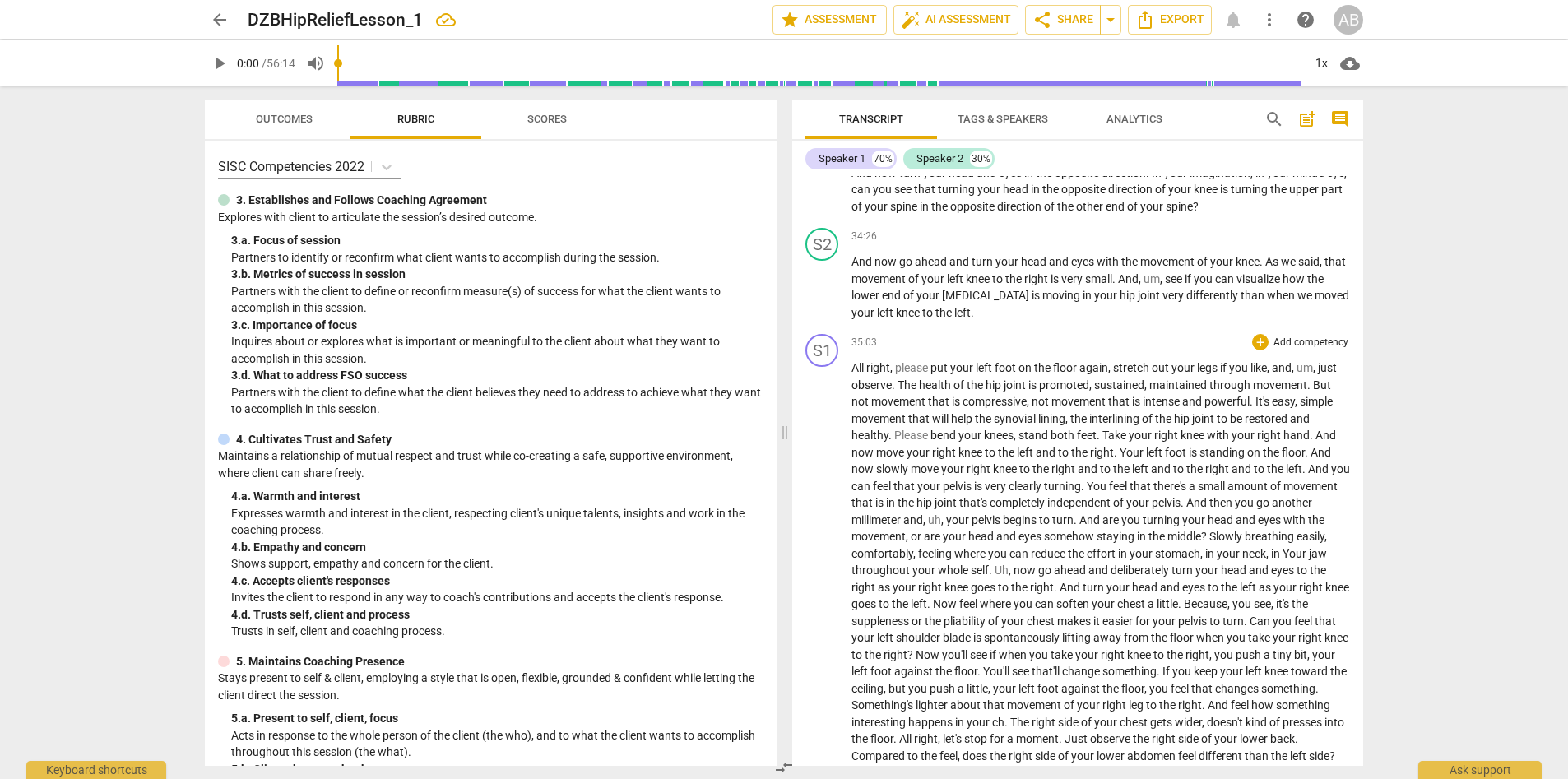
click at [896, 437] on span "Please" at bounding box center [912, 435] width 36 height 13
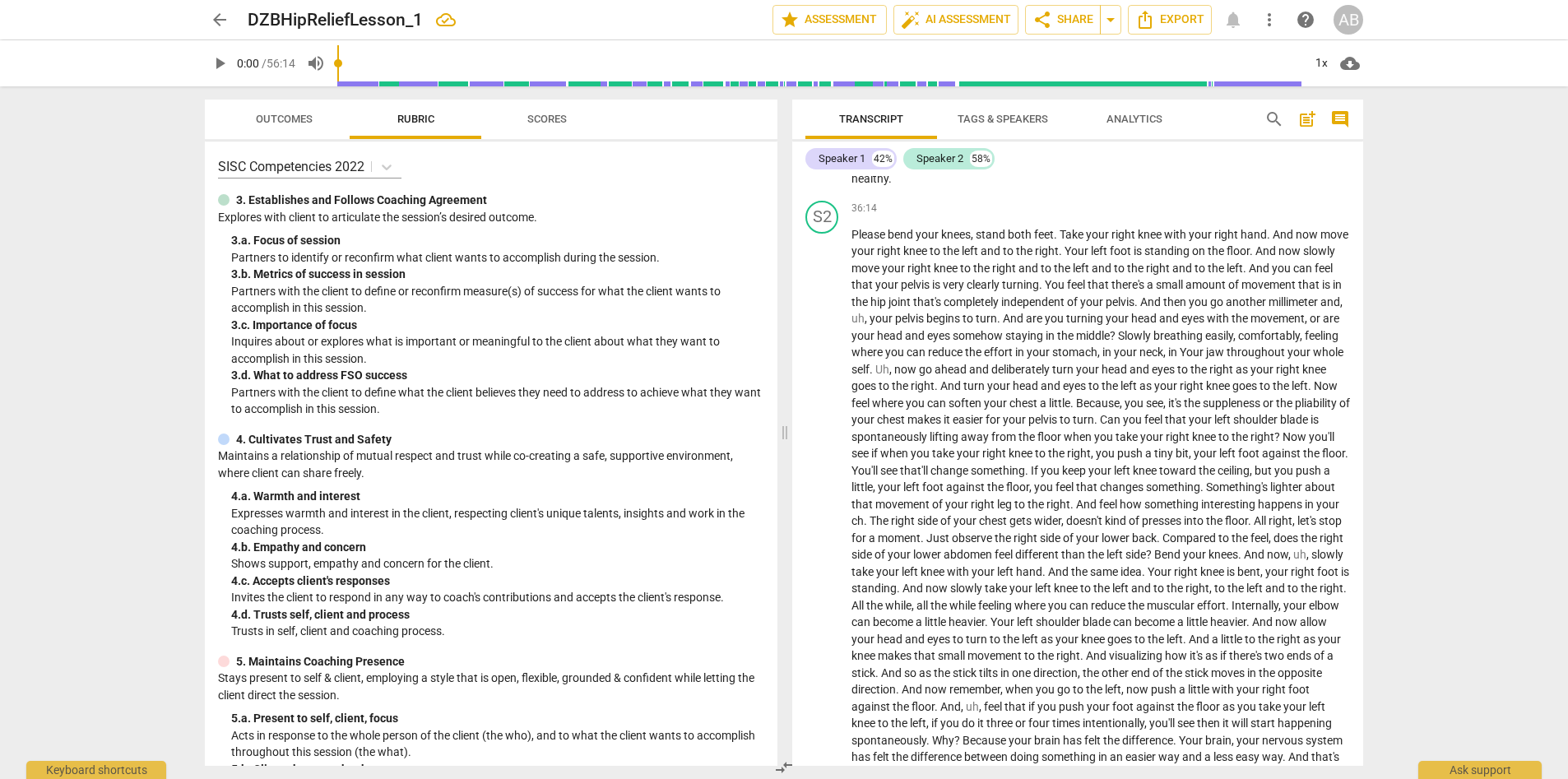
scroll to position [4742, 0]
click at [1004, 313] on span "And" at bounding box center [1015, 312] width 23 height 13
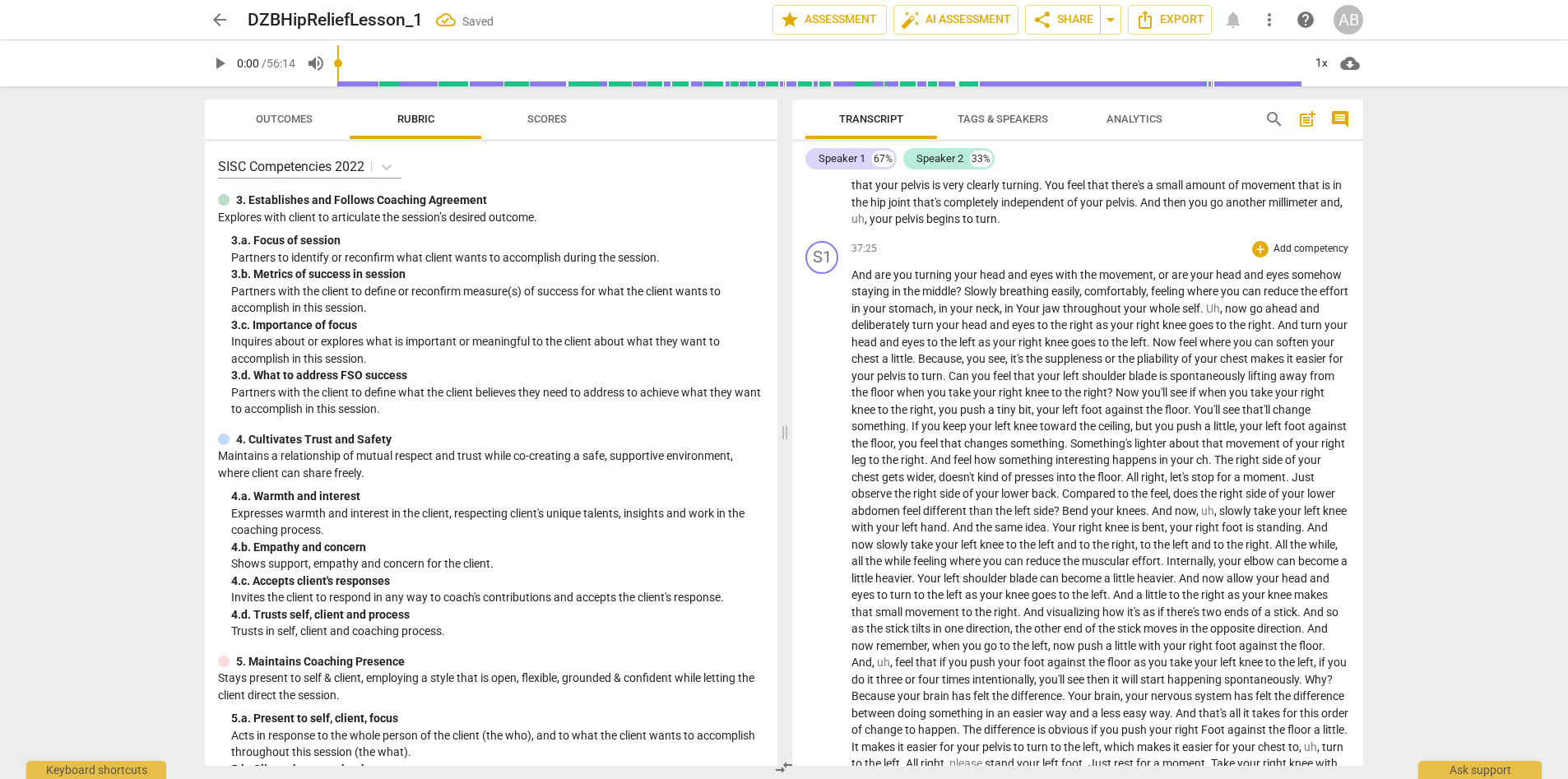
scroll to position [4863, 0]
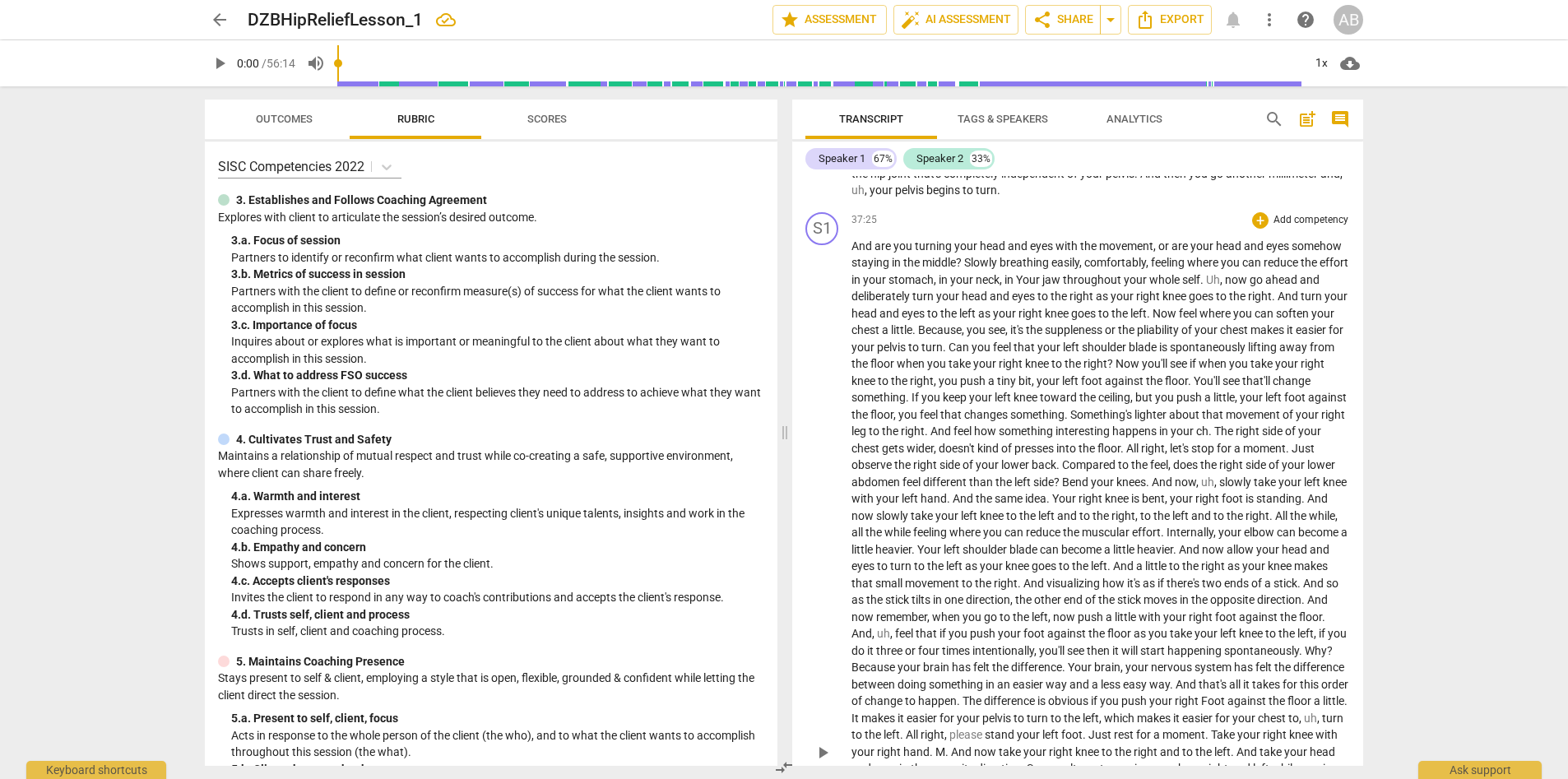
click at [1053, 275] on span "Uh" at bounding box center [1213, 280] width 14 height 13
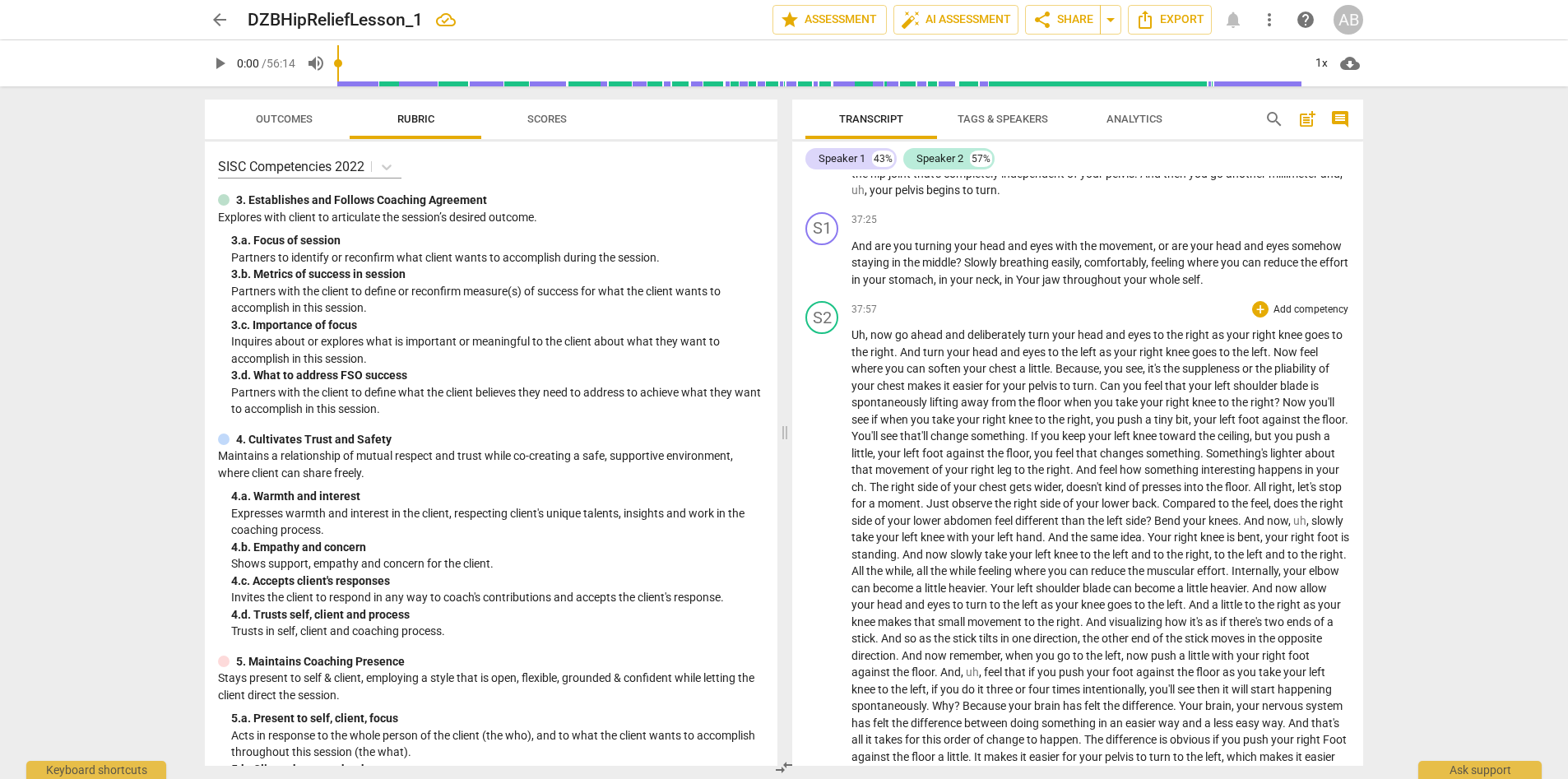
click at [1053, 405] on span "Now" at bounding box center [1296, 402] width 27 height 13
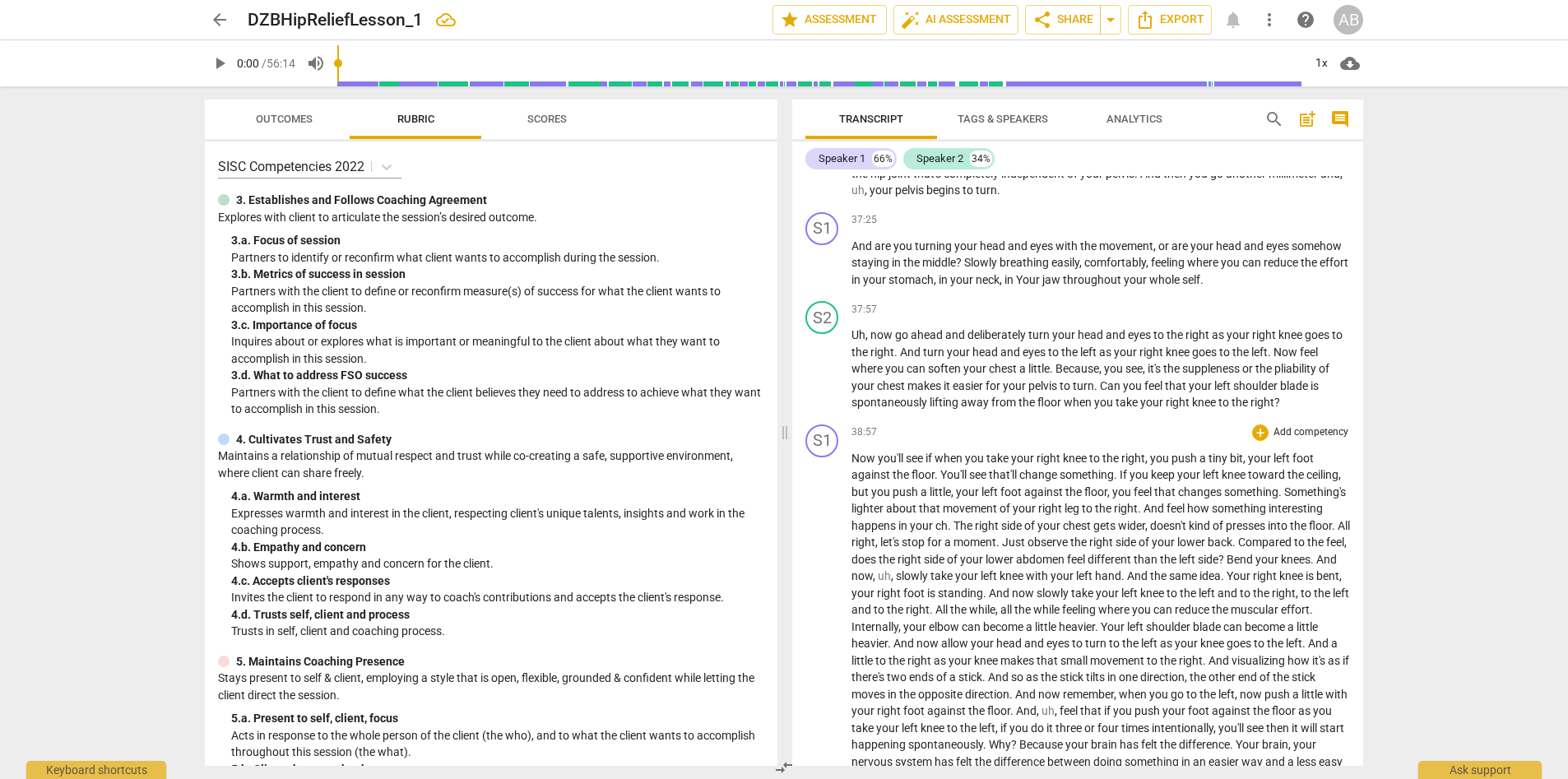
click at [947, 525] on span "ch" at bounding box center [942, 525] width 12 height 13
click at [1053, 528] on span "doesn't" at bounding box center [1186, 525] width 39 height 13
click at [1050, 544] on span "Just" at bounding box center [1058, 542] width 26 height 13
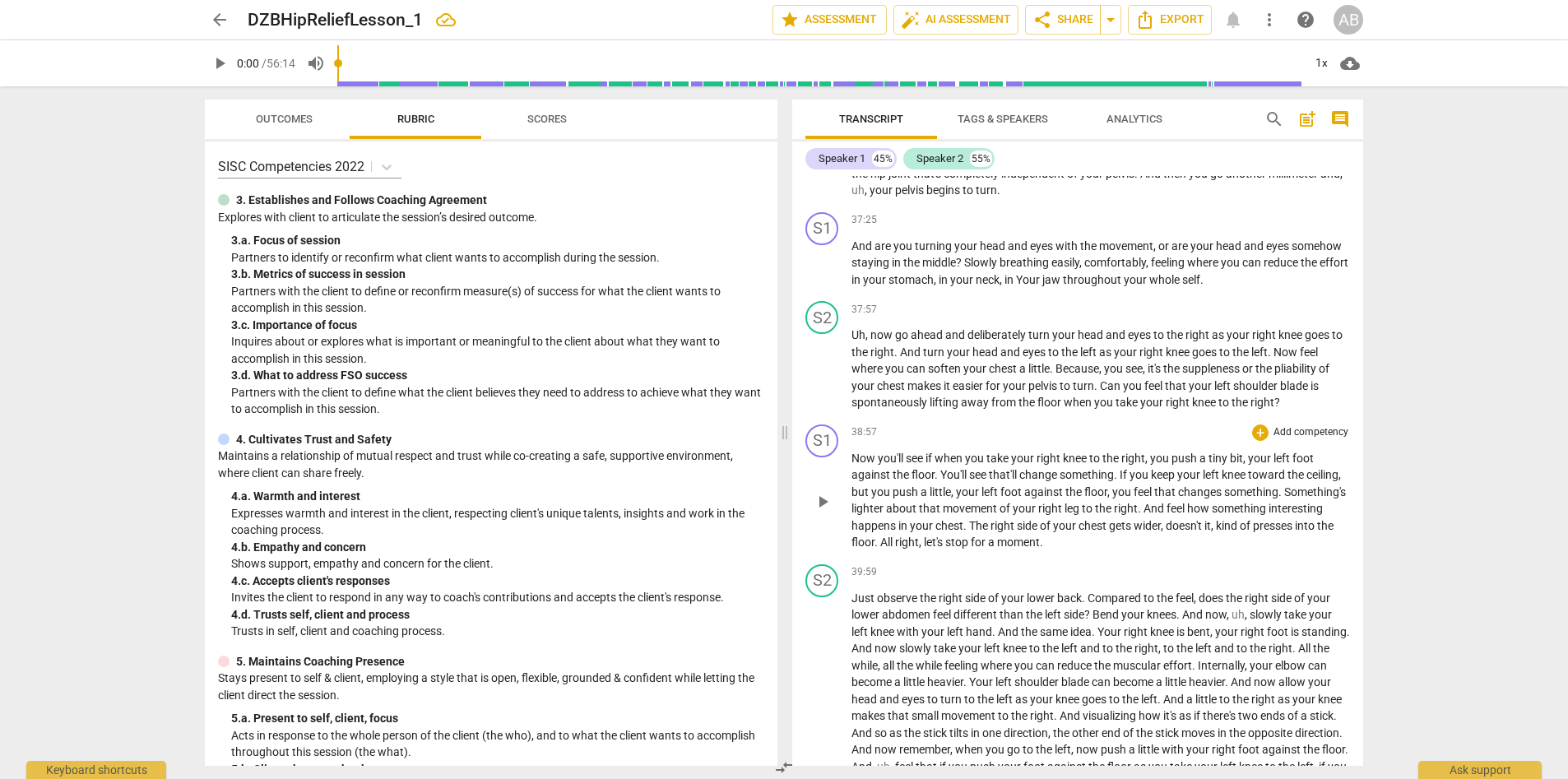
click at [882, 545] on span "All" at bounding box center [887, 542] width 15 height 13
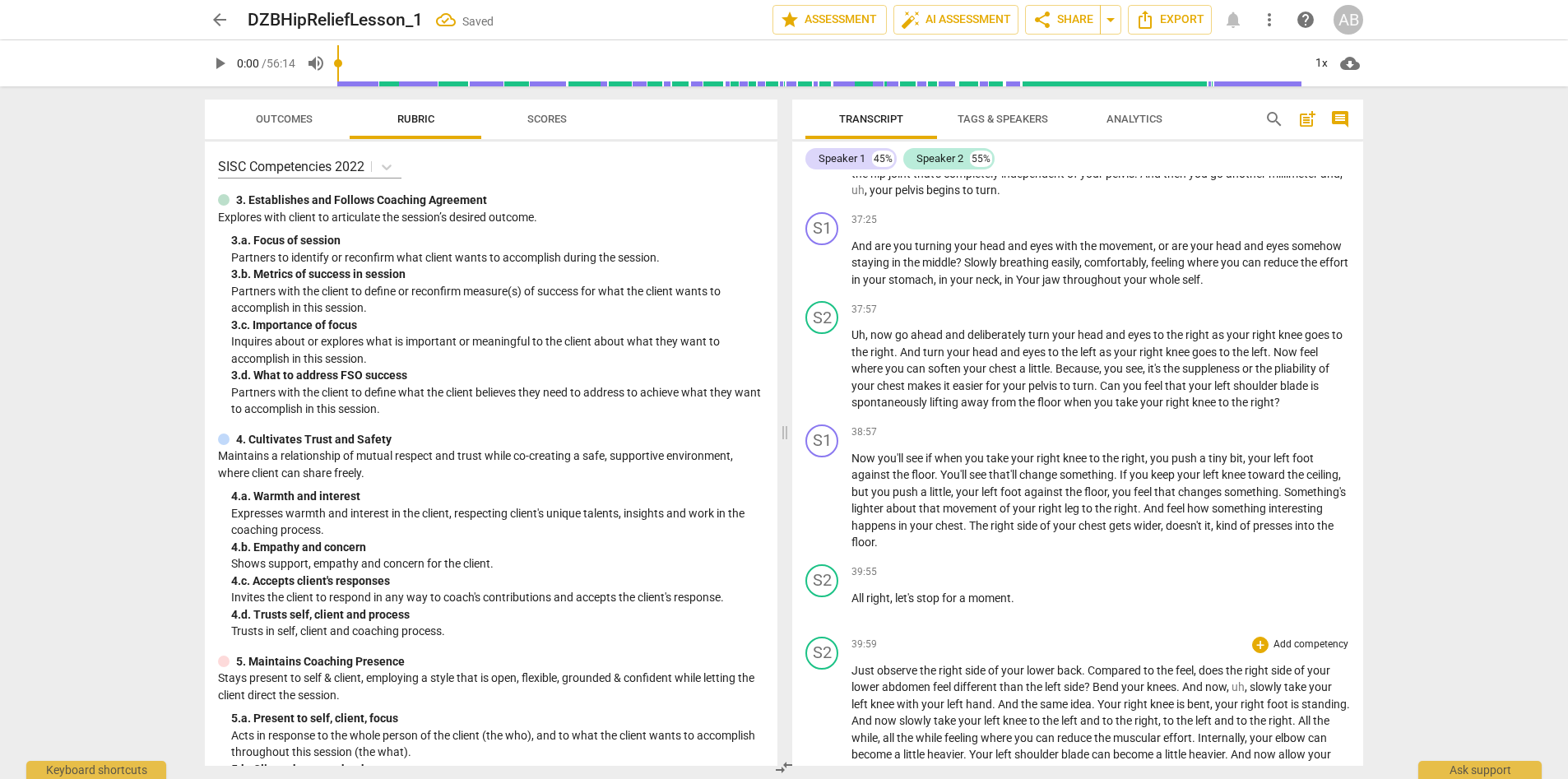
click at [854, 565] on span "Just" at bounding box center [864, 670] width 26 height 13
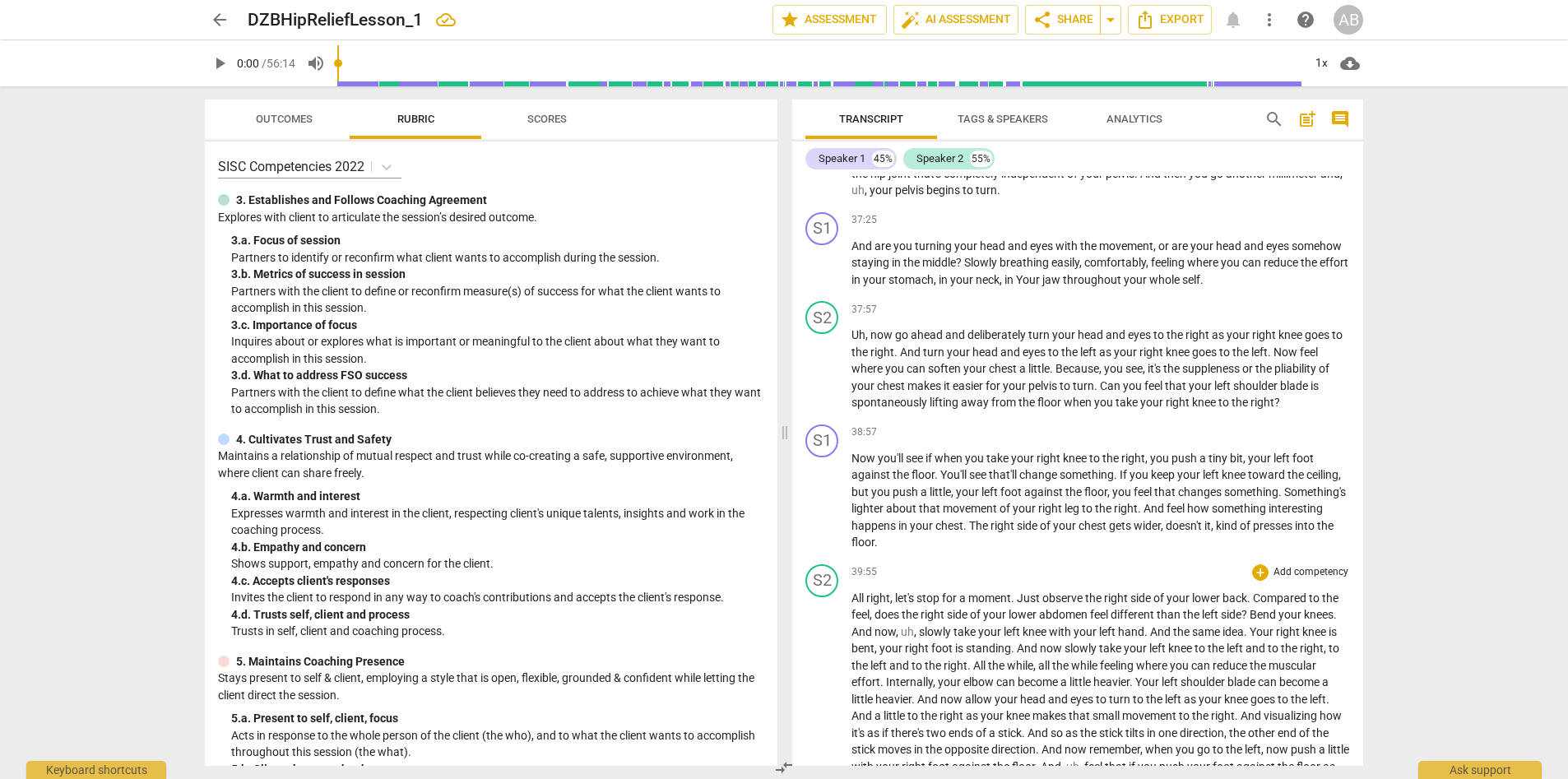
click at [1053, 565] on span "Bend" at bounding box center [1264, 614] width 29 height 13
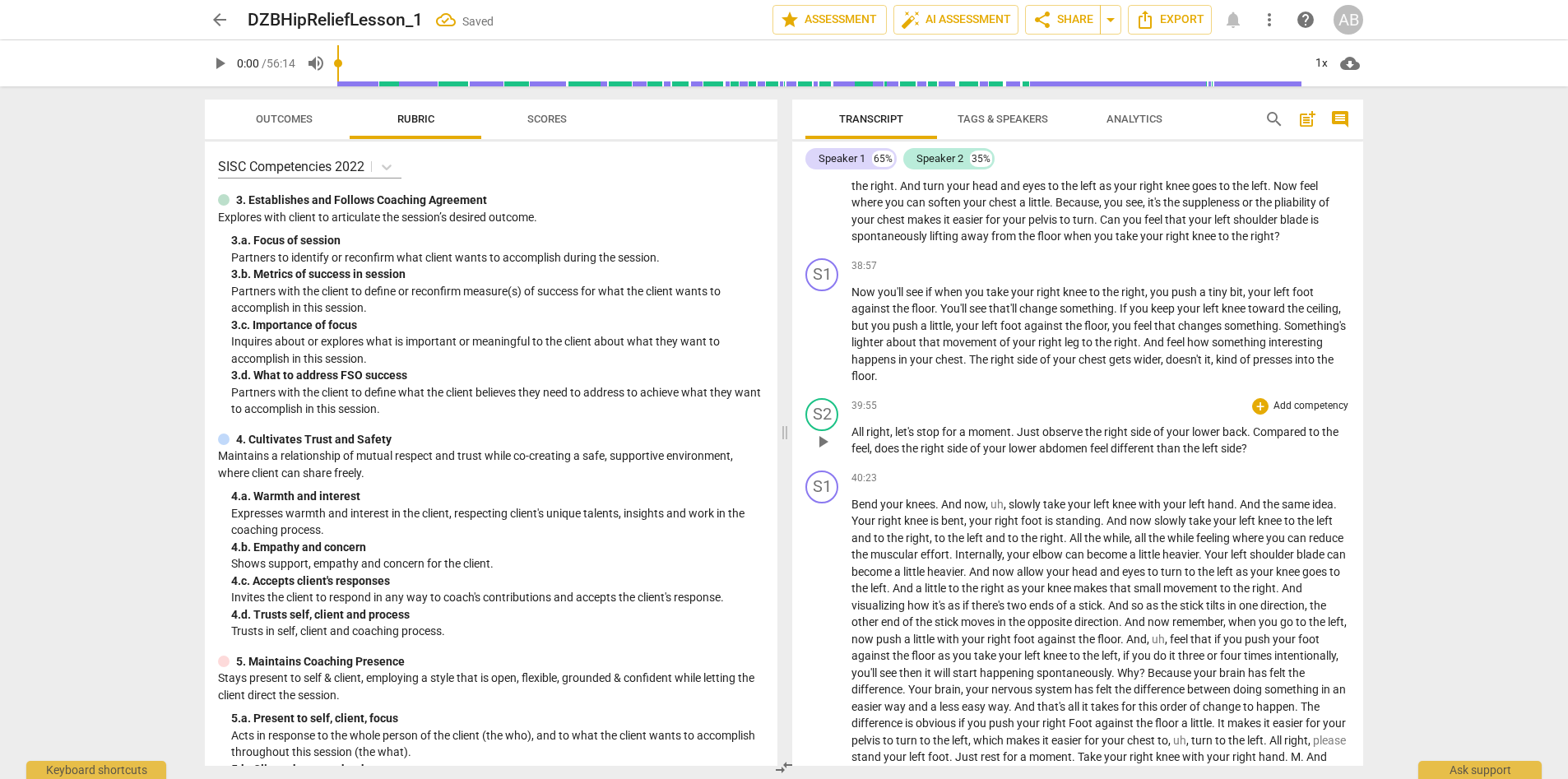
scroll to position [5036, 0]
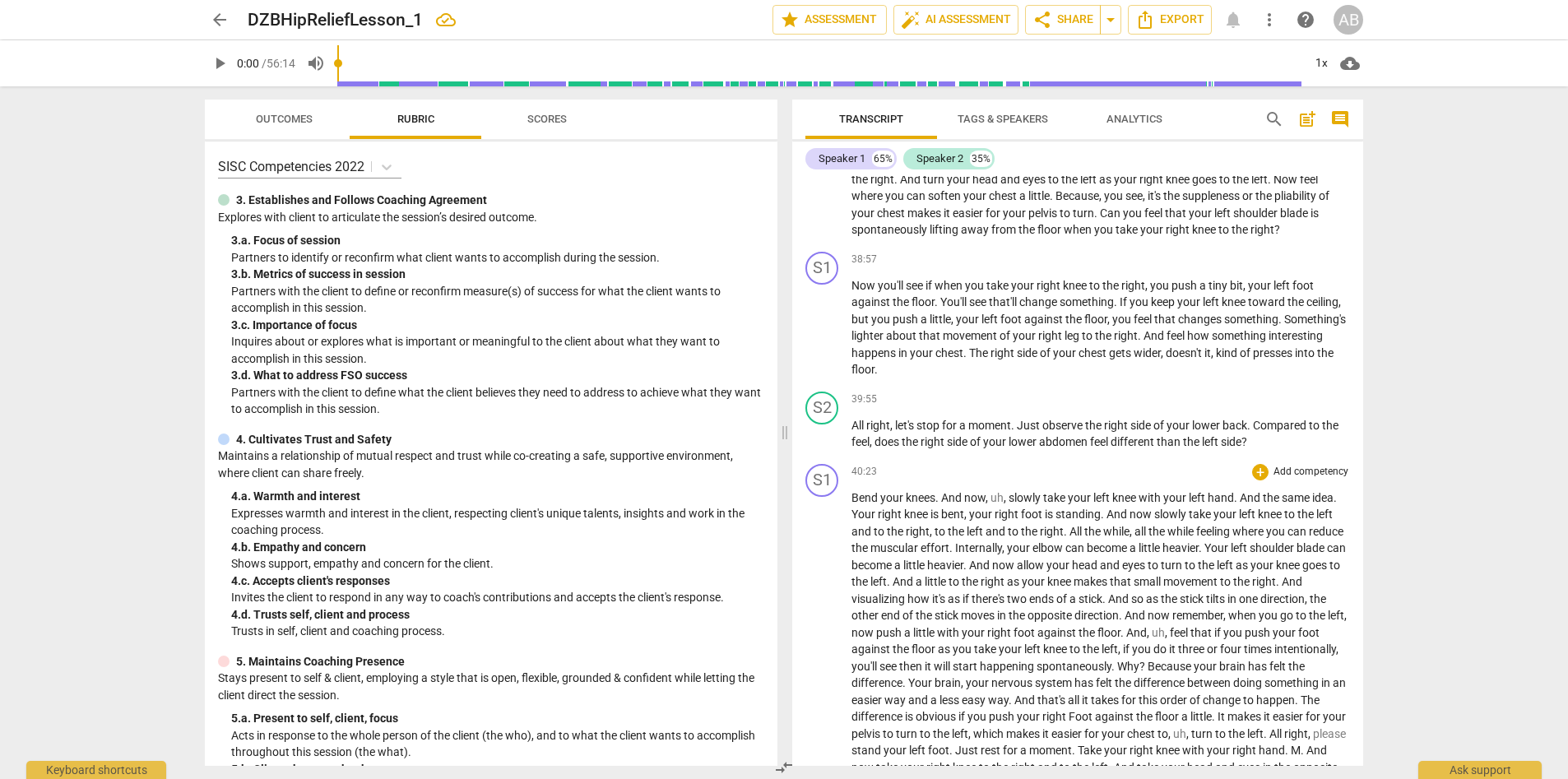
click at [993, 565] on span "And" at bounding box center [981, 565] width 23 height 13
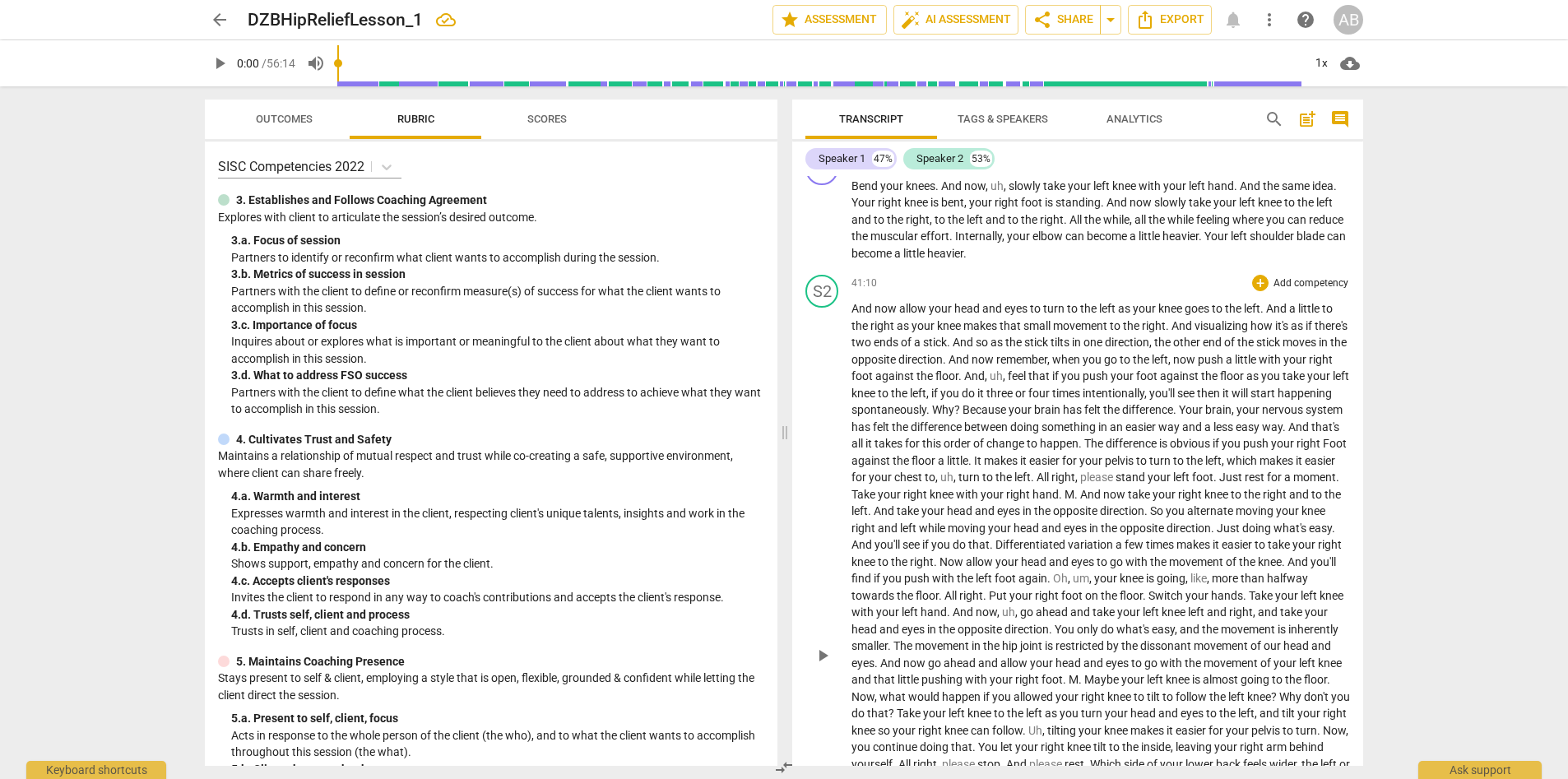
scroll to position [5346, 0]
click at [1052, 481] on span "All" at bounding box center [1044, 479] width 15 height 13
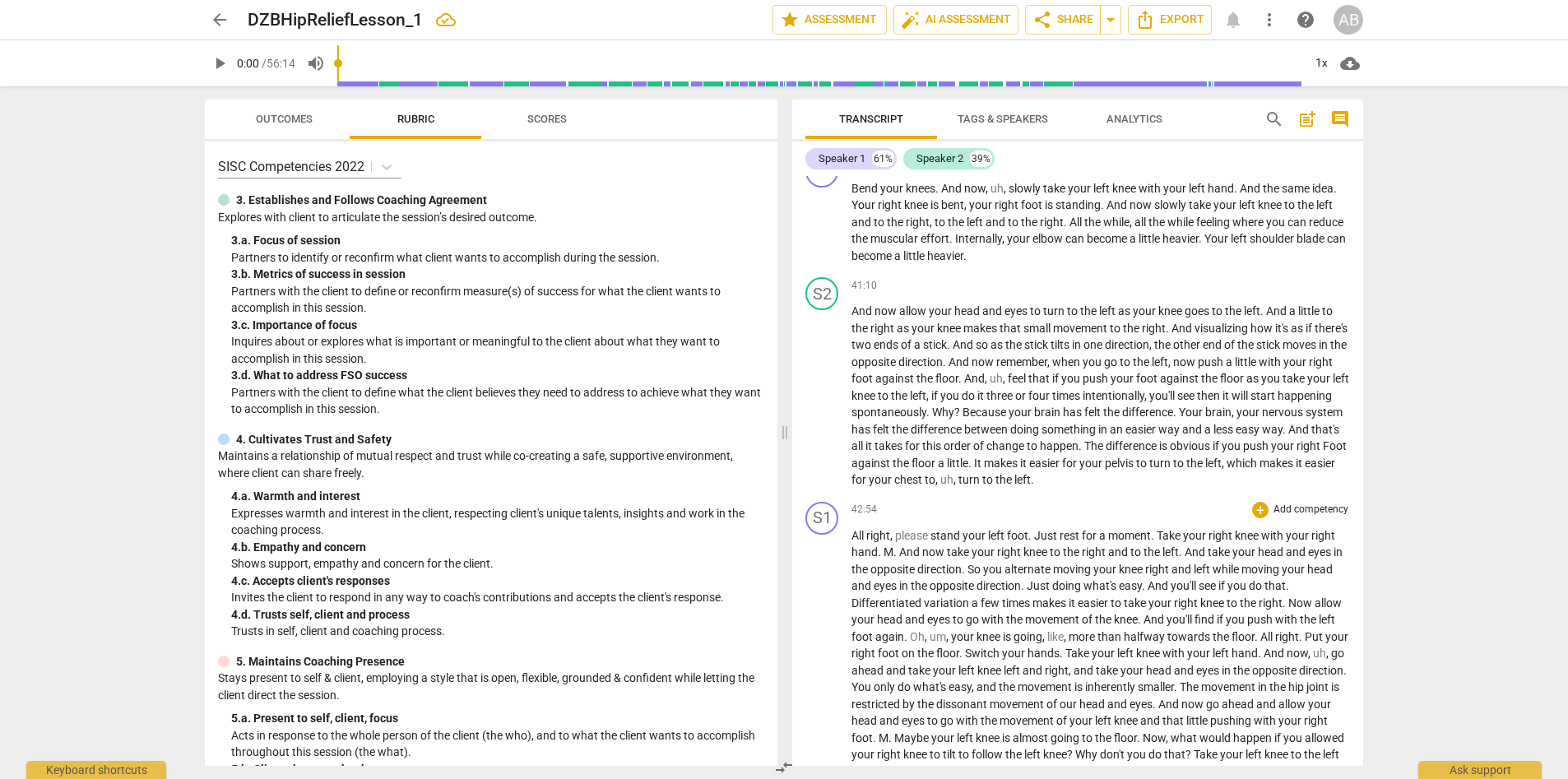
click at [1053, 535] on span "Take" at bounding box center [1170, 536] width 27 height 13
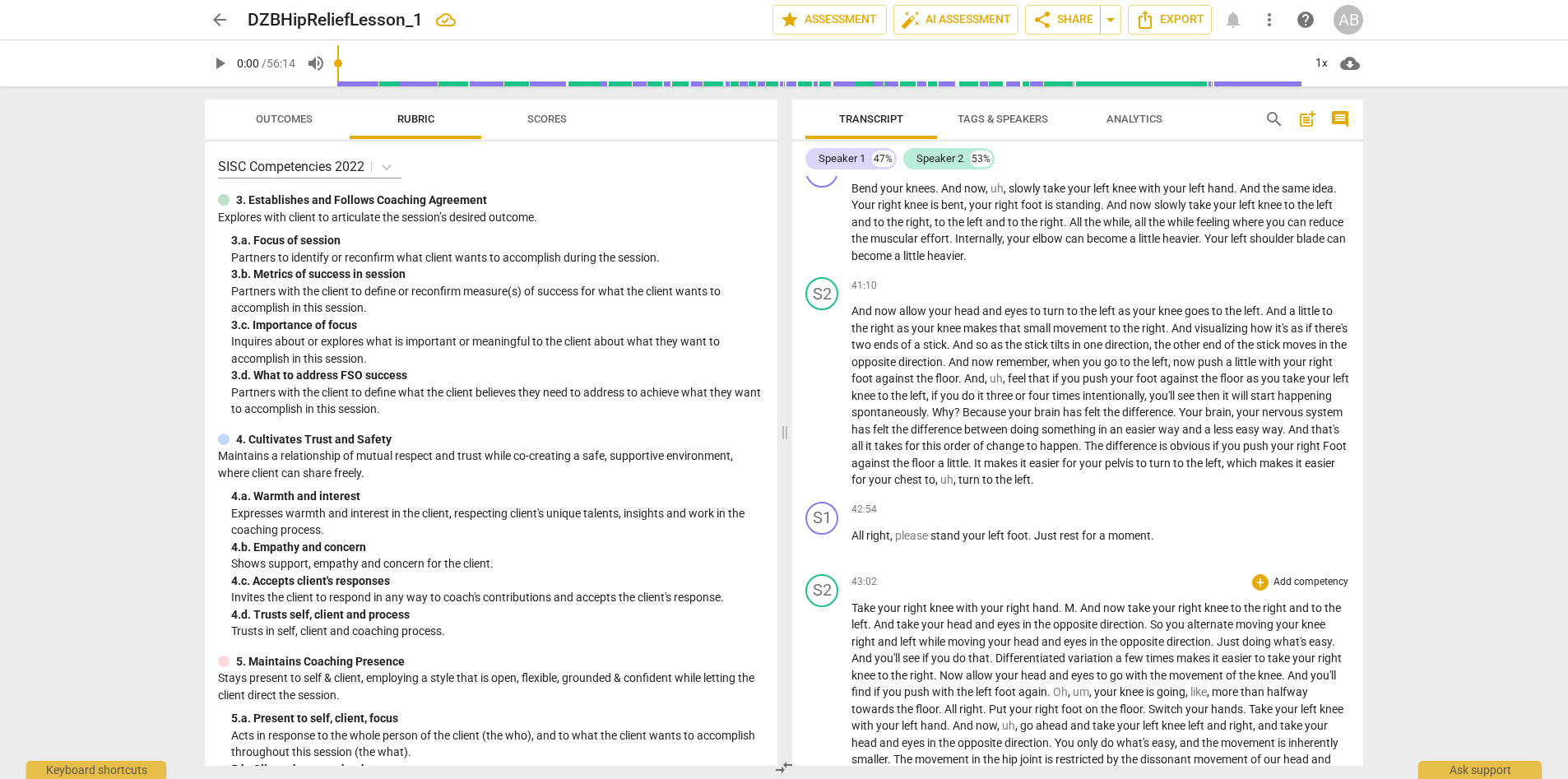
click at [941, 565] on span "Now" at bounding box center [953, 675] width 27 height 13
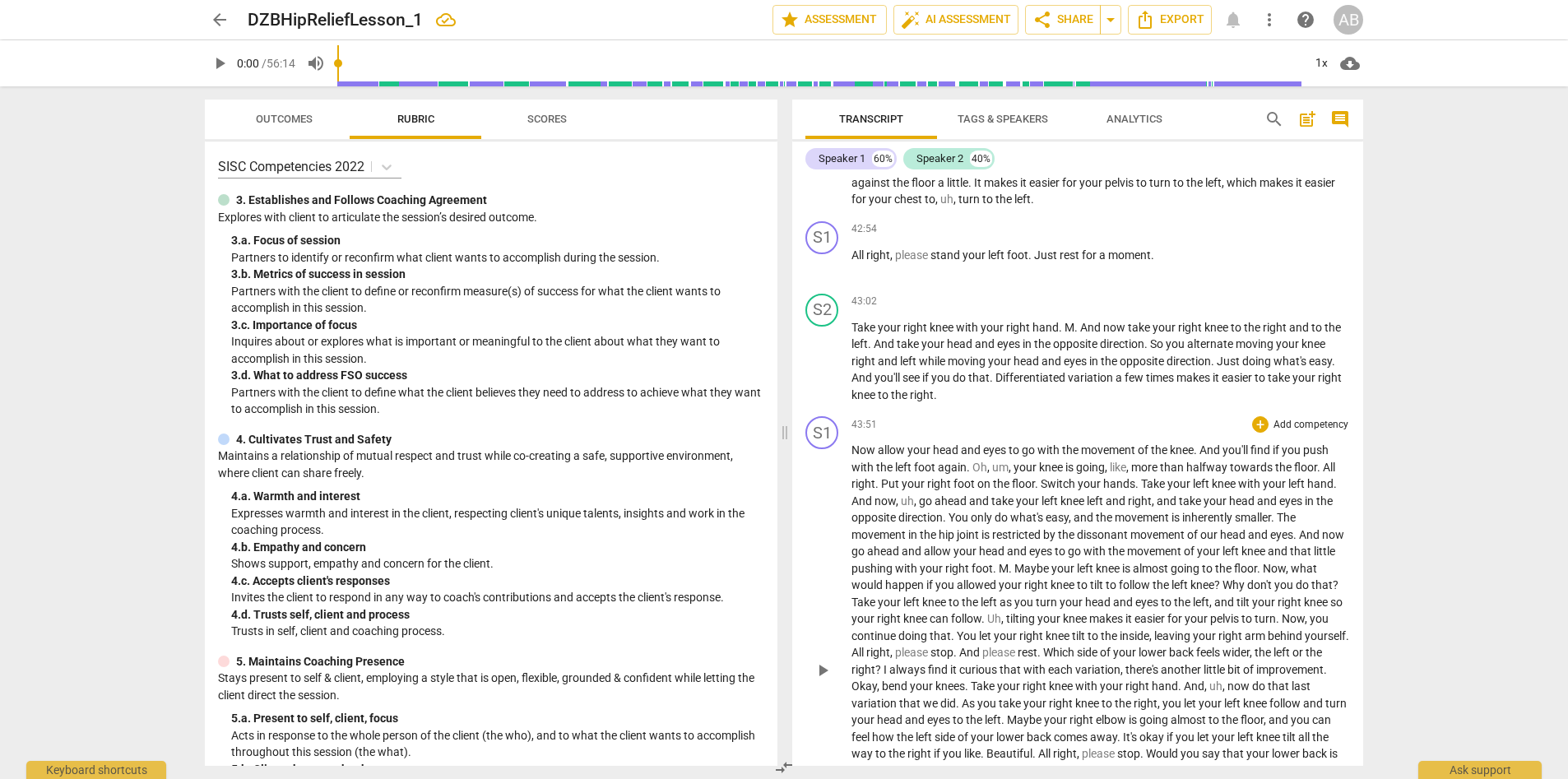
scroll to position [5627, 0]
click at [1053, 469] on span "." at bounding box center [1320, 466] width 6 height 13
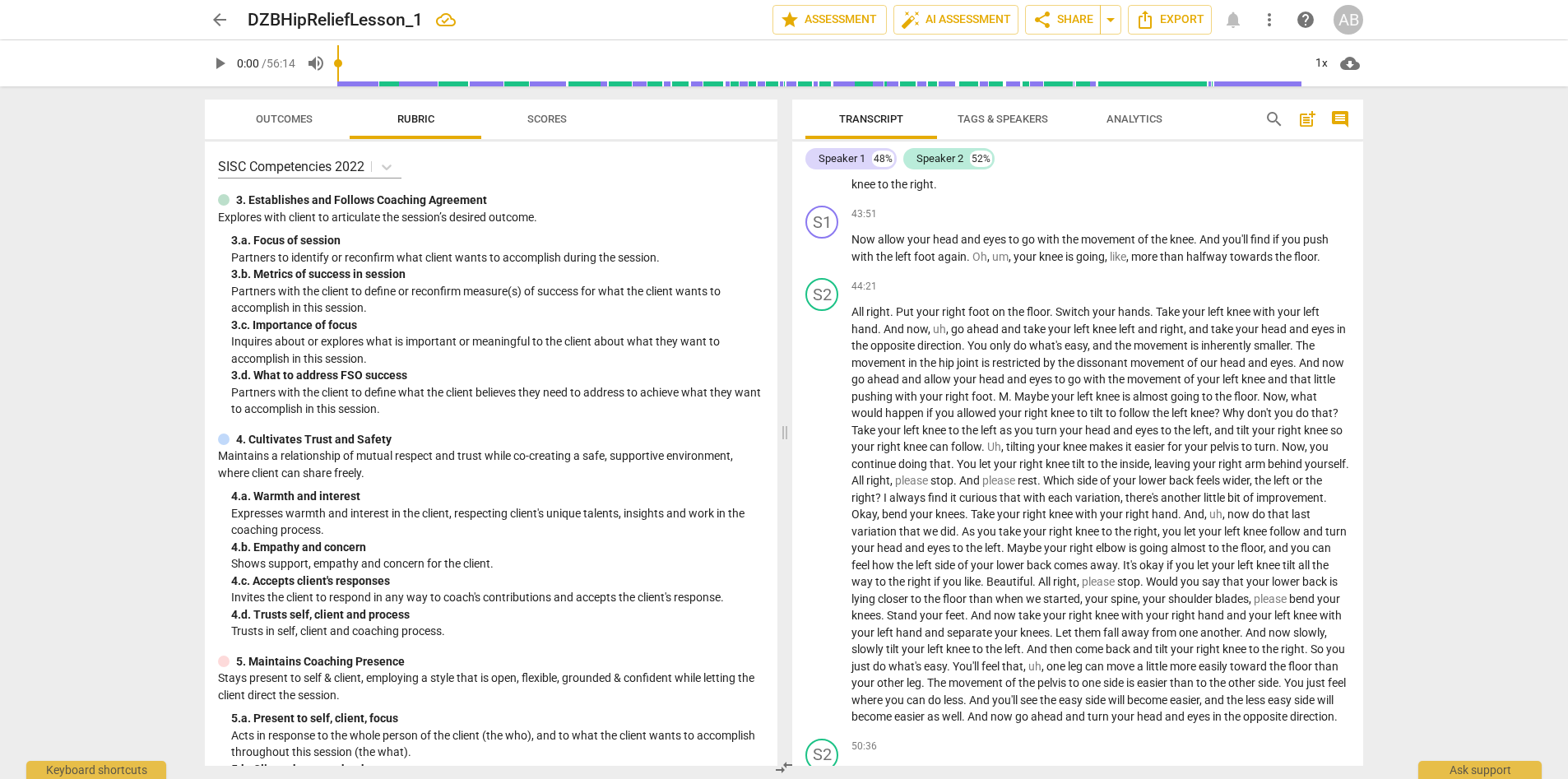
scroll to position [5838, 0]
click at [1053, 363] on span "And" at bounding box center [1310, 361] width 23 height 13
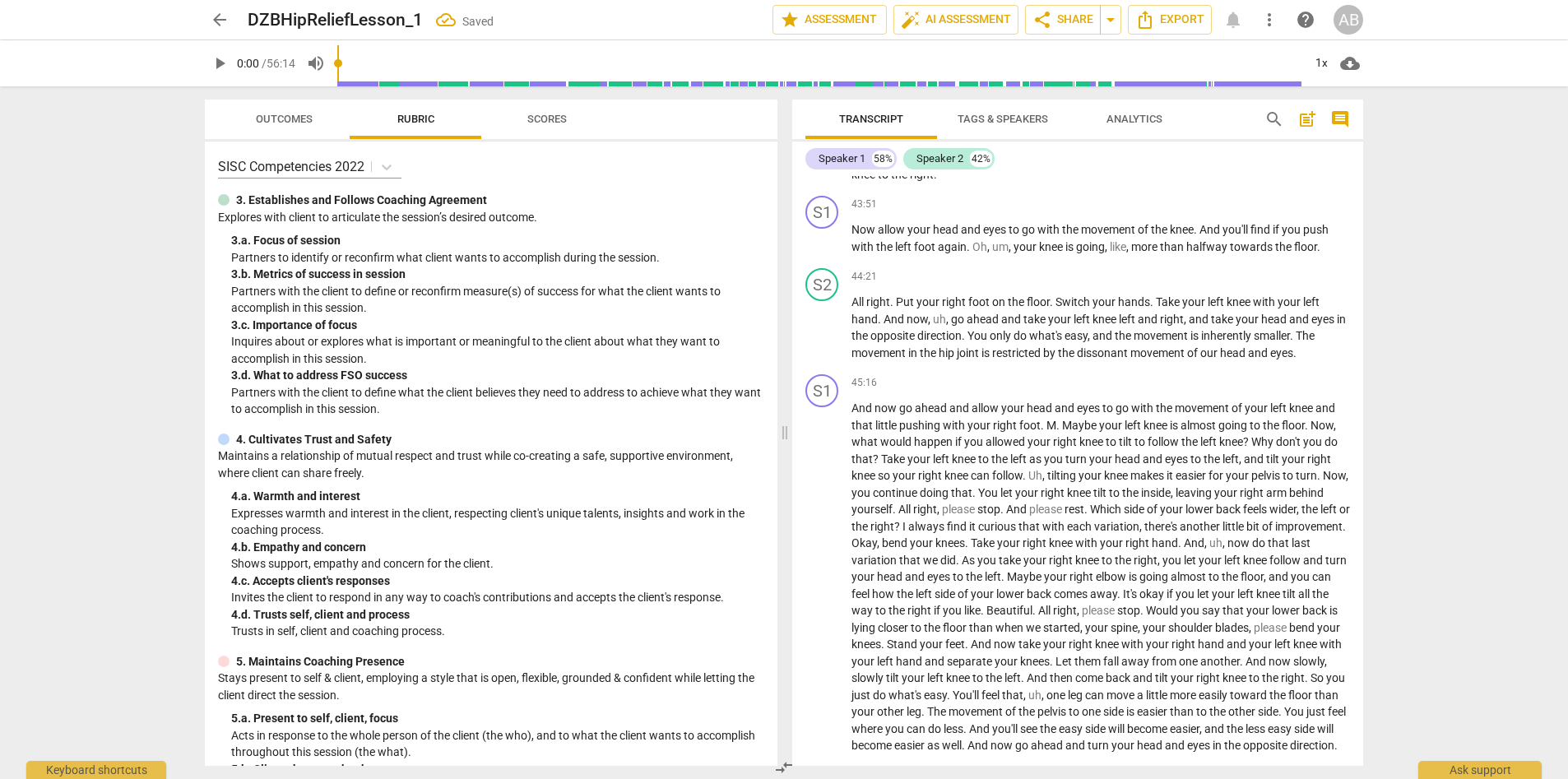
scroll to position [5848, 0]
click at [1053, 424] on span "." at bounding box center [1308, 423] width 6 height 13
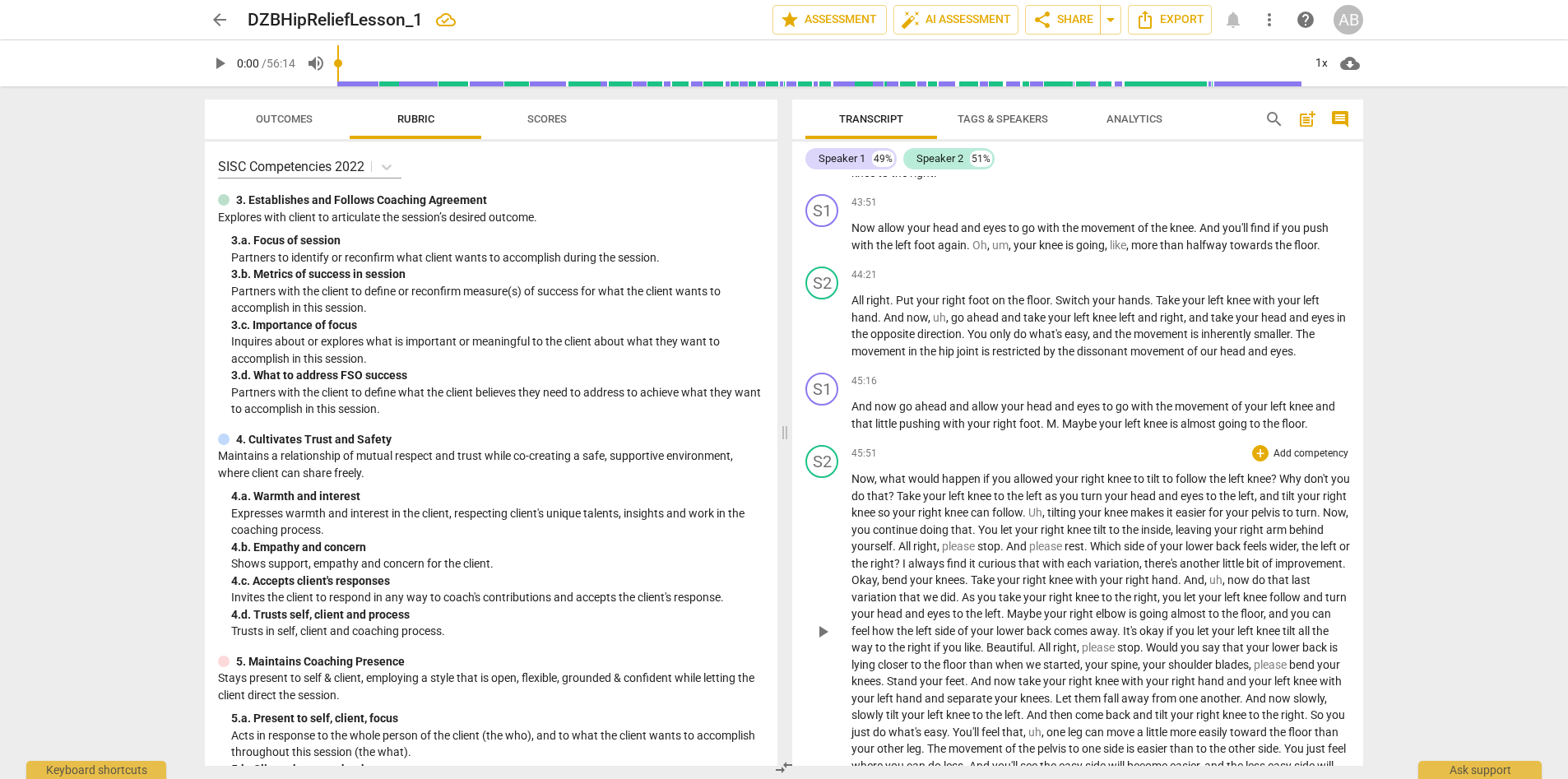
click at [914, 550] on span "All" at bounding box center [906, 546] width 15 height 13
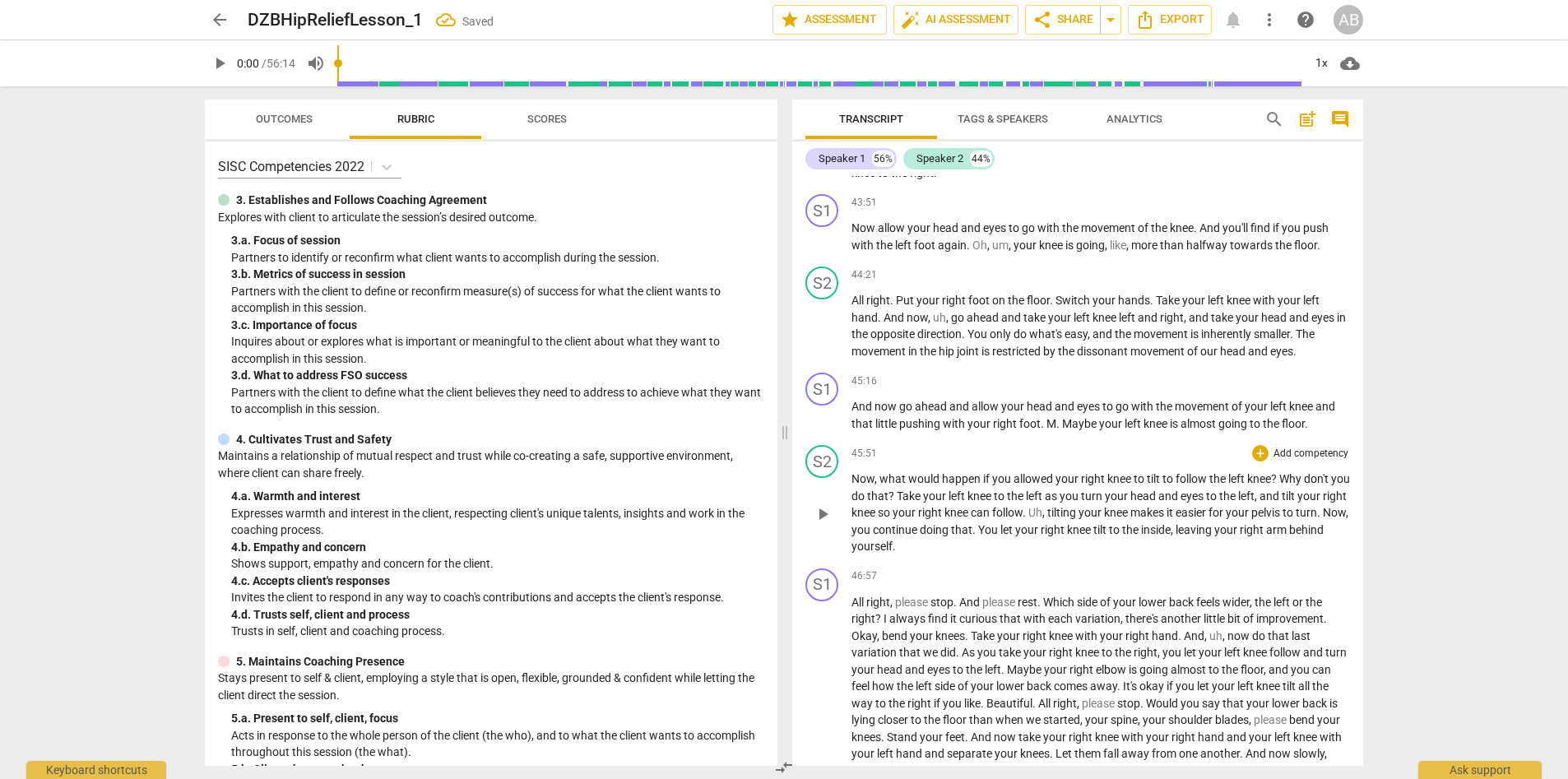
click at [1053, 536] on span "behind" at bounding box center [1306, 529] width 35 height 13
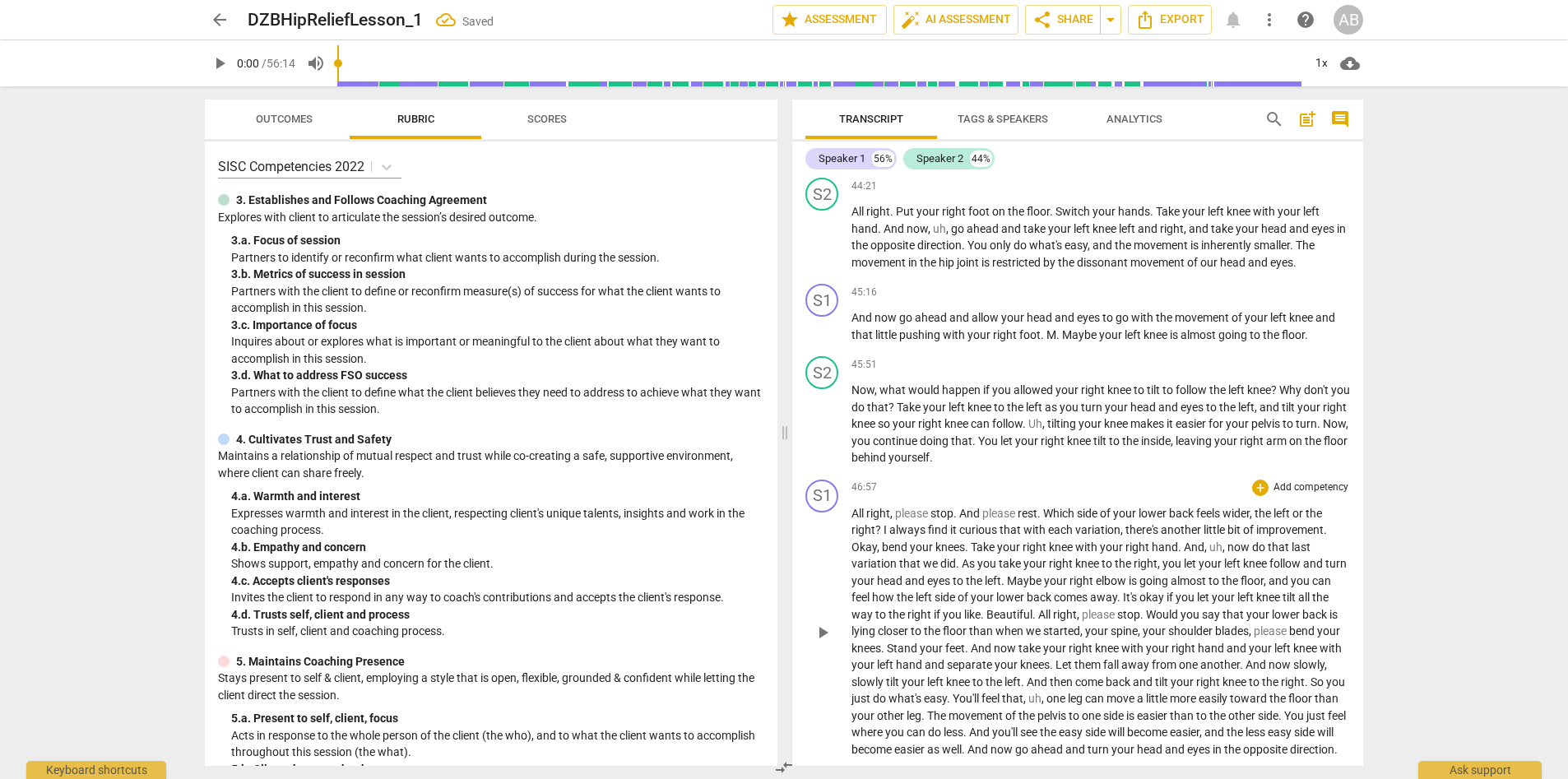
scroll to position [5932, 0]
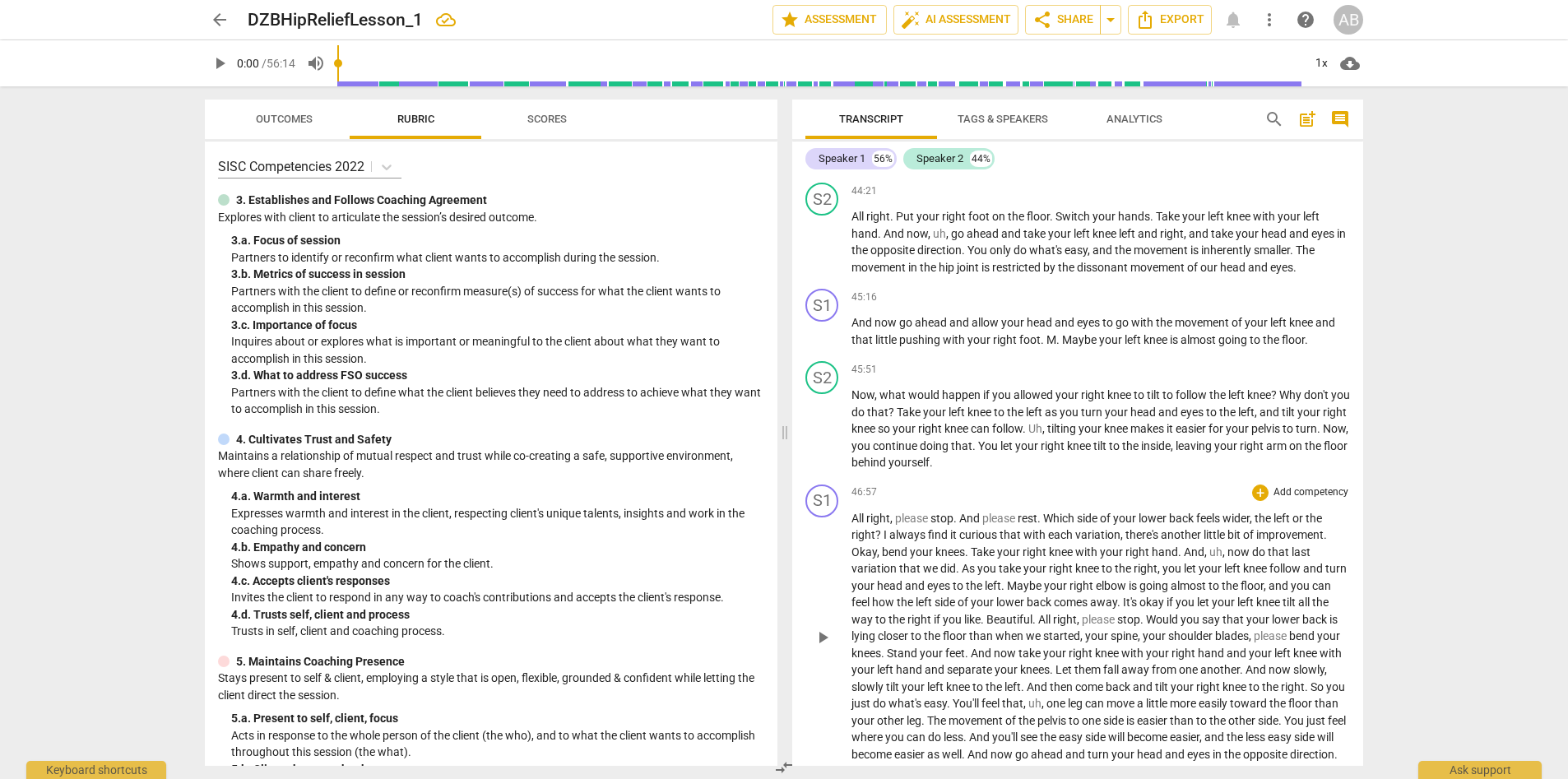
click at [854, 554] on span "Okay" at bounding box center [864, 551] width 26 height 13
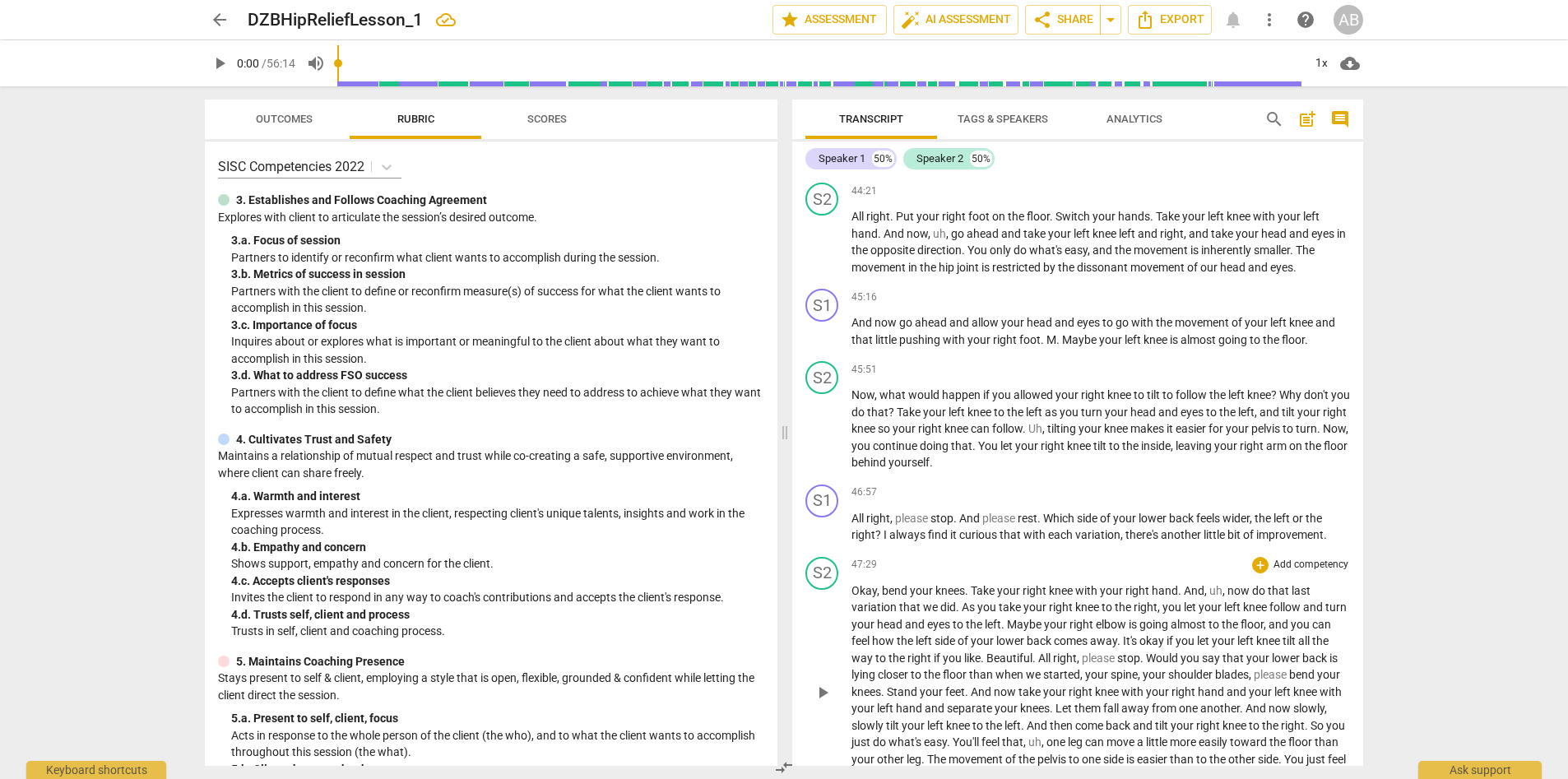
click at [1040, 565] on span "All" at bounding box center [1046, 658] width 15 height 13
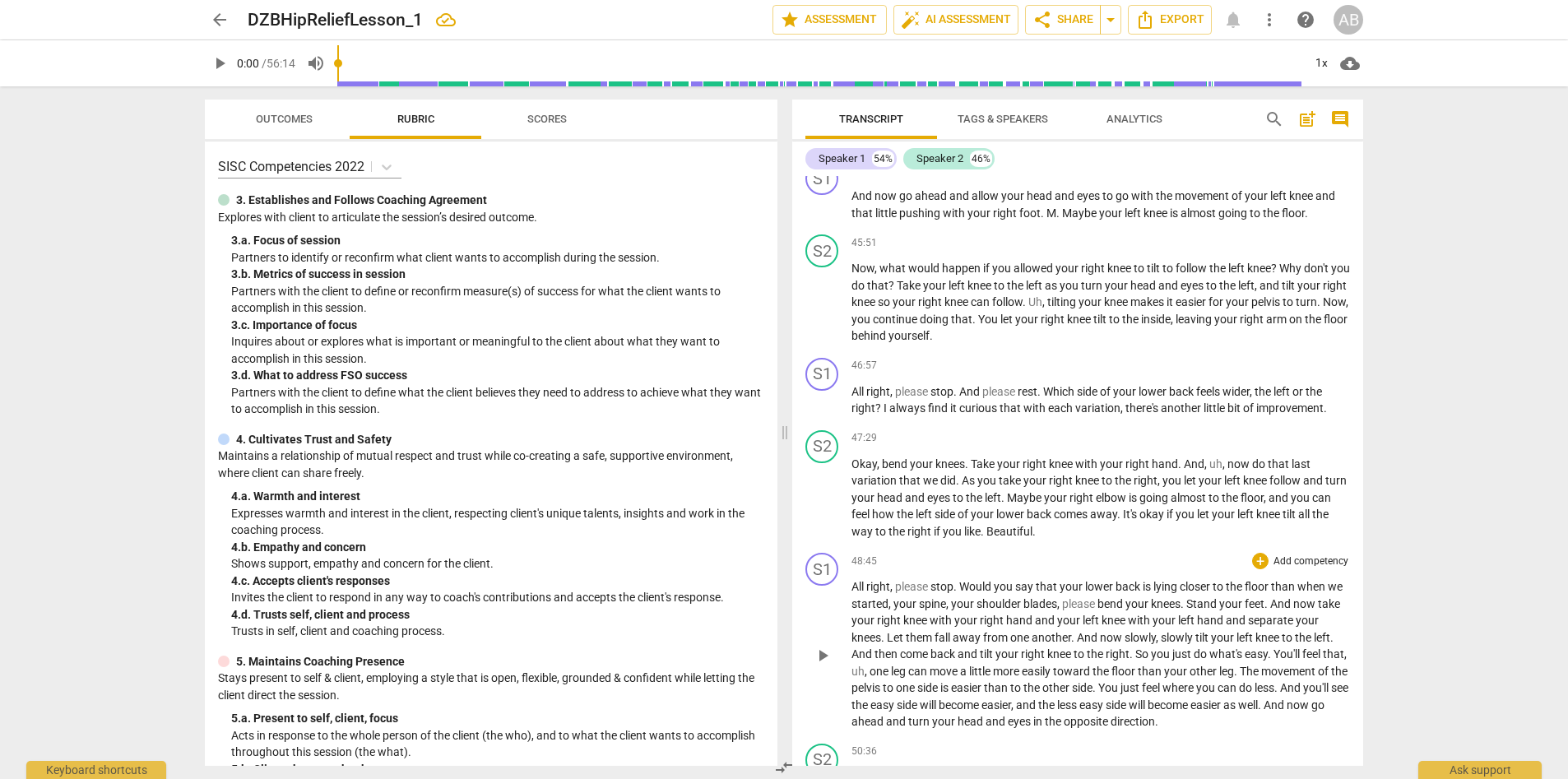
scroll to position [6056, 0]
click at [1053, 565] on span "please" at bounding box center [1080, 606] width 35 height 13
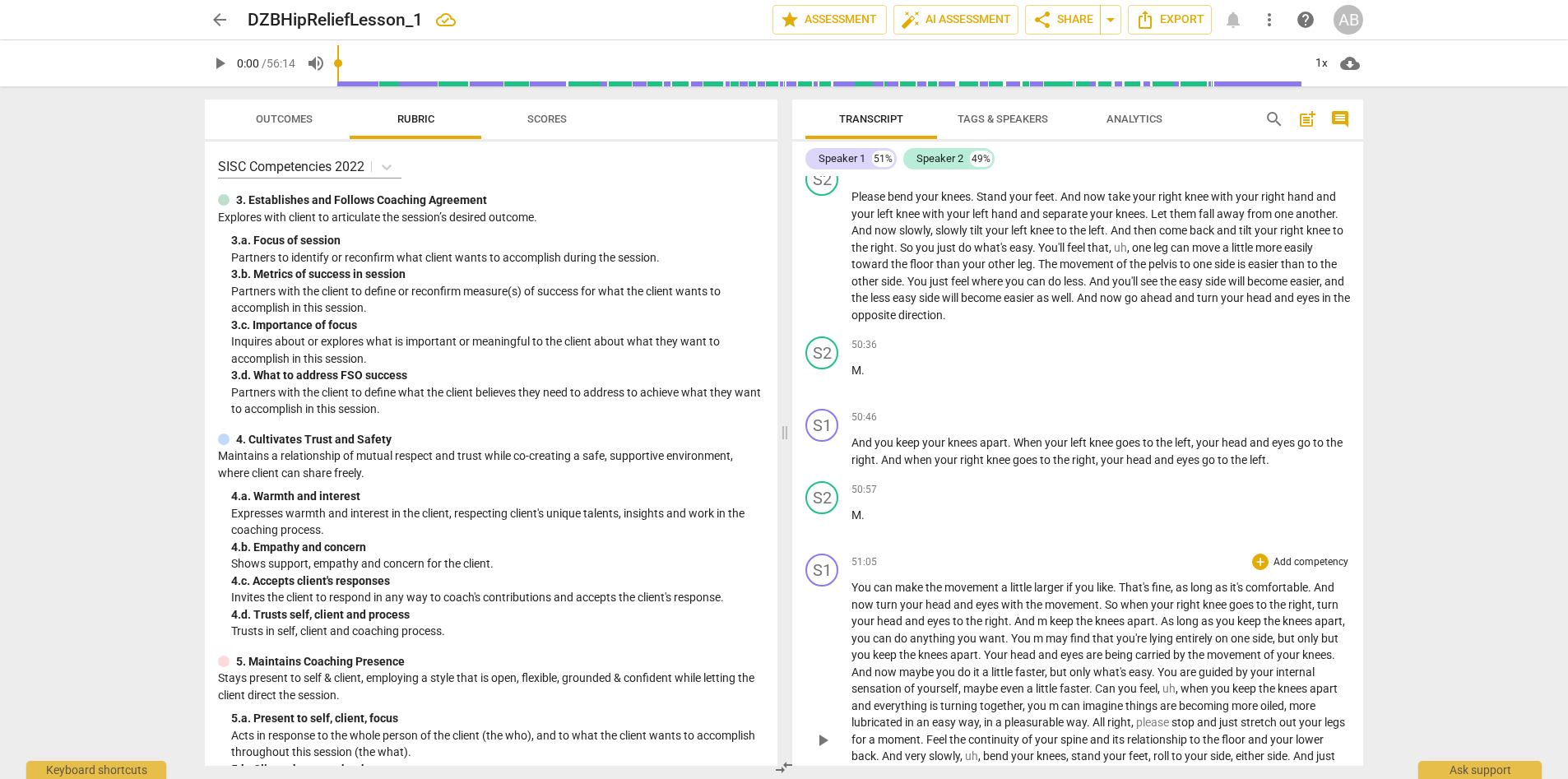
scroll to position [6530, 0]
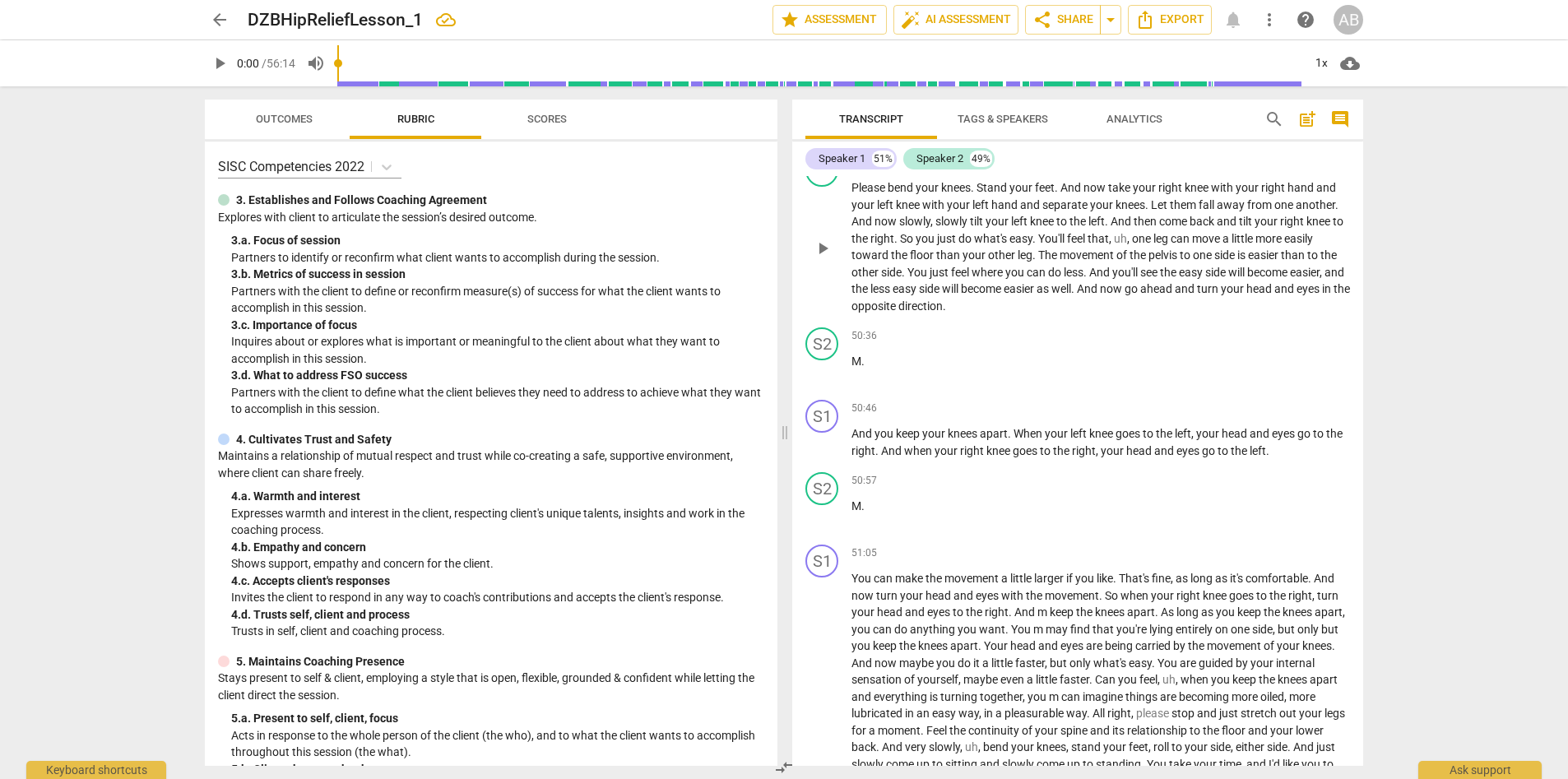
click at [1053, 292] on span "And" at bounding box center [1088, 289] width 23 height 13
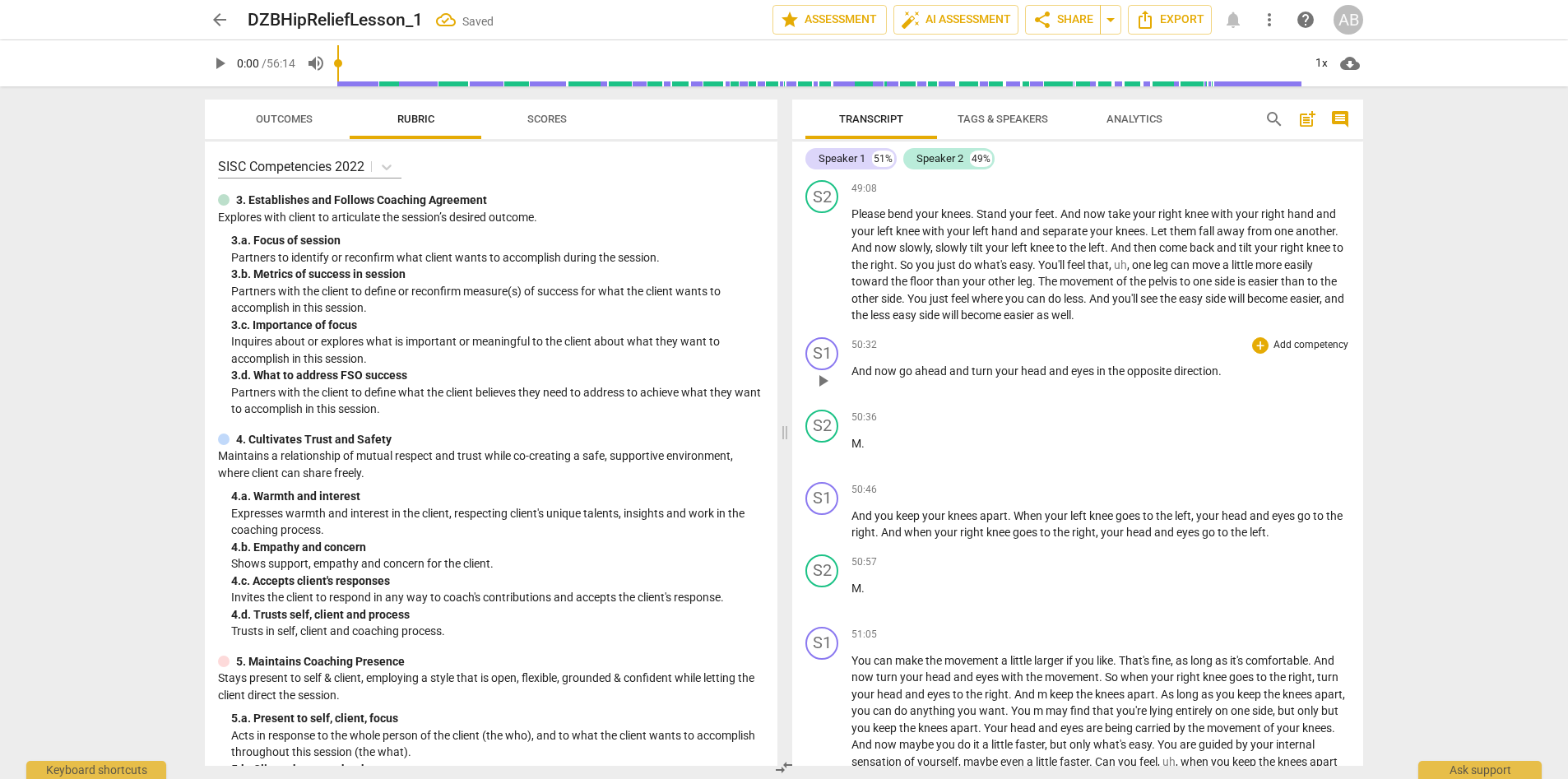
scroll to position [6497, 0]
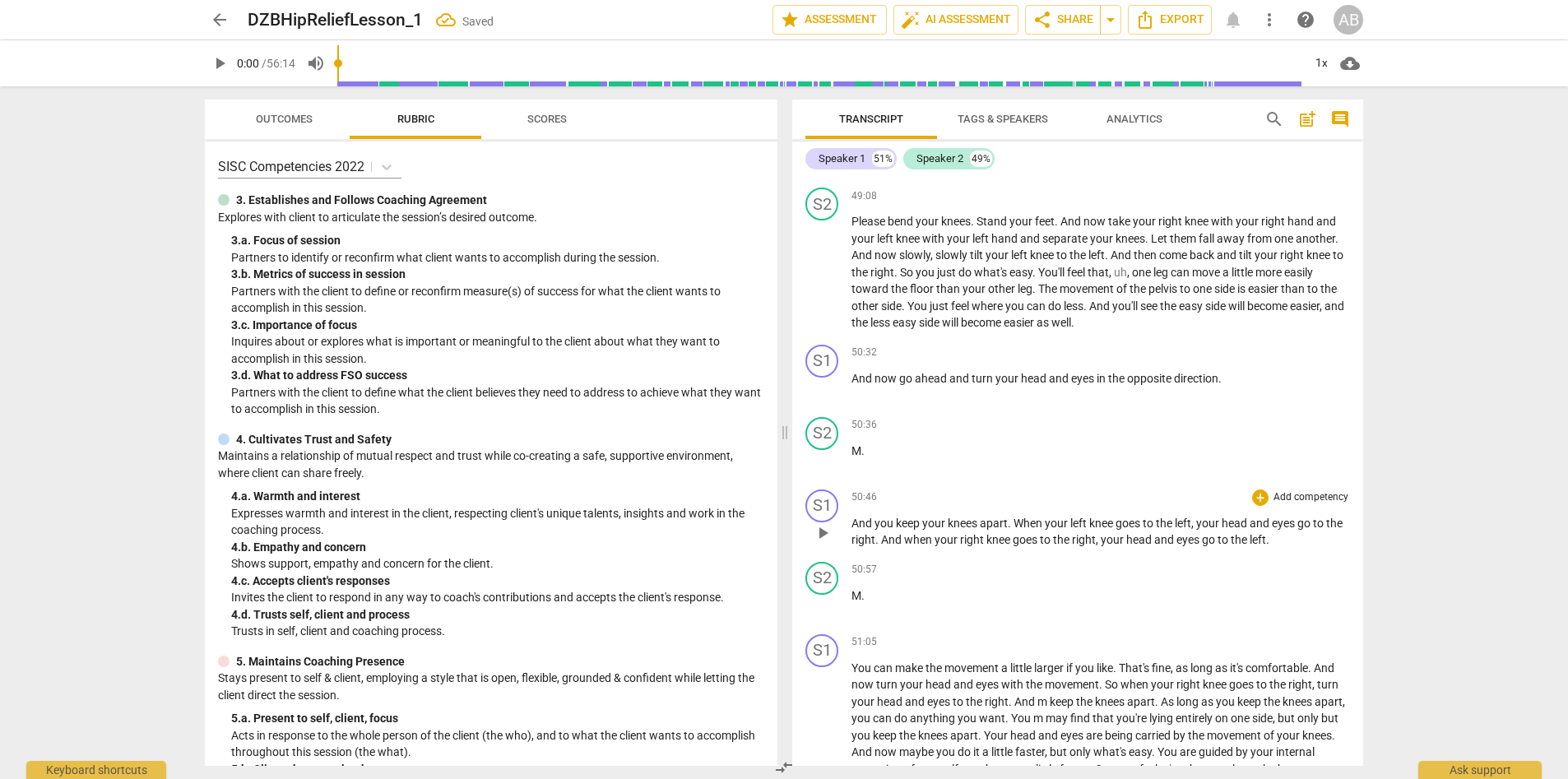
click at [853, 523] on span "And" at bounding box center [863, 523] width 23 height 13
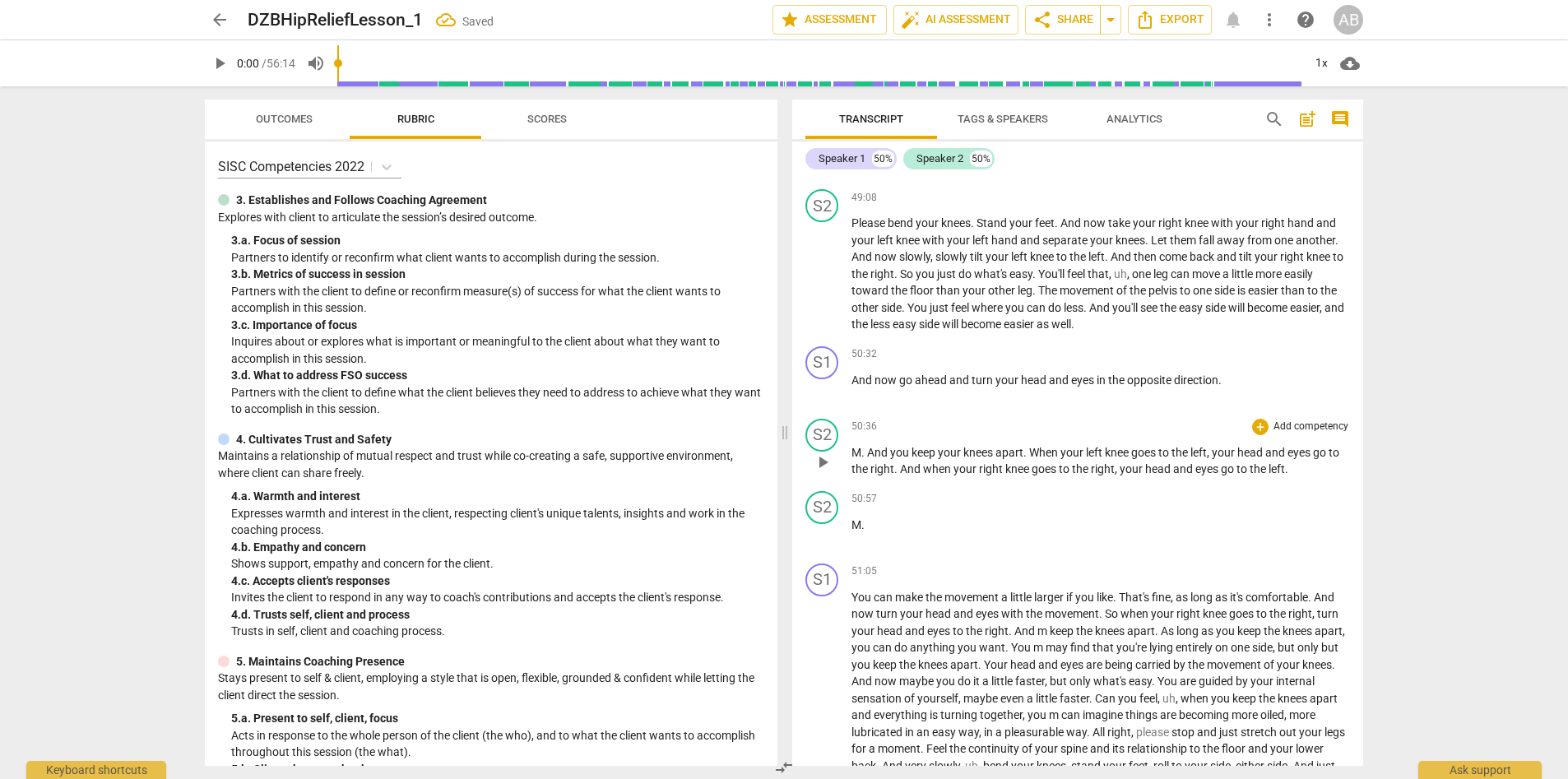
click at [854, 454] on span "M" at bounding box center [856, 452] width 10 height 13
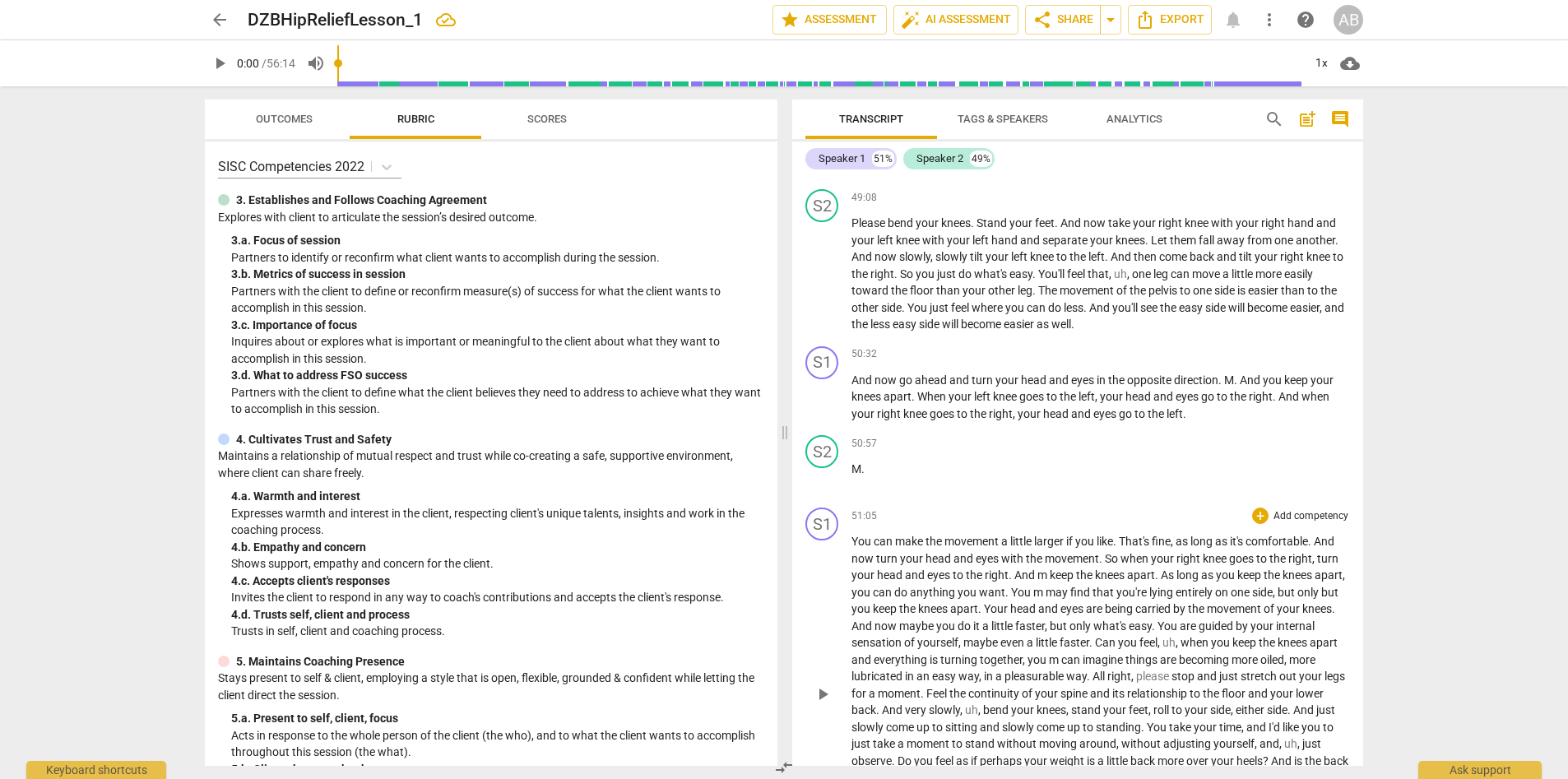
click at [854, 544] on span "You" at bounding box center [862, 541] width 22 height 13
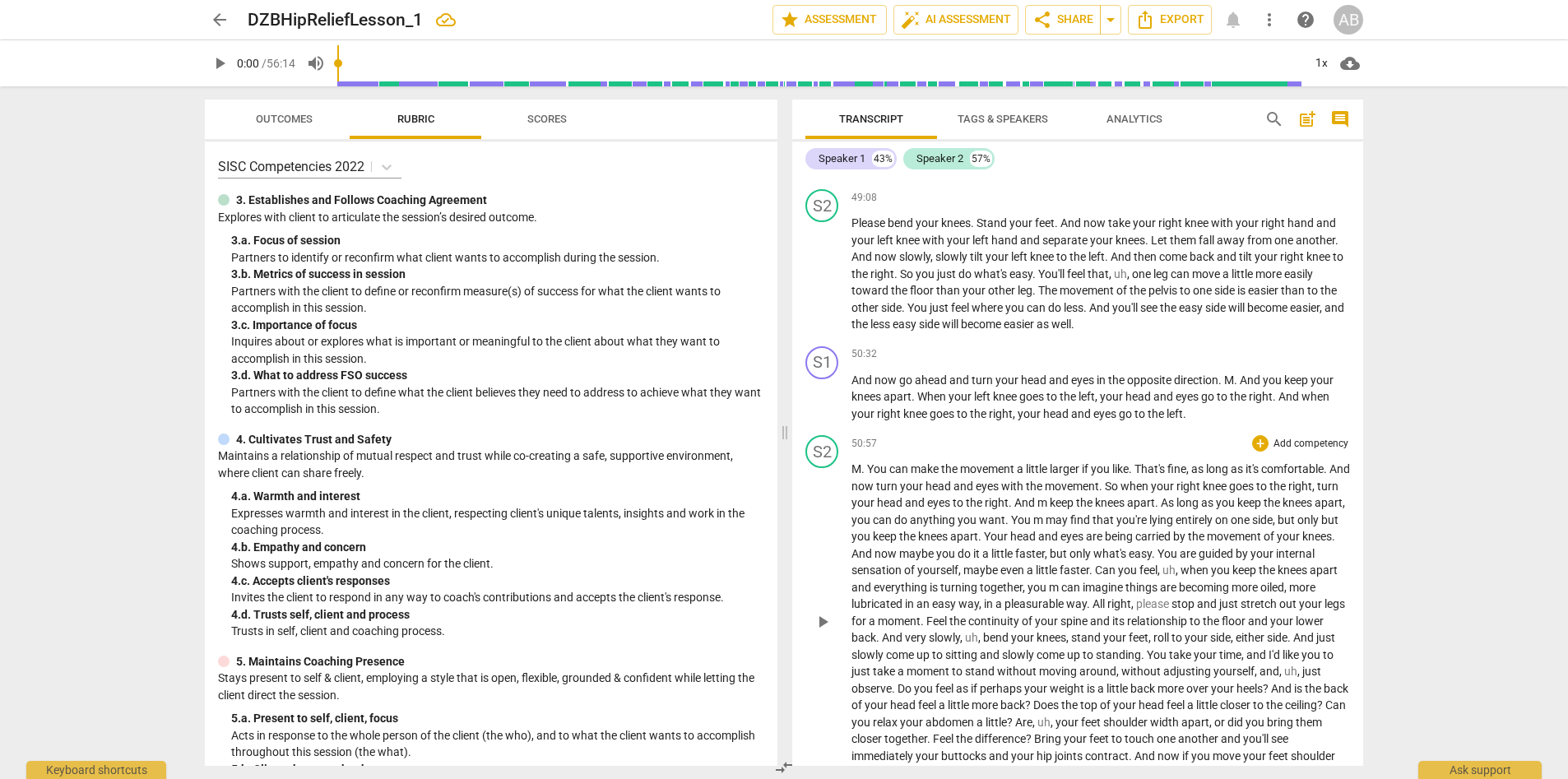
click at [867, 470] on span "." at bounding box center [864, 468] width 6 height 13
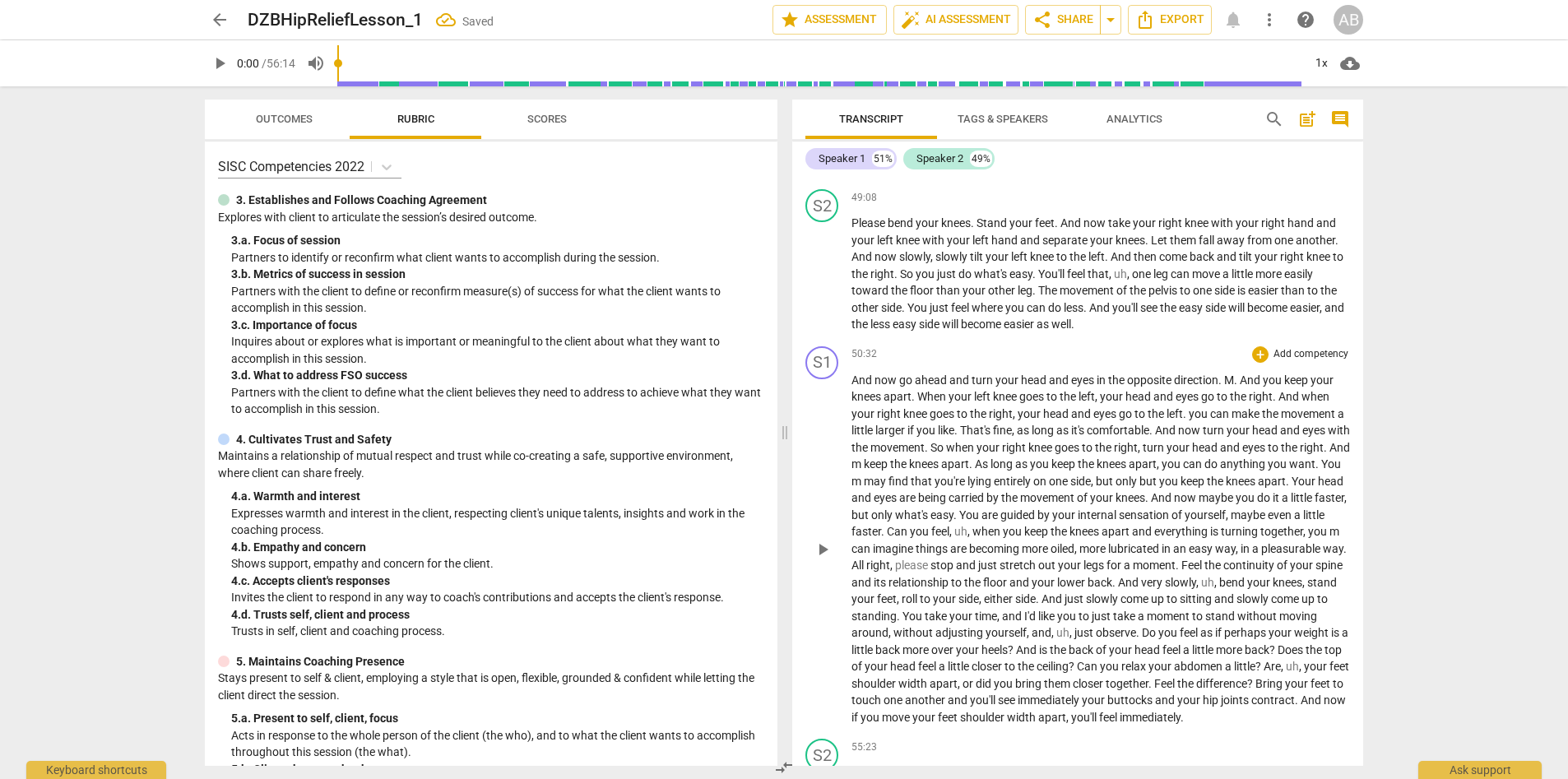
click at [1053, 417] on span "you" at bounding box center [1200, 413] width 21 height 13
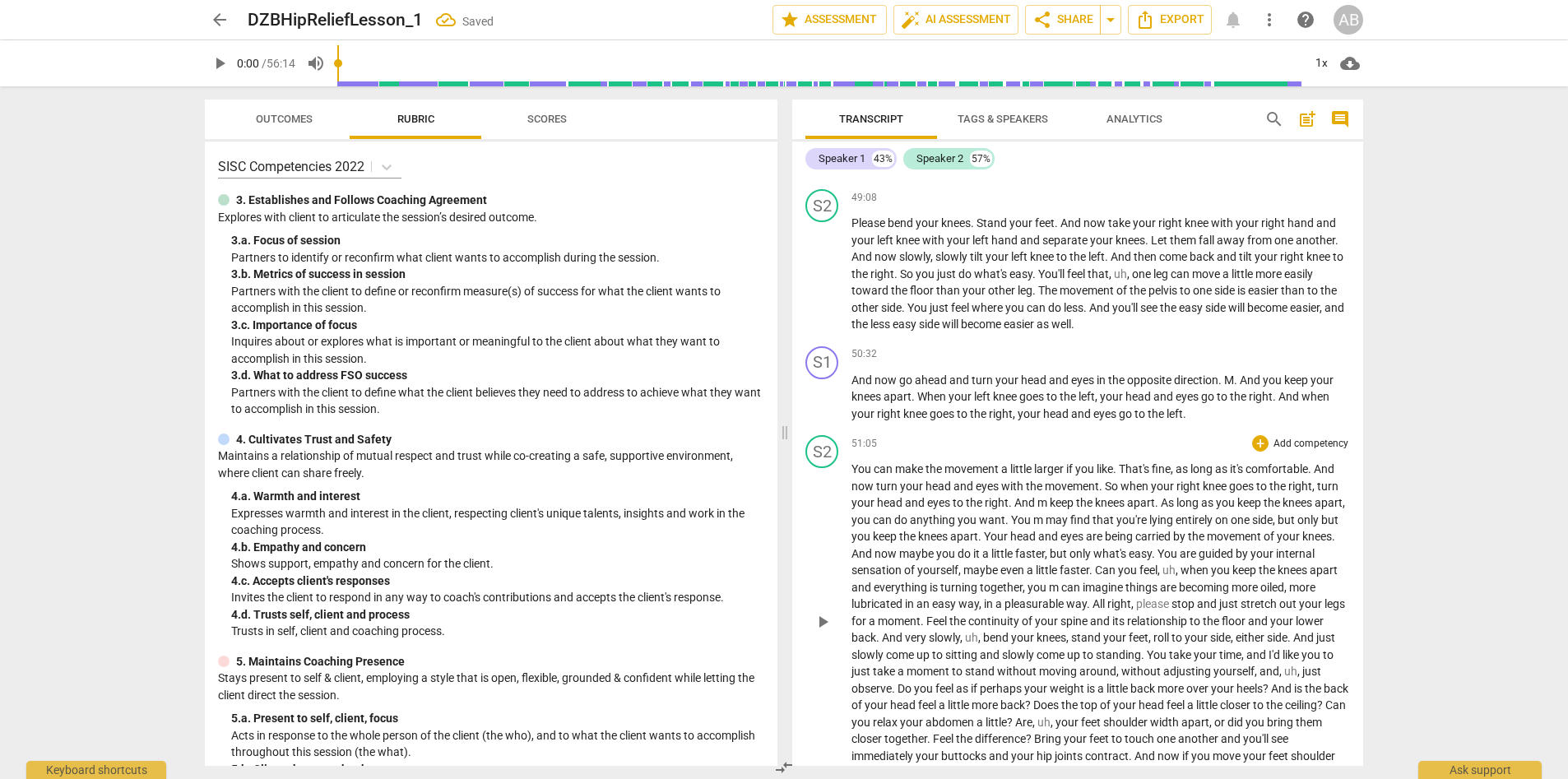
click at [1053, 467] on span "And" at bounding box center [1324, 468] width 20 height 13
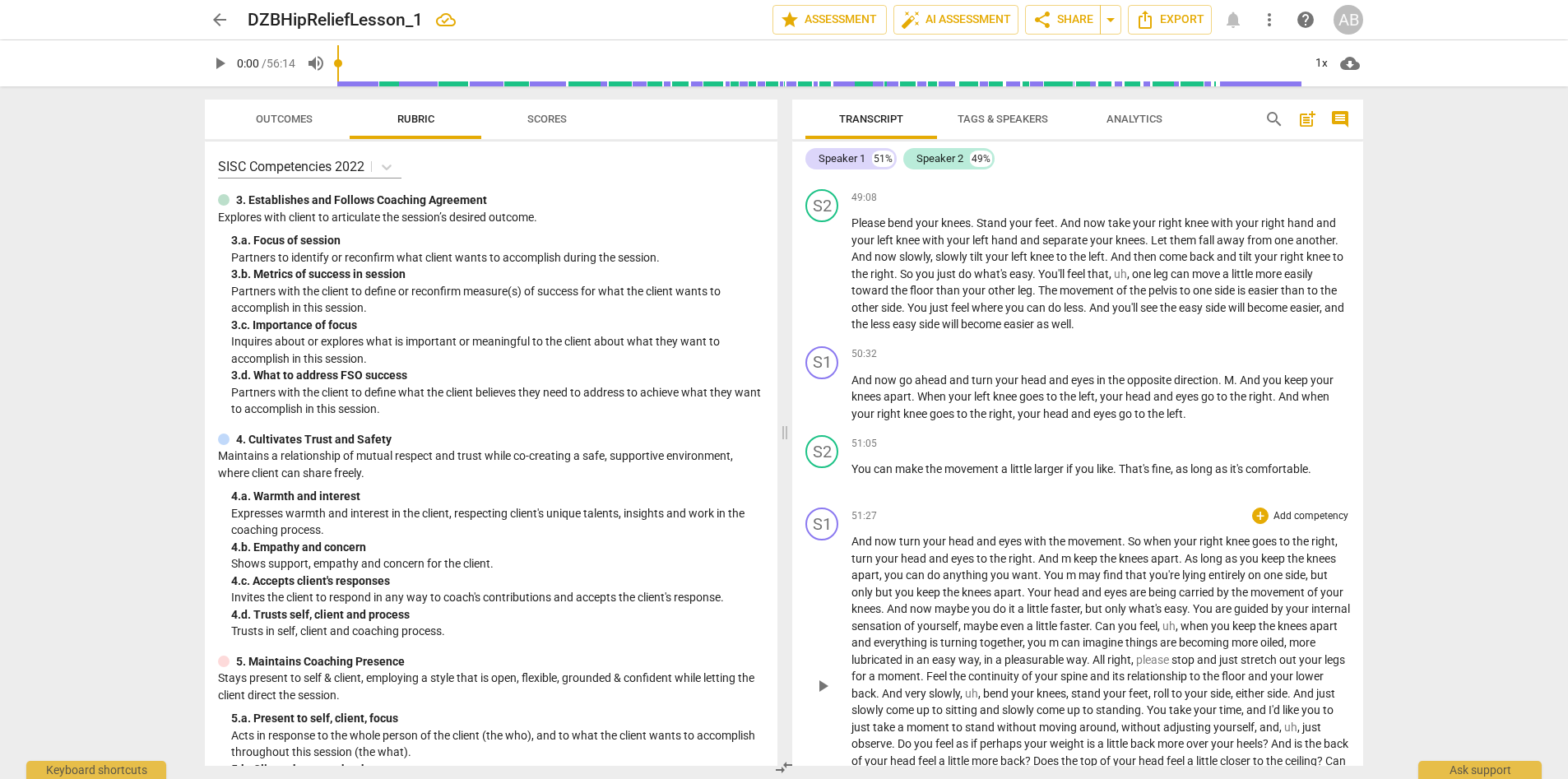
click at [891, 565] on span "And" at bounding box center [899, 608] width 23 height 13
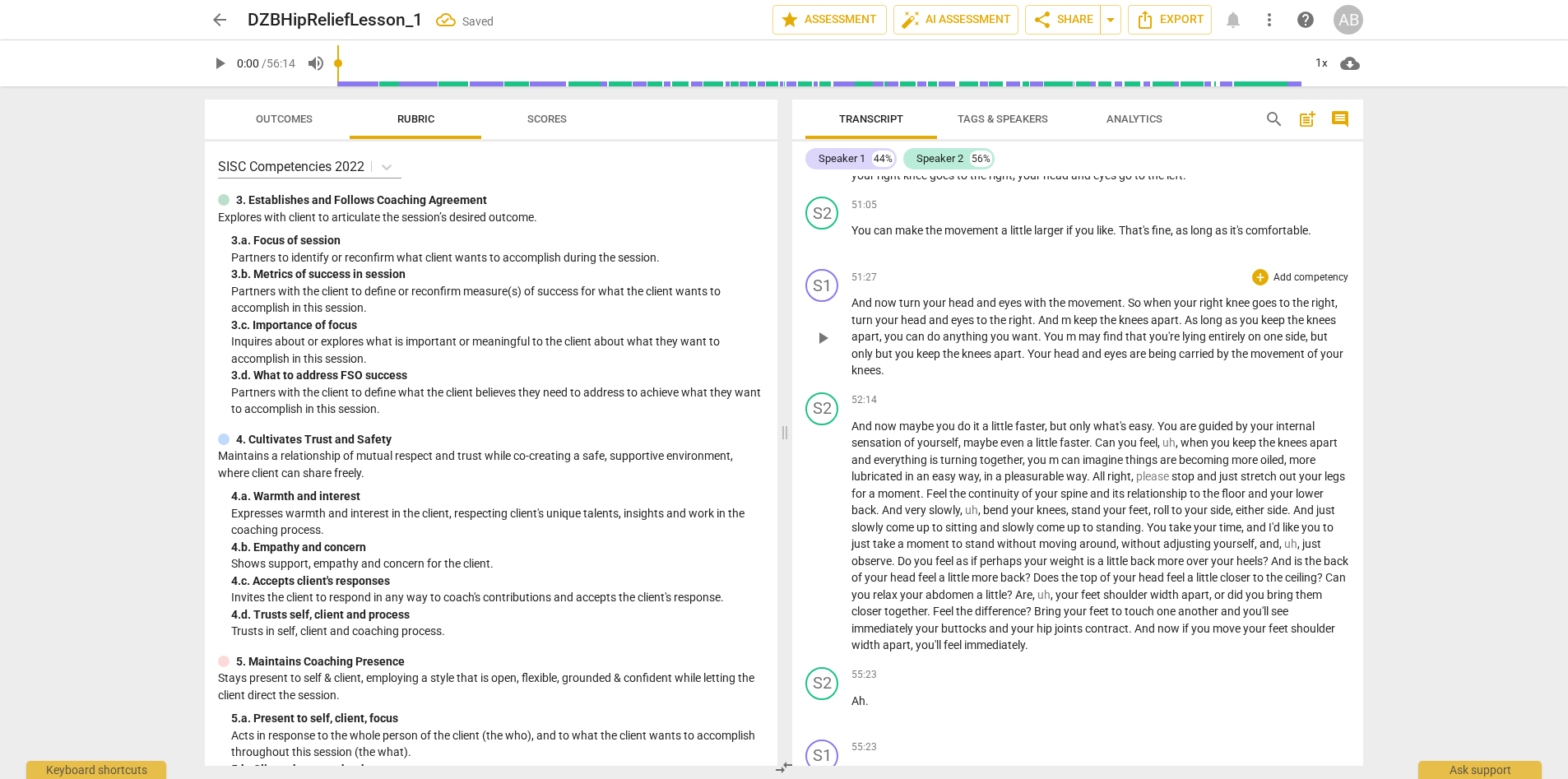
scroll to position [6737, 0]
click at [1053, 441] on span "Can" at bounding box center [1107, 439] width 23 height 13
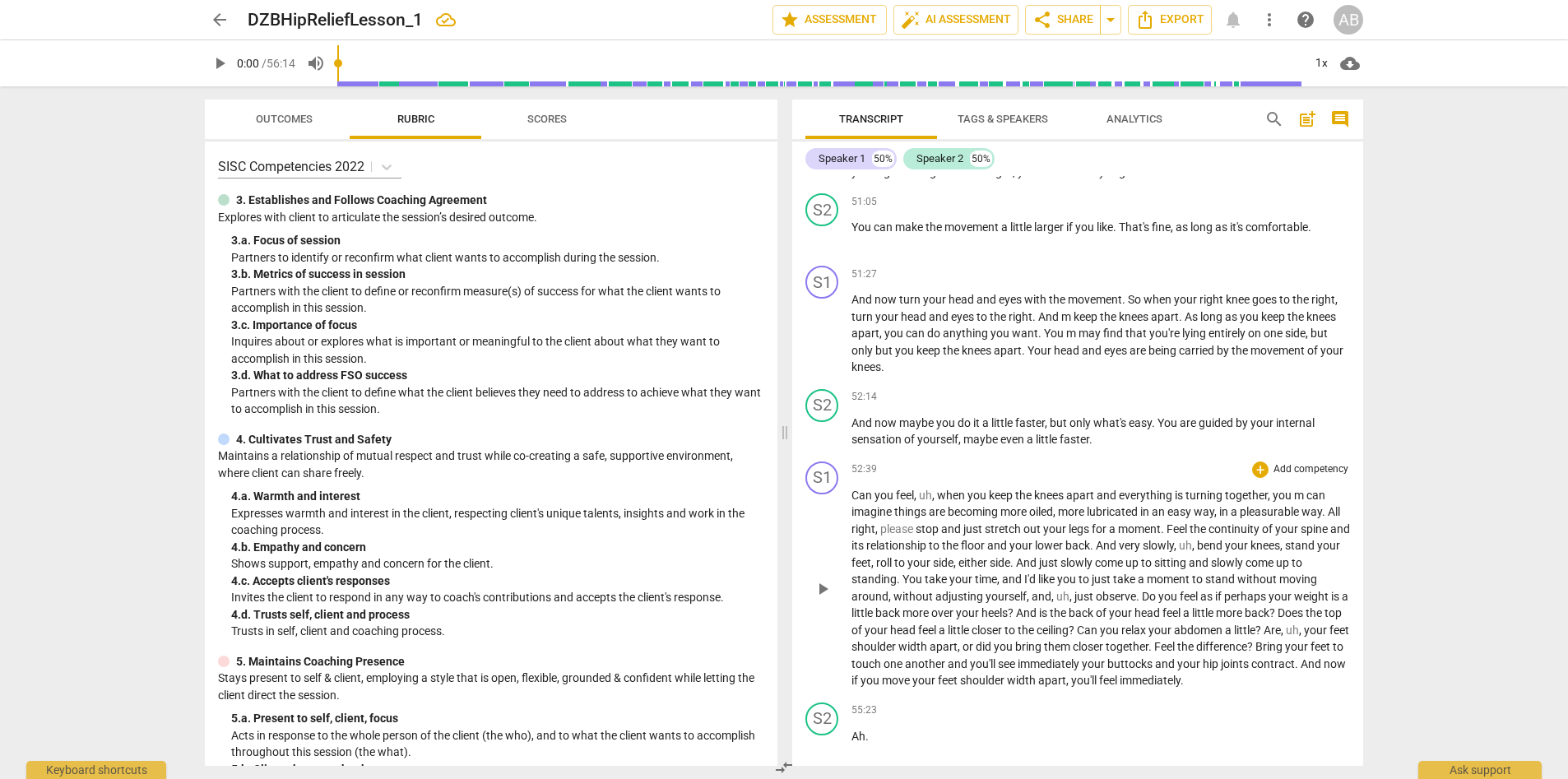
click at [1053, 513] on span "All" at bounding box center [1334, 512] width 12 height 13
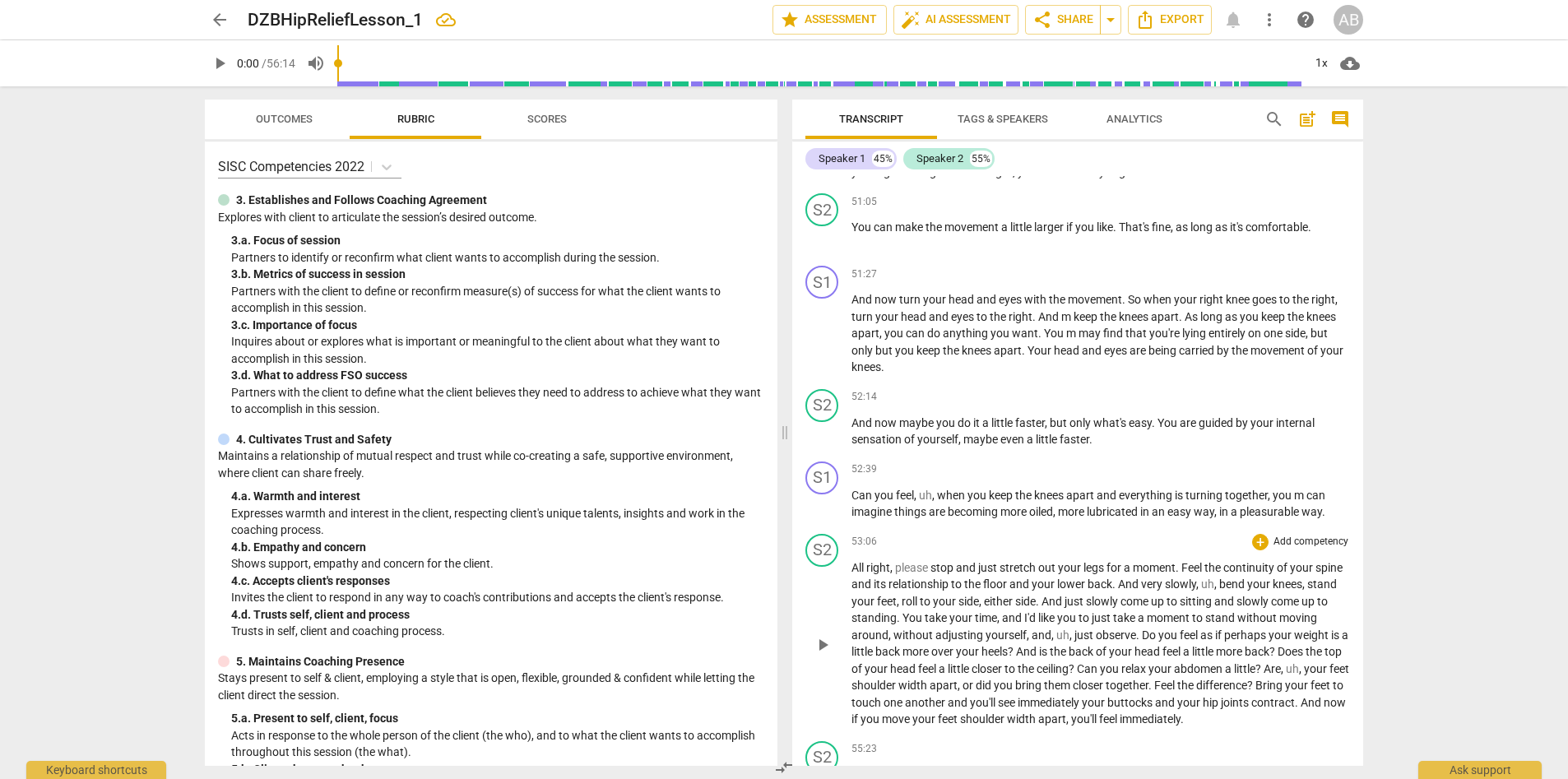
click at [1053, 565] on span "And" at bounding box center [1130, 583] width 23 height 13
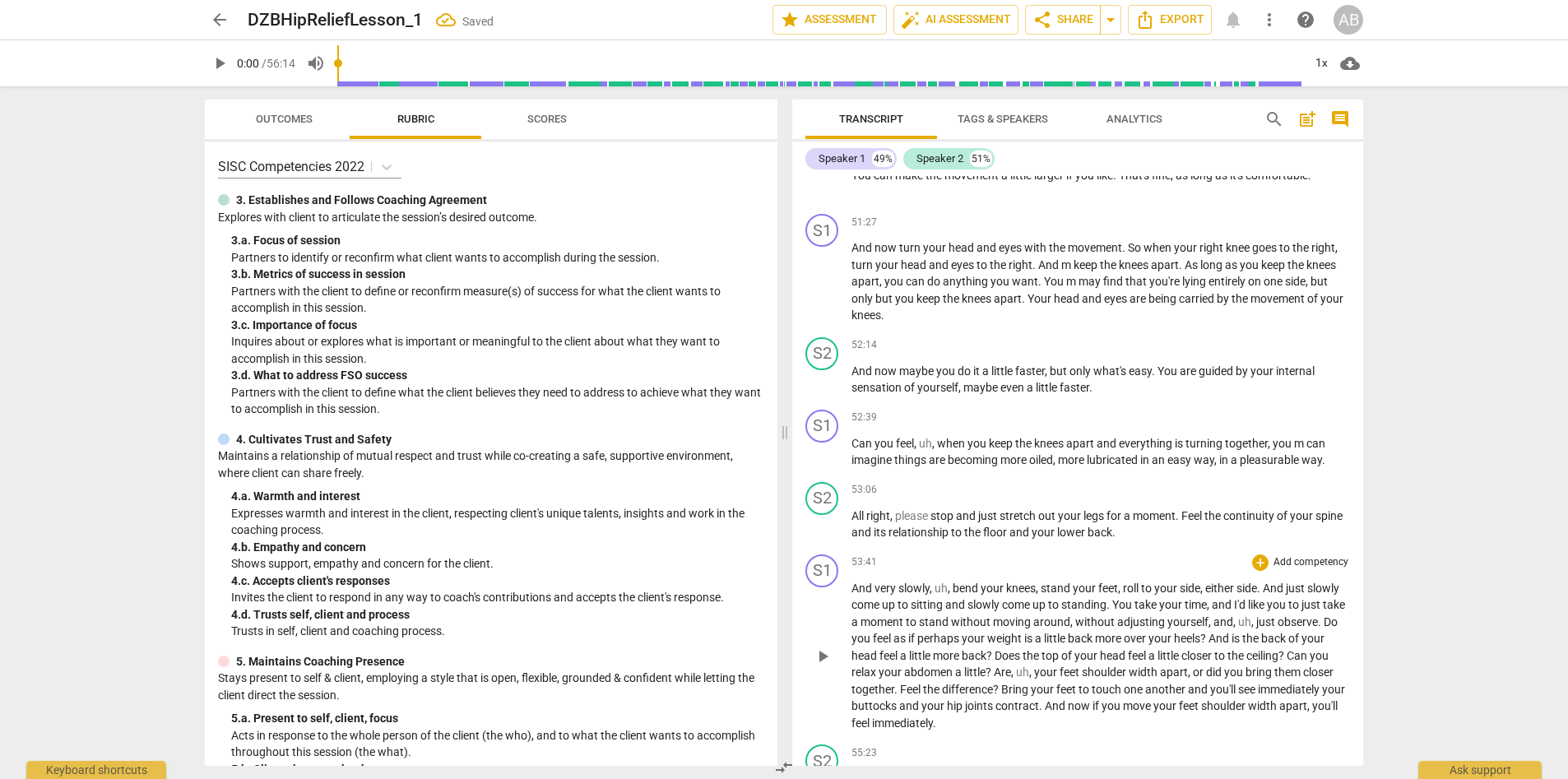
scroll to position [6797, 0]
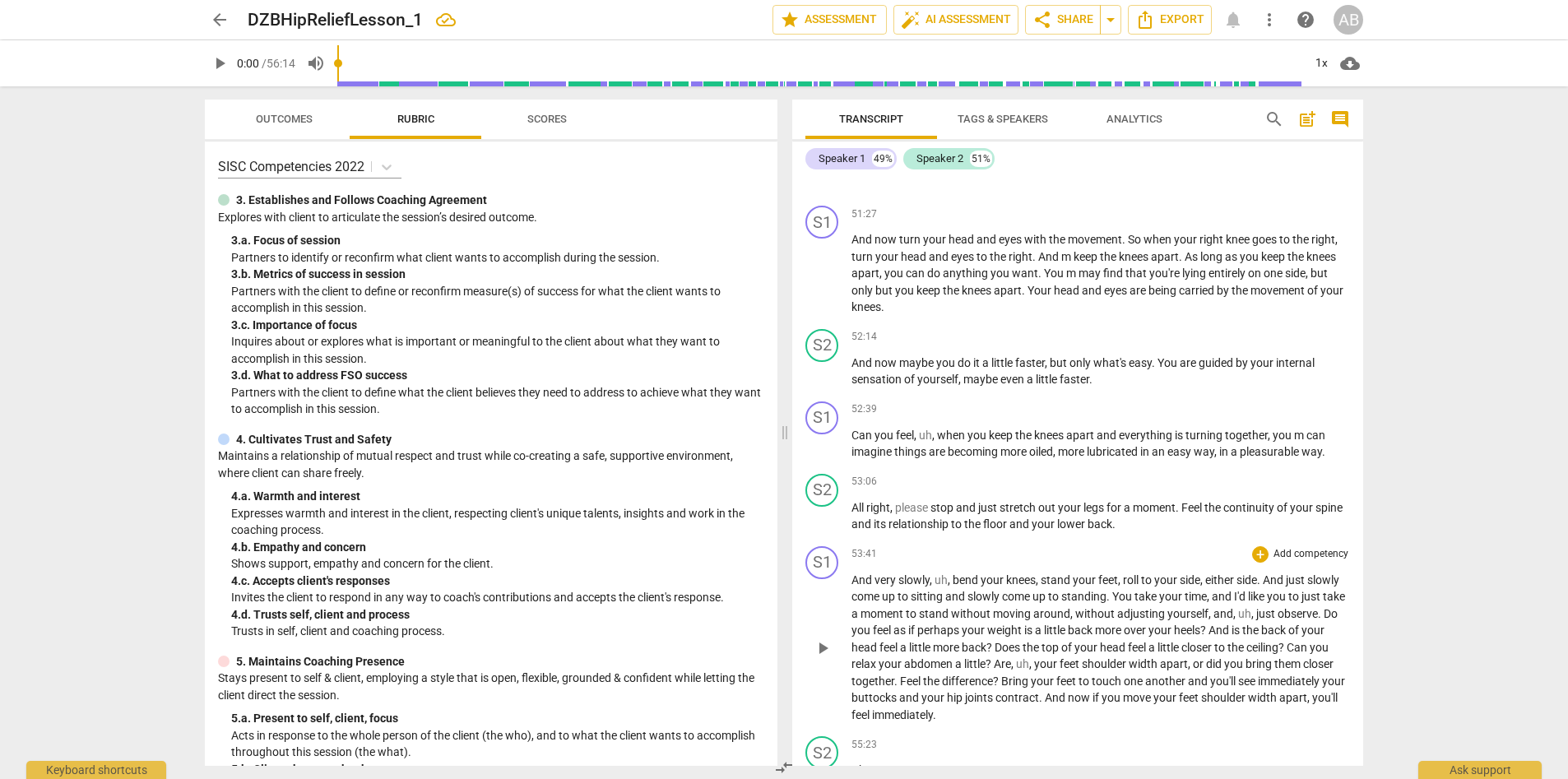
click at [1053, 565] on span "and" at bounding box center [1223, 596] width 22 height 13
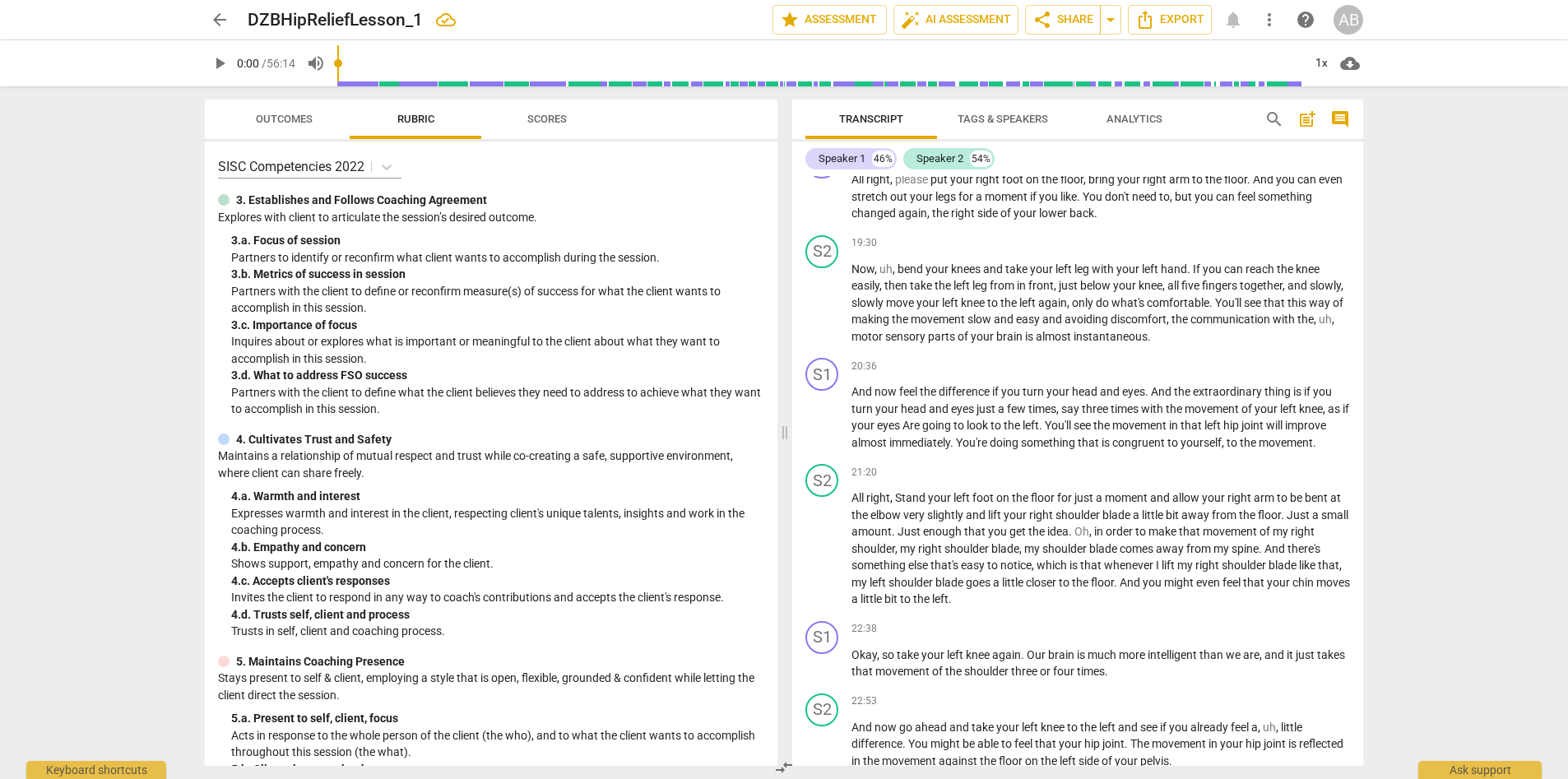
scroll to position [2209, 0]
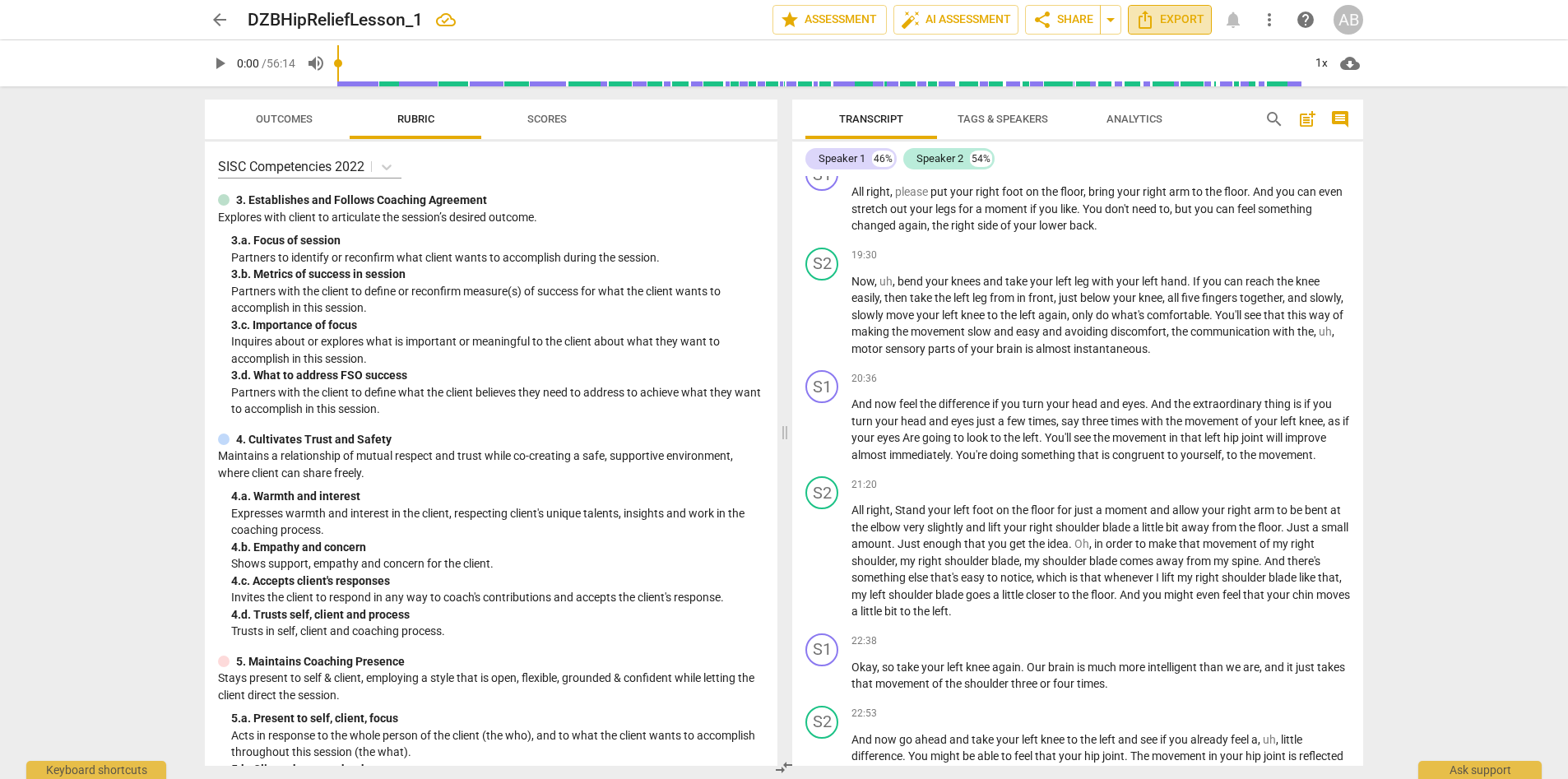
click at [1053, 19] on span "Export" at bounding box center [1170, 19] width 69 height 19
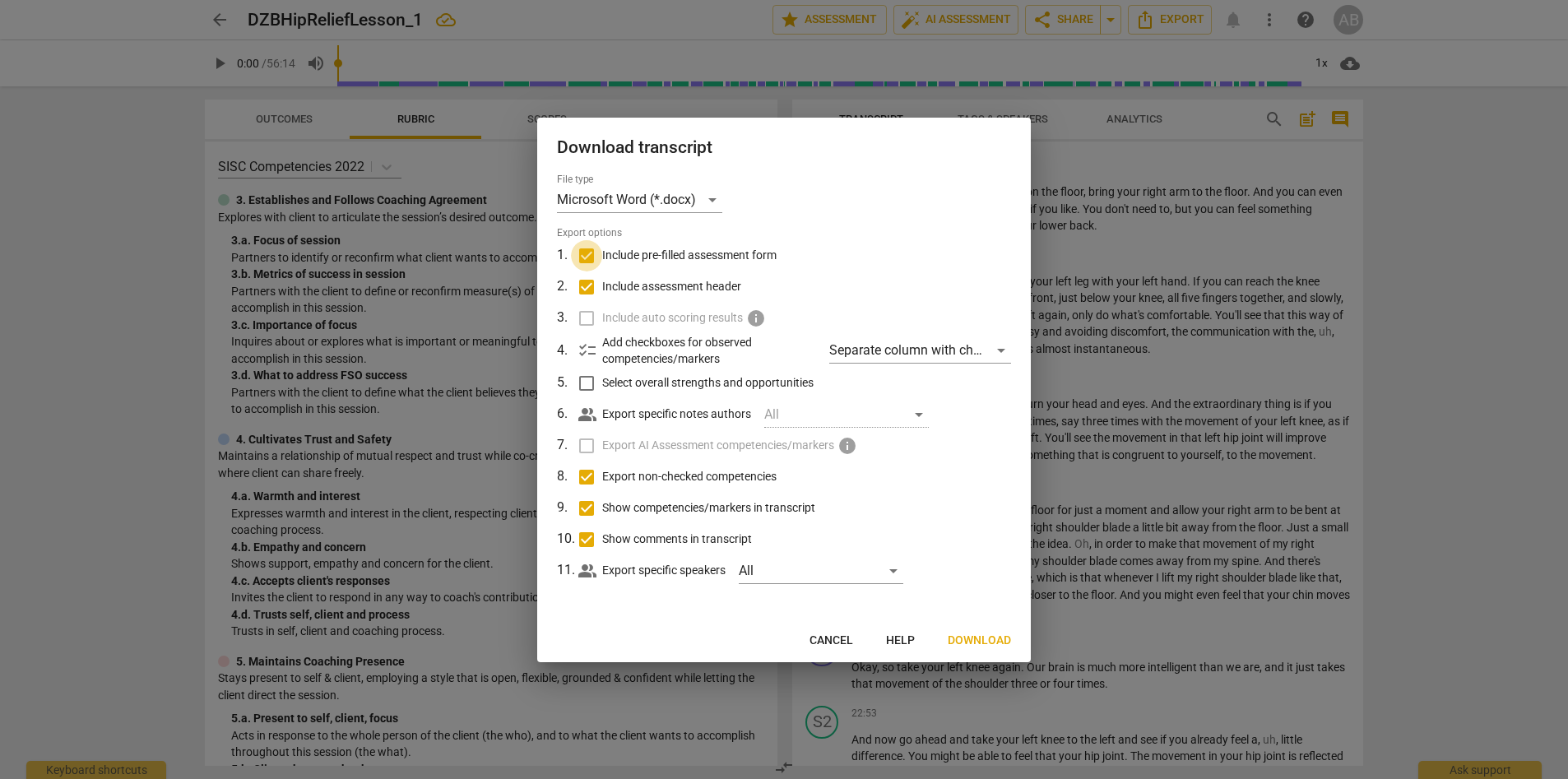
click at [590, 261] on input "Include pre-filled assessment form" at bounding box center [586, 255] width 31 height 31
checkbox input "false"
click at [591, 509] on input "Show competencies/markers in transcript" at bounding box center [586, 508] width 31 height 31
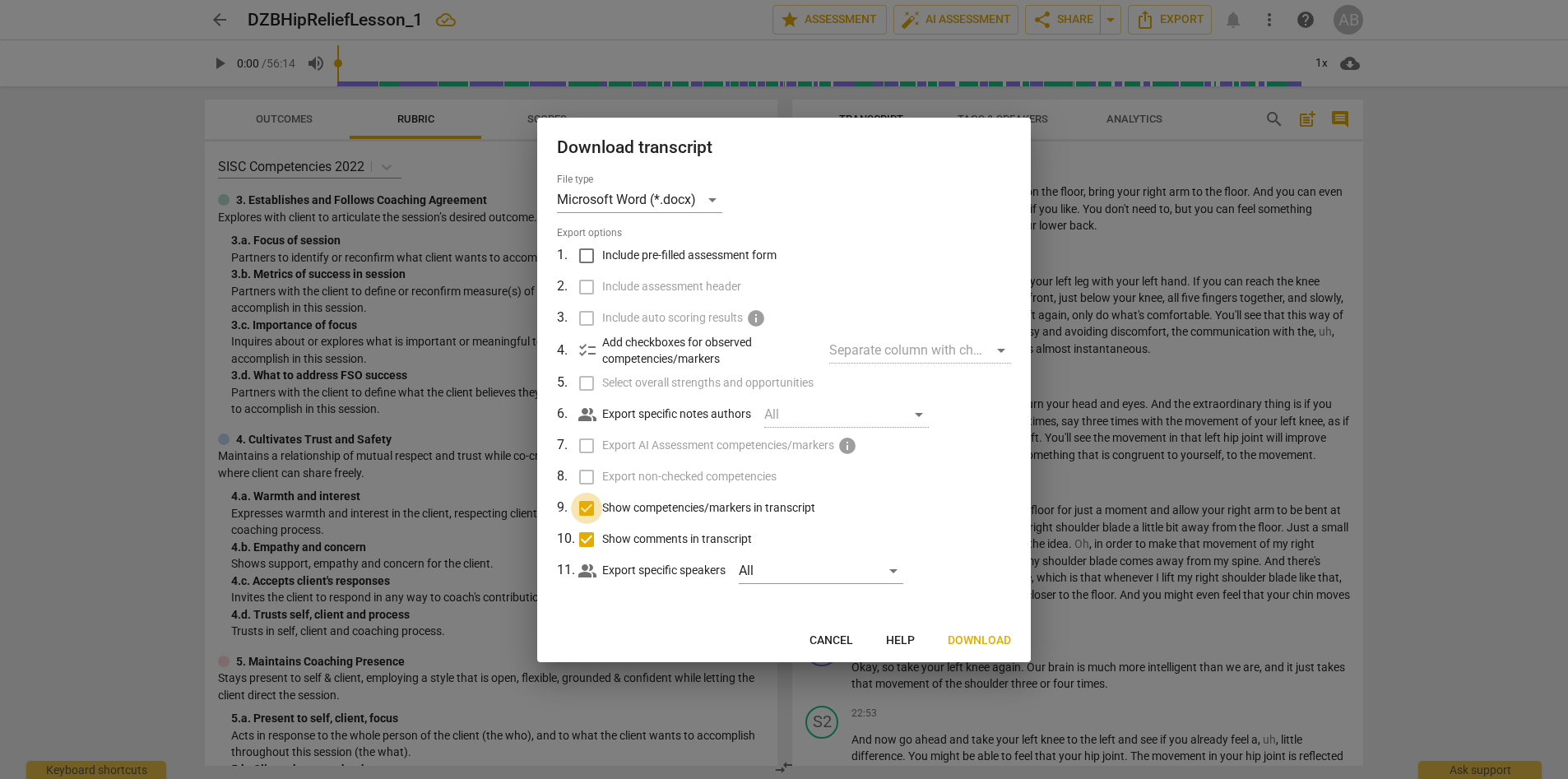
checkbox input "false"
click at [590, 544] on input "Show comments in transcript" at bounding box center [586, 539] width 31 height 31
checkbox input "false"
click at [709, 203] on div "Microsoft Word (*.docx)" at bounding box center [639, 200] width 166 height 27
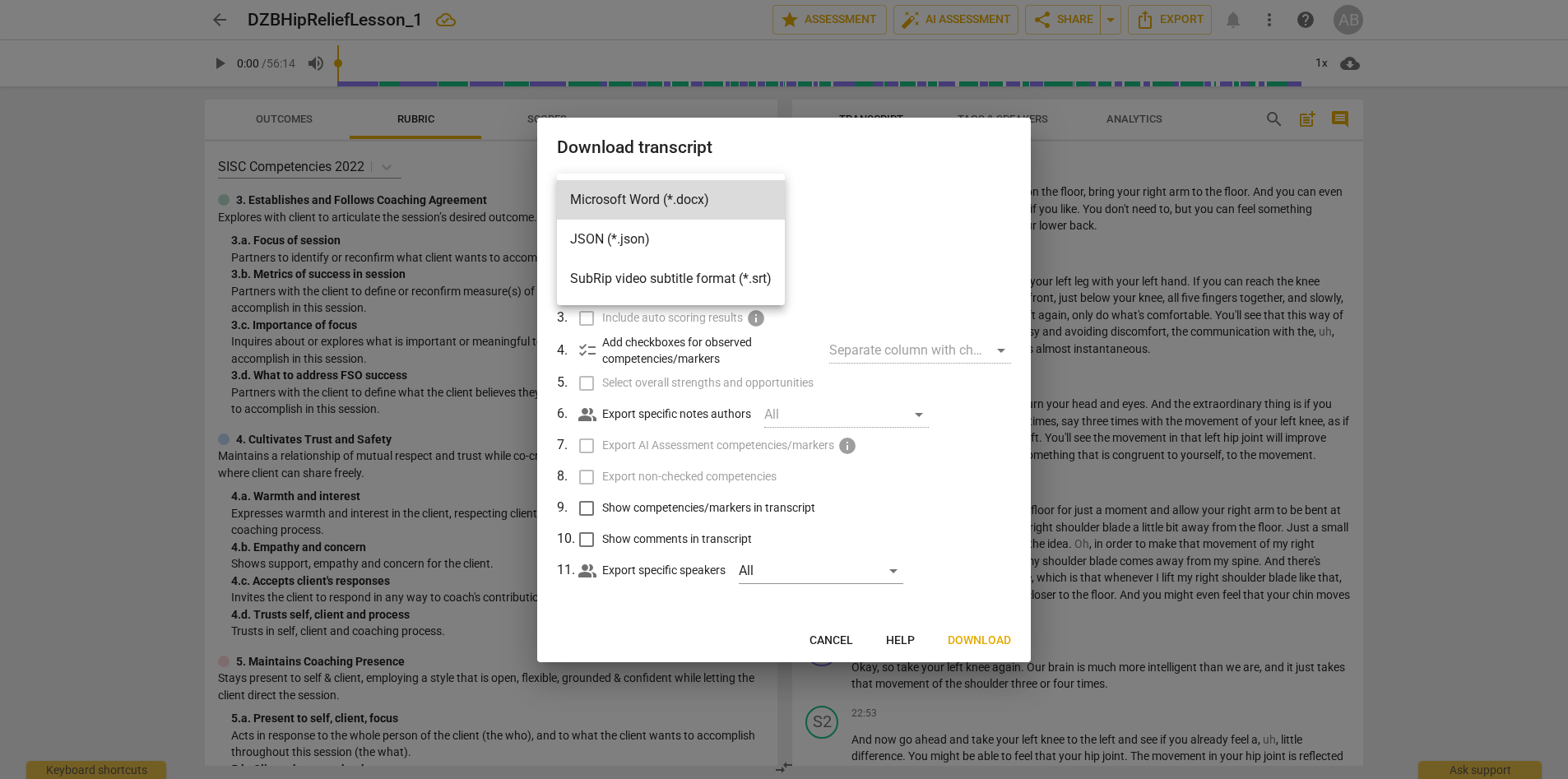
click at [988, 565] on div at bounding box center [784, 390] width 1568 height 779
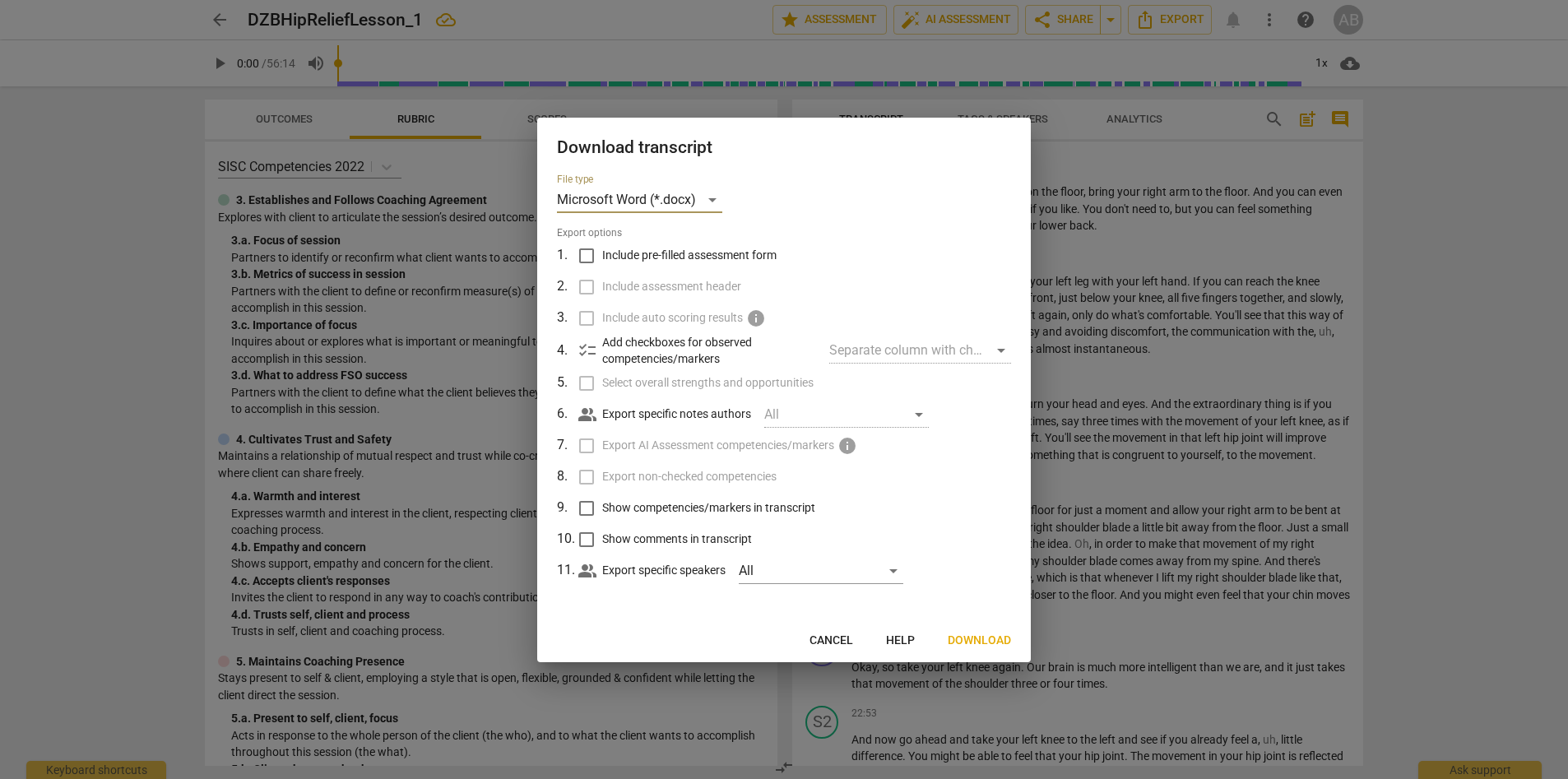
click at [988, 565] on span "Download" at bounding box center [980, 641] width 64 height 17
